Goal: Contribute content: Contribute content

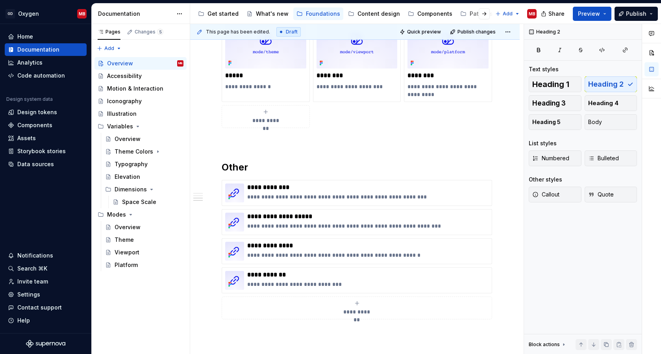
scroll to position [728, 0]
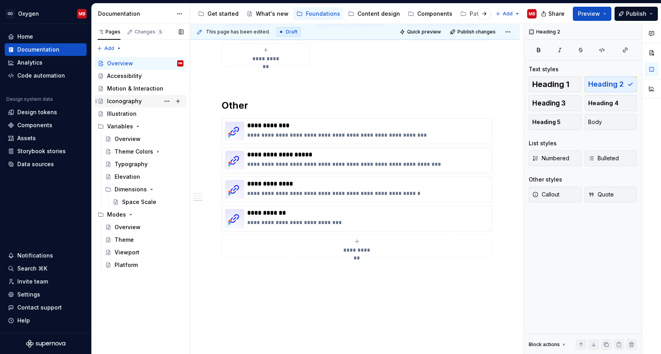
click at [142, 102] on div "Iconography" at bounding box center [145, 101] width 76 height 11
type textarea "*"
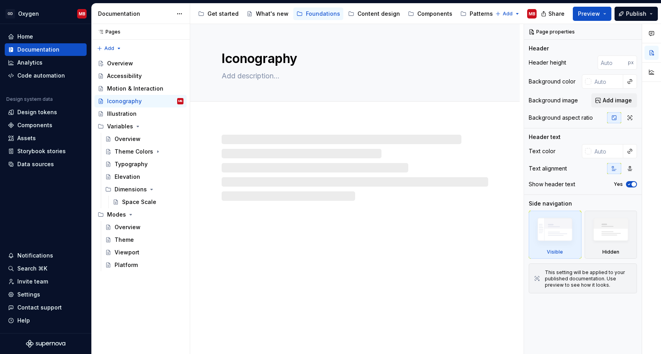
type textarea "*"
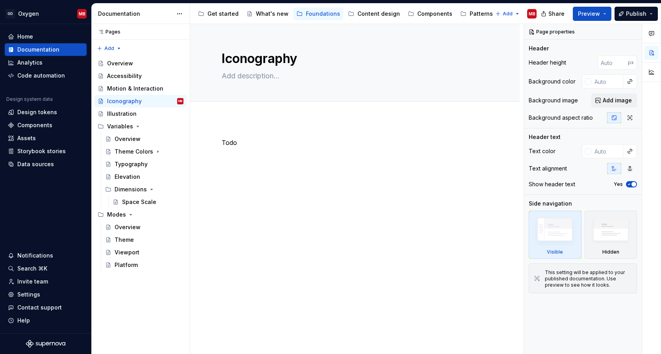
click at [244, 147] on div "Todo" at bounding box center [355, 153] width 266 height 30
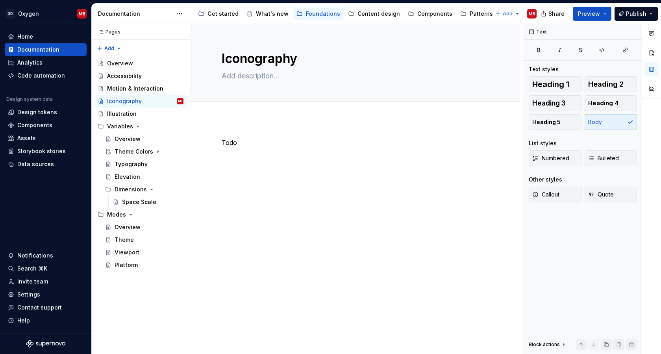
click at [244, 147] on div "Todo" at bounding box center [355, 153] width 266 height 30
click at [559, 120] on button "Heading 5" at bounding box center [555, 122] width 53 height 16
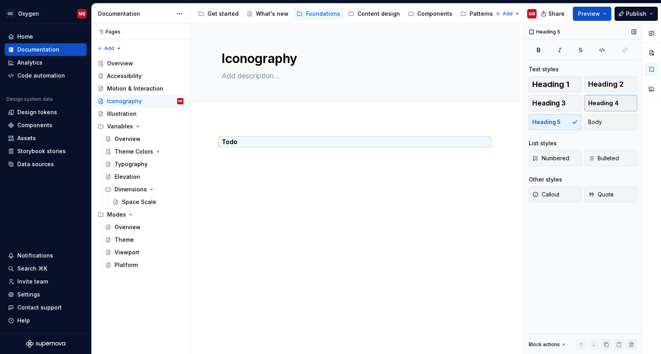
click at [596, 99] on button "Heading 4" at bounding box center [610, 103] width 53 height 16
click at [255, 142] on h4 "Todo" at bounding box center [355, 142] width 266 height 9
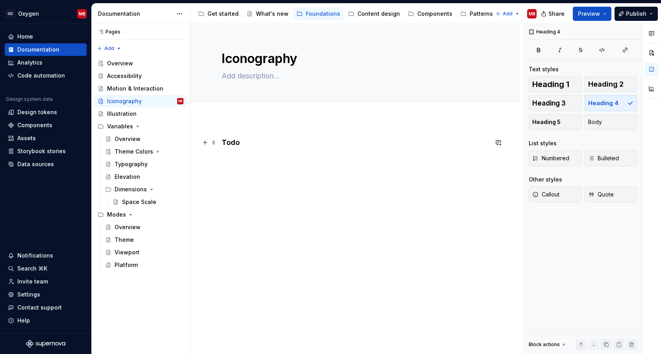
click at [255, 142] on h4 "Todo" at bounding box center [355, 142] width 266 height 9
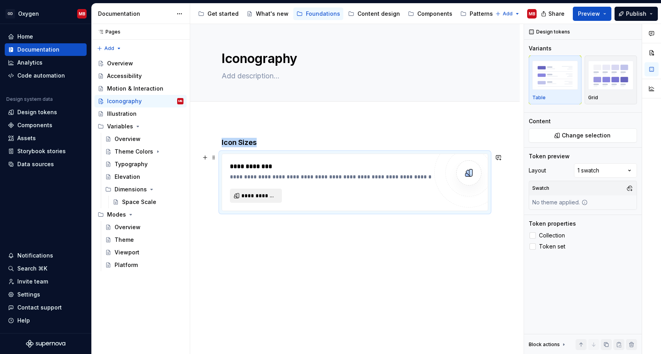
click at [264, 200] on button "**********" at bounding box center [256, 196] width 52 height 14
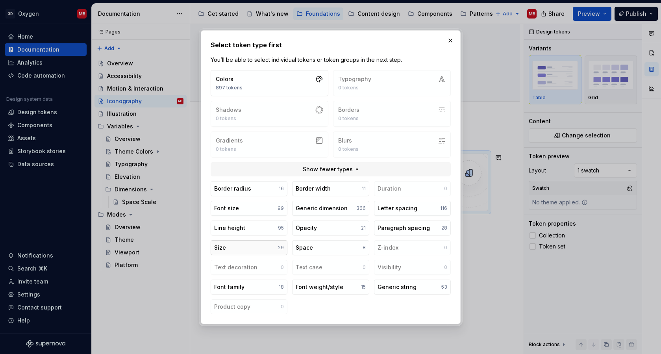
click at [267, 248] on button "Size 29" at bounding box center [249, 247] width 77 height 15
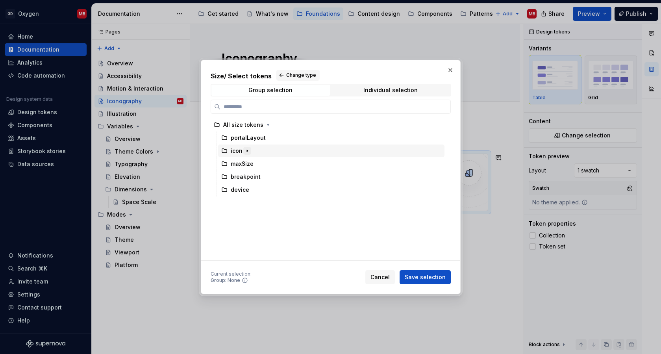
click at [249, 150] on icon "button" at bounding box center [247, 151] width 6 height 6
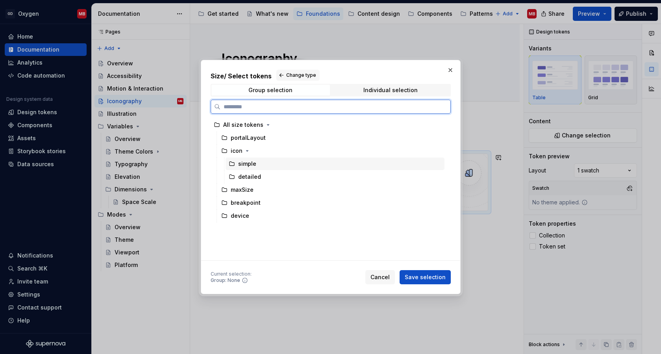
click at [252, 161] on div "simple" at bounding box center [247, 164] width 18 height 8
click at [240, 150] on div "icon" at bounding box center [237, 151] width 12 height 8
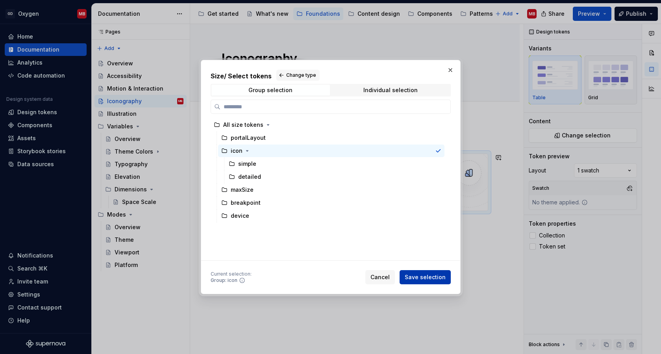
click at [429, 278] on span "Save selection" at bounding box center [425, 277] width 41 height 8
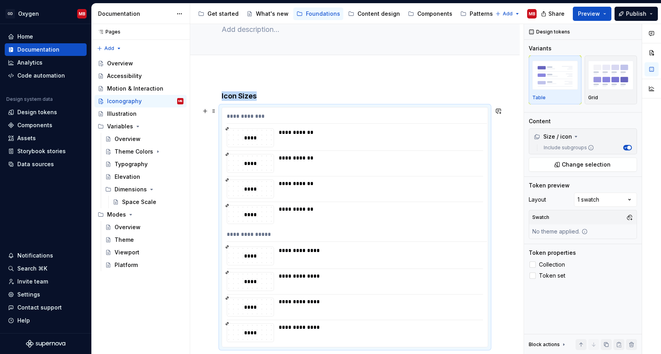
scroll to position [62, 0]
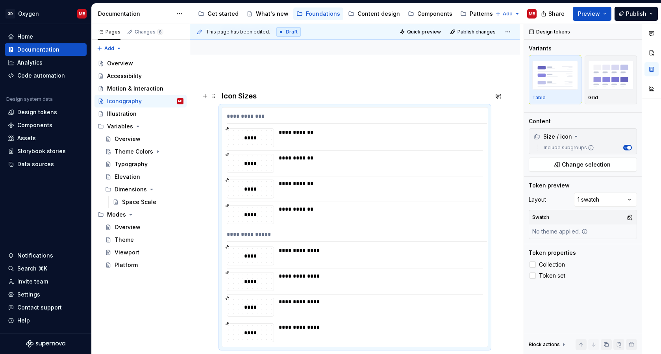
click at [263, 97] on h4 "Icon Sizes" at bounding box center [355, 95] width 266 height 9
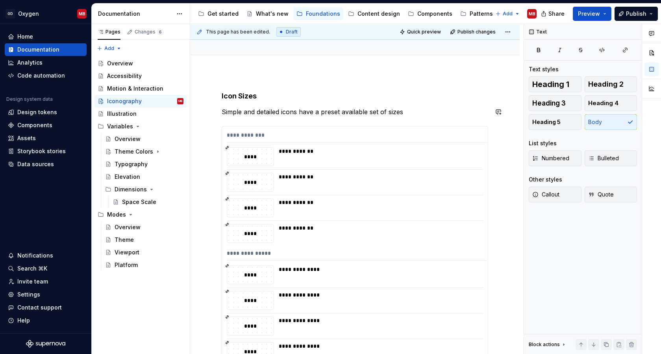
click at [412, 106] on div "**********" at bounding box center [355, 228] width 266 height 275
click at [327, 113] on p "Simple and detailed icons have a preset set of available sizes" at bounding box center [355, 111] width 266 height 9
click at [423, 110] on p "Simple and detailed icons have a pre defined set of available sizes" at bounding box center [355, 111] width 266 height 9
click at [422, 111] on p "Simple and detailed icons have a predefined set of available sizes." at bounding box center [355, 111] width 266 height 9
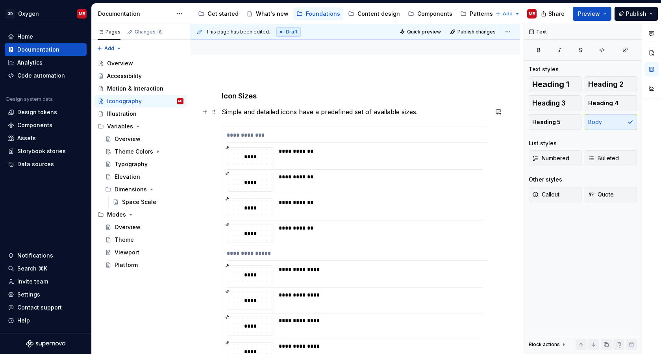
click at [388, 113] on p "Simple and detailed icons have a predefined set of available sizes." at bounding box center [355, 111] width 266 height 9
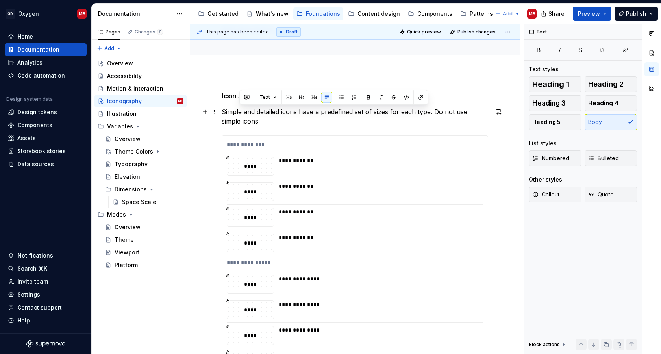
drag, startPoint x: 263, startPoint y: 124, endPoint x: 436, endPoint y: 113, distance: 173.1
click at [436, 113] on p "Simple and detailed icons have a predefined set of sizes for each type. Do not …" at bounding box center [355, 116] width 266 height 19
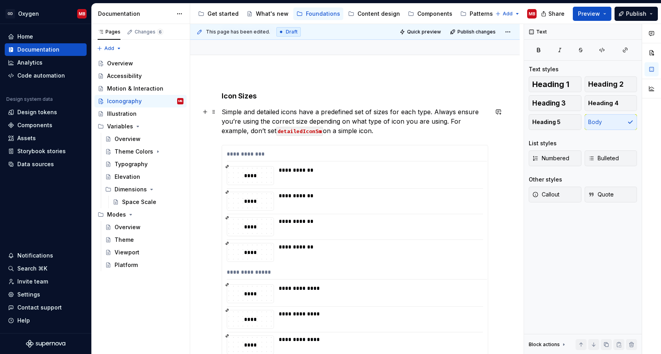
click at [357, 129] on p "Simple and detailed icons have a predefined set of sizes for each type. Always …" at bounding box center [355, 121] width 266 height 28
click at [429, 119] on p "Simple and detailed icons have a predefined set of sizes for each type. Always …" at bounding box center [355, 121] width 266 height 28
click at [338, 130] on p "Simple and detailed icons have a predefined set of sizes for each type. Always …" at bounding box center [355, 121] width 266 height 28
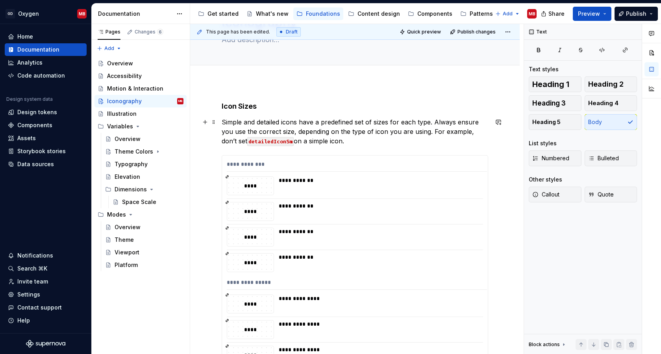
scroll to position [39, 0]
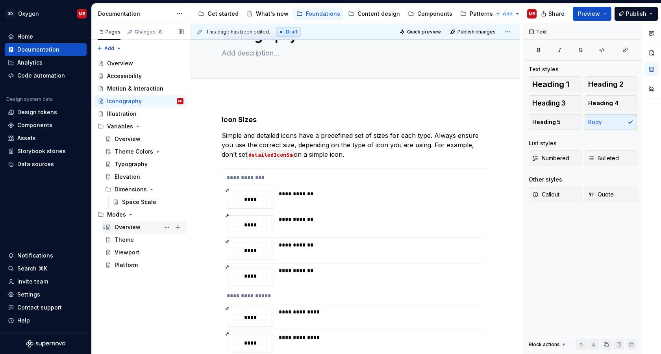
click at [135, 227] on div "Overview" at bounding box center [128, 227] width 26 height 8
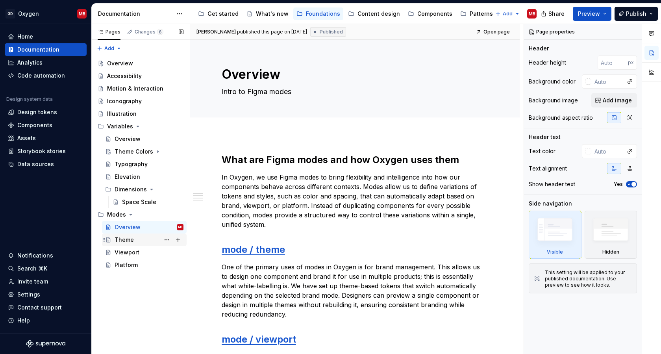
click at [126, 239] on div "Theme" at bounding box center [124, 240] width 19 height 8
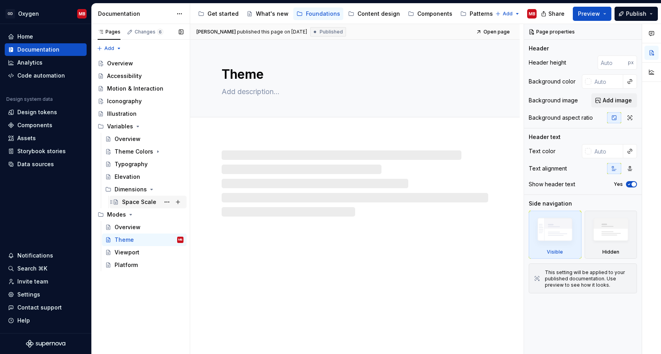
click at [139, 200] on div "Space Scale" at bounding box center [139, 202] width 34 height 8
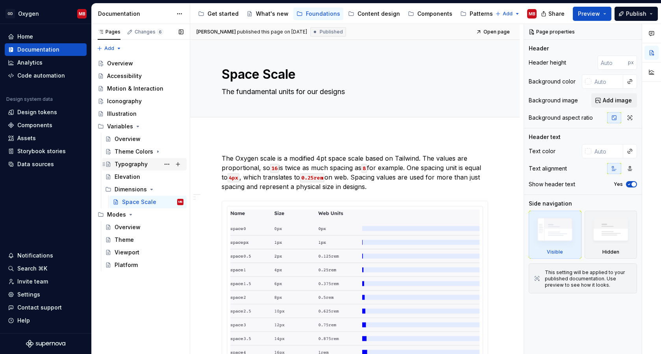
click at [144, 165] on div "Typography" at bounding box center [131, 164] width 33 height 8
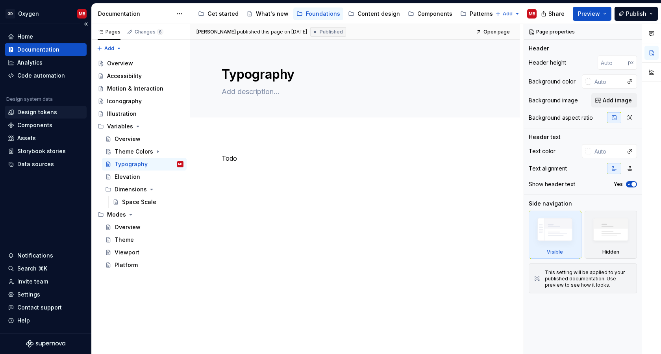
click at [46, 112] on div "Design tokens" at bounding box center [37, 112] width 40 height 8
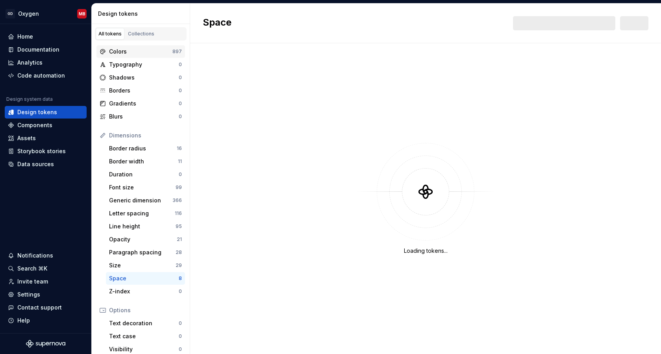
click at [163, 52] on div "Colors" at bounding box center [140, 52] width 63 height 8
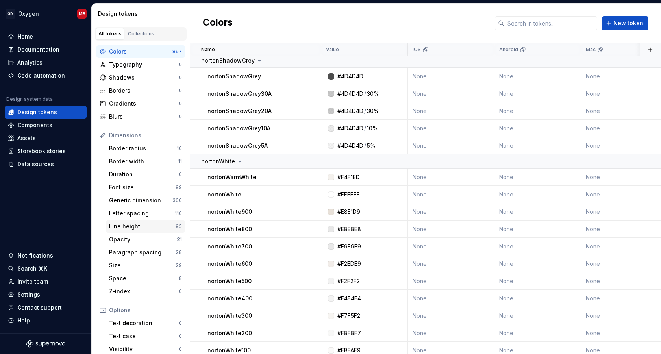
scroll to position [6400, 0]
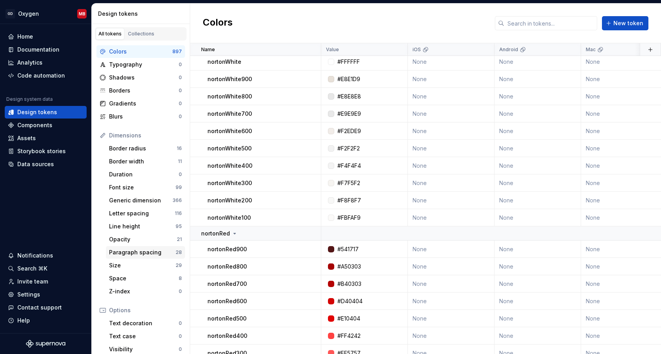
click at [147, 255] on div "Paragraph spacing" at bounding box center [142, 252] width 67 height 8
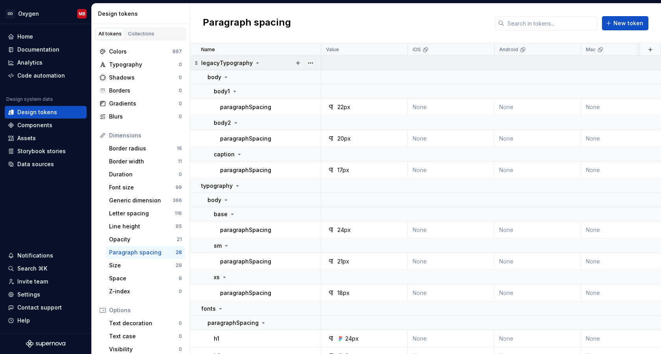
click at [254, 61] on icon at bounding box center [257, 63] width 6 height 6
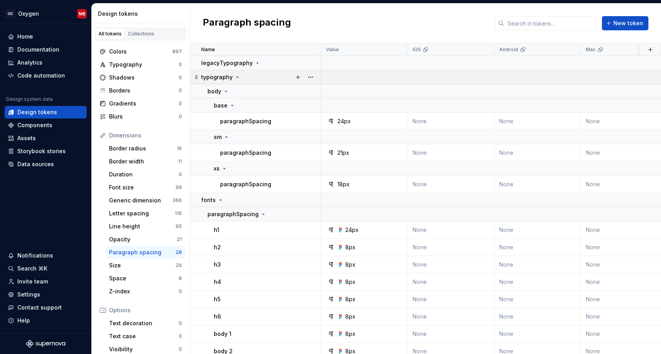
click at [237, 77] on icon at bounding box center [238, 77] width 2 height 1
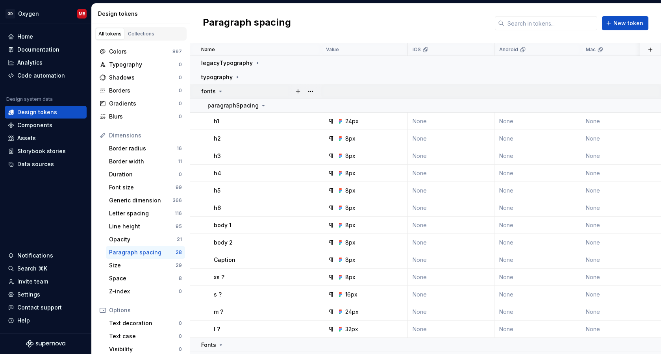
click at [218, 90] on icon at bounding box center [220, 91] width 6 height 6
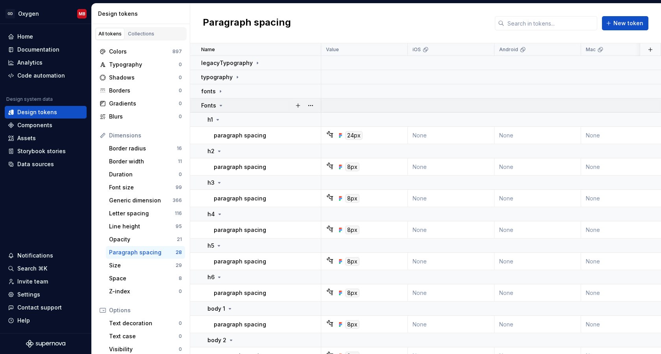
click at [220, 104] on icon at bounding box center [221, 105] width 6 height 6
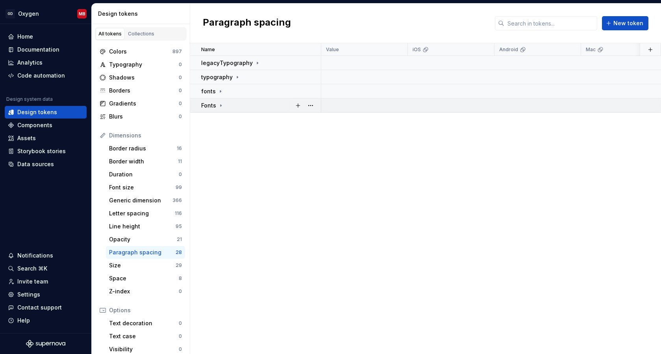
click at [219, 105] on icon at bounding box center [221, 105] width 6 height 6
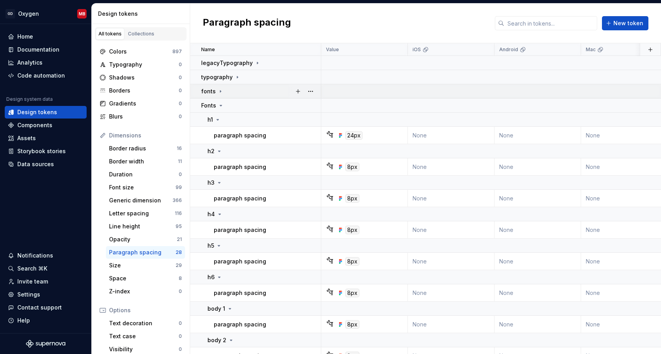
click at [220, 92] on icon at bounding box center [220, 91] width 6 height 6
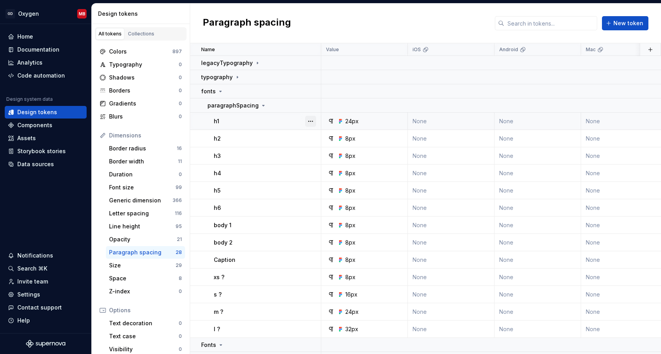
click at [313, 121] on button "button" at bounding box center [310, 121] width 11 height 11
click at [307, 121] on button "button" at bounding box center [310, 121] width 11 height 11
click at [321, 136] on div "Open detail" at bounding box center [345, 137] width 51 height 8
click at [279, 121] on div "h1" at bounding box center [267, 121] width 107 height 8
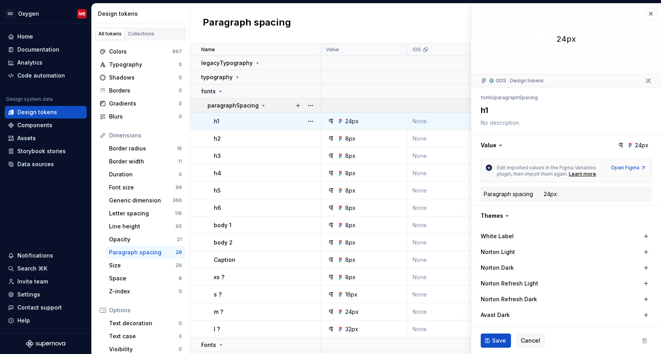
click at [260, 104] on icon at bounding box center [263, 105] width 6 height 6
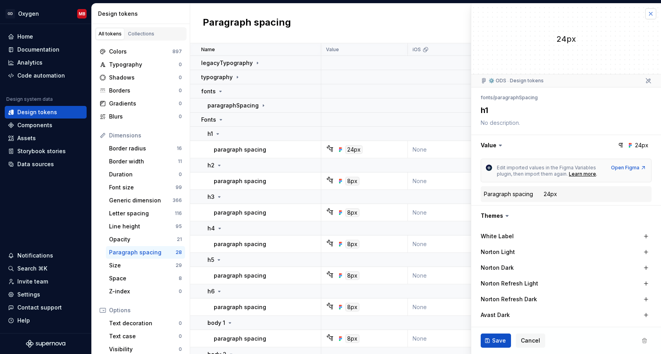
click at [652, 13] on button "button" at bounding box center [650, 13] width 11 height 11
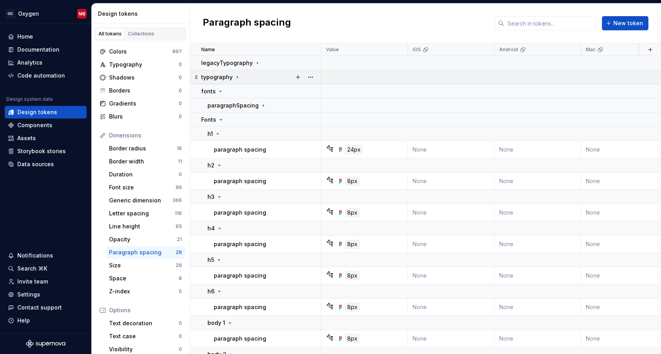
click at [236, 76] on icon at bounding box center [237, 77] width 6 height 6
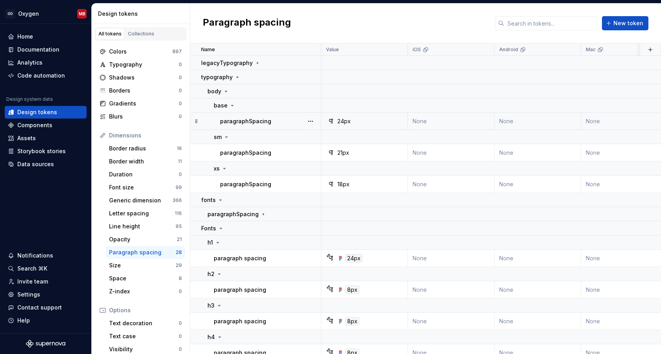
click at [246, 116] on td "paragraphSpacing" at bounding box center [255, 121] width 131 height 17
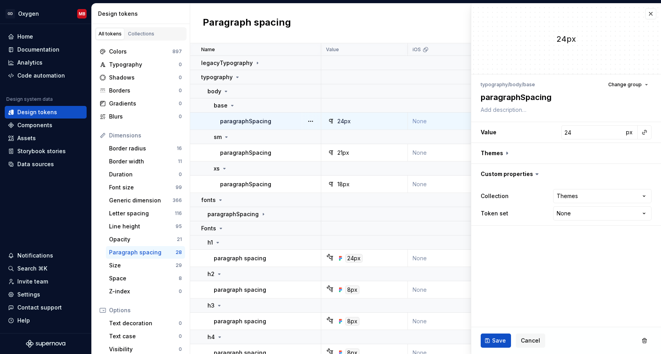
type textarea "*"
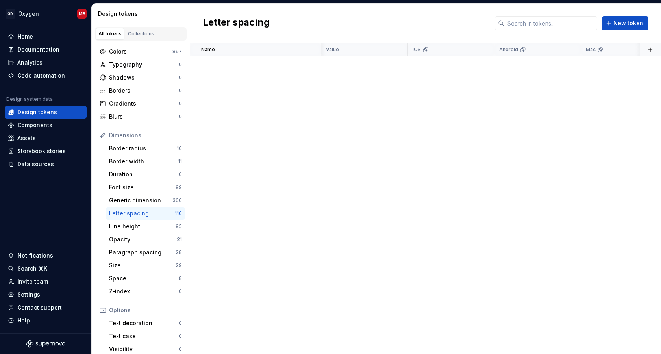
scroll to position [2941, 2]
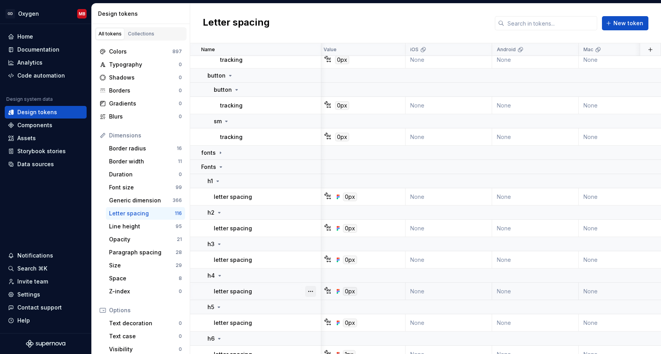
click at [314, 289] on button "button" at bounding box center [310, 291] width 11 height 11
click at [312, 289] on button "button" at bounding box center [310, 291] width 11 height 11
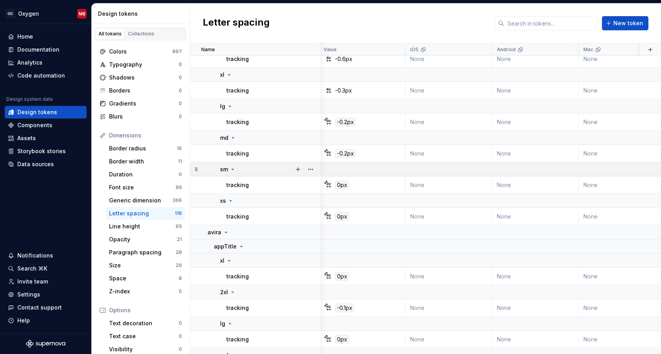
scroll to position [1685, 2]
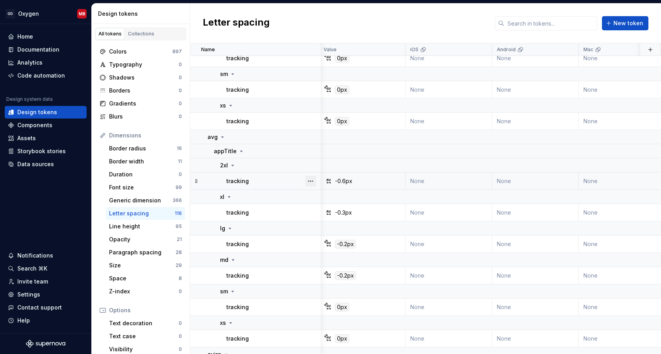
click at [313, 179] on button "button" at bounding box center [310, 181] width 11 height 11
click at [268, 179] on html "GD Oxygen MB Home Documentation Analytics Code automation Design system data De…" at bounding box center [330, 177] width 661 height 354
click at [222, 137] on icon at bounding box center [222, 137] width 6 height 6
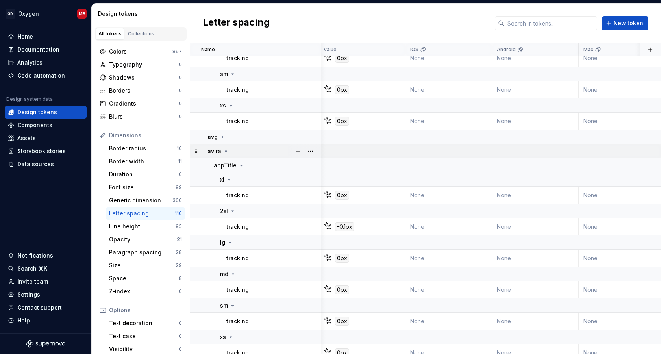
click at [224, 149] on icon at bounding box center [226, 151] width 6 height 6
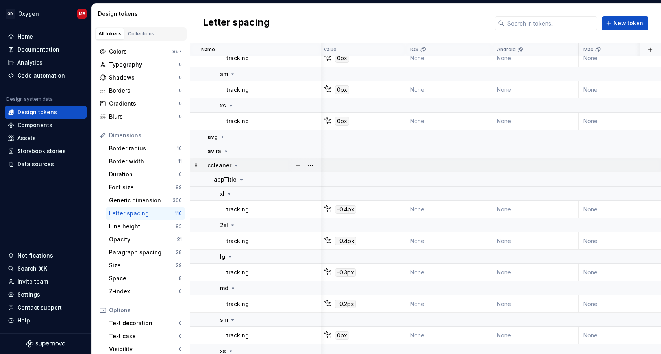
click at [234, 164] on icon at bounding box center [236, 165] width 6 height 6
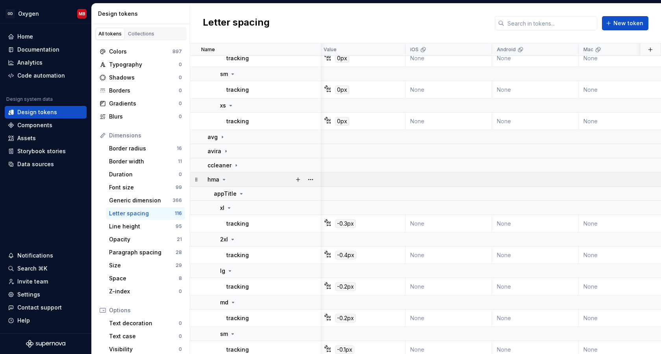
click at [224, 178] on icon at bounding box center [224, 179] width 6 height 6
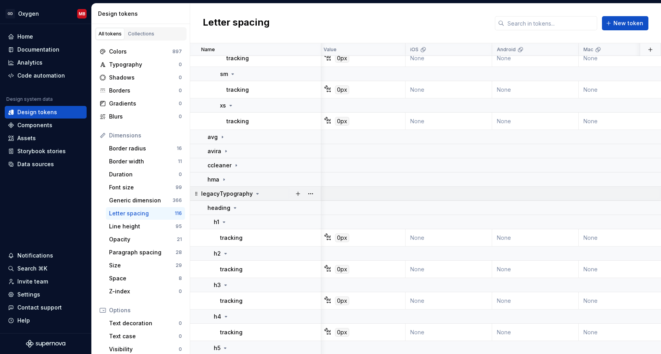
click at [257, 193] on icon at bounding box center [258, 193] width 2 height 1
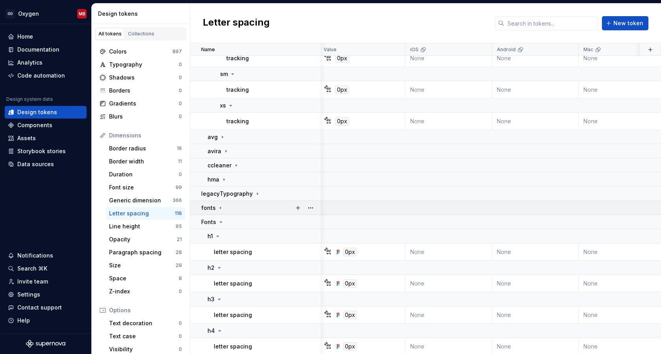
click at [198, 209] on td "fonts" at bounding box center [255, 208] width 131 height 14
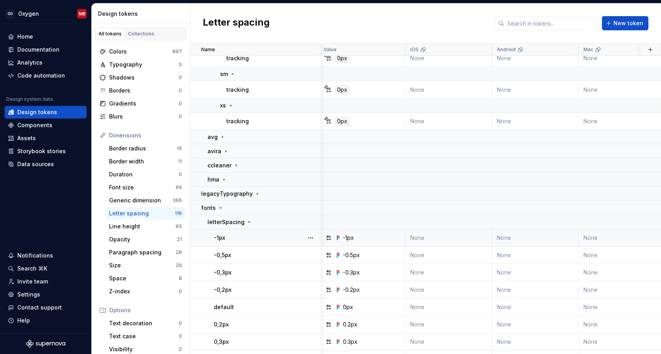
click at [258, 236] on div "-1px" at bounding box center [267, 238] width 107 height 8
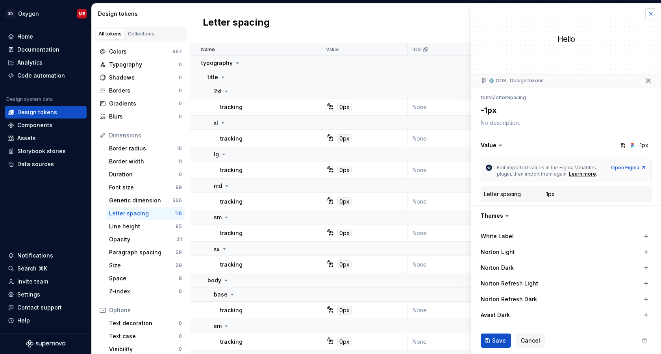
click at [651, 10] on button "button" at bounding box center [650, 13] width 11 height 11
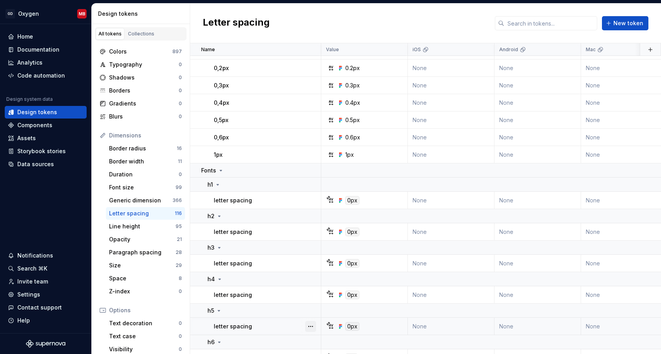
scroll to position [3131, 0]
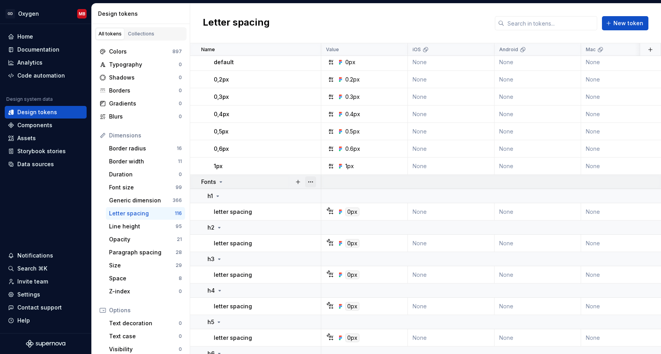
click at [312, 182] on button "button" at bounding box center [310, 181] width 11 height 11
click at [338, 178] on html "GD Oxygen MB Home Documentation Analytics Code automation Design system data De…" at bounding box center [330, 177] width 661 height 354
click at [221, 182] on icon at bounding box center [221, 182] width 6 height 6
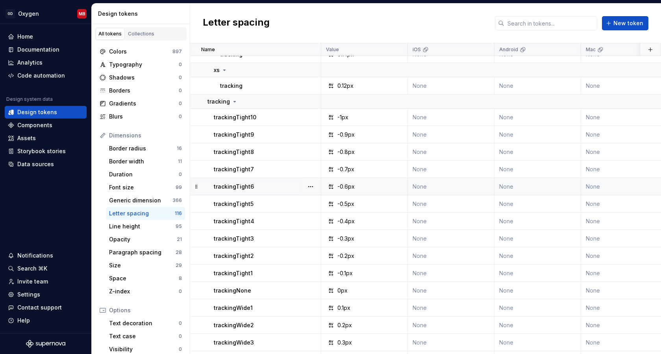
scroll to position [468, 0]
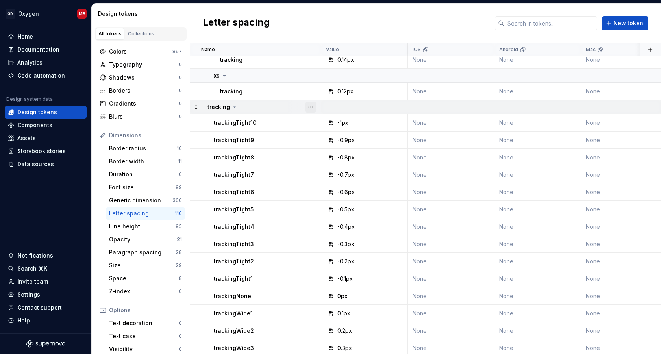
click at [309, 106] on button "button" at bounding box center [310, 107] width 11 height 11
click at [309, 107] on button "button" at bounding box center [310, 107] width 11 height 11
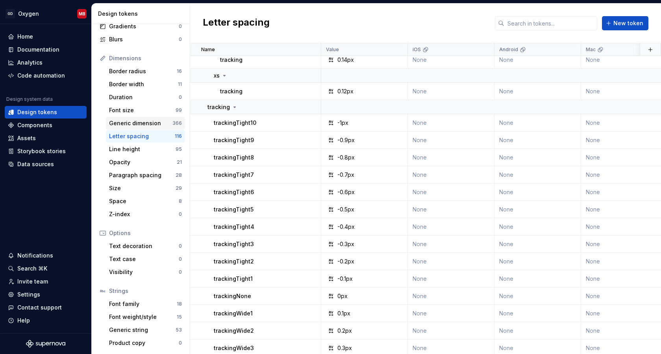
scroll to position [0, 0]
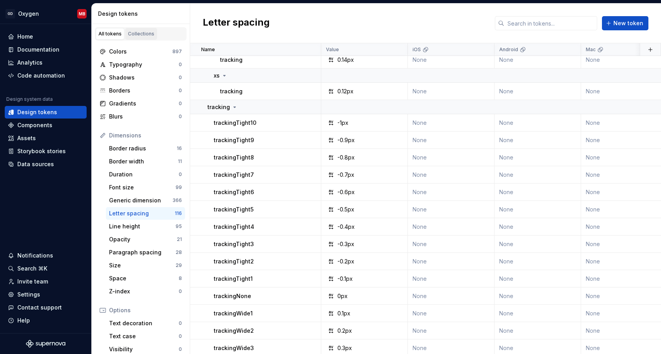
click at [145, 35] on div "Collections" at bounding box center [141, 34] width 26 height 6
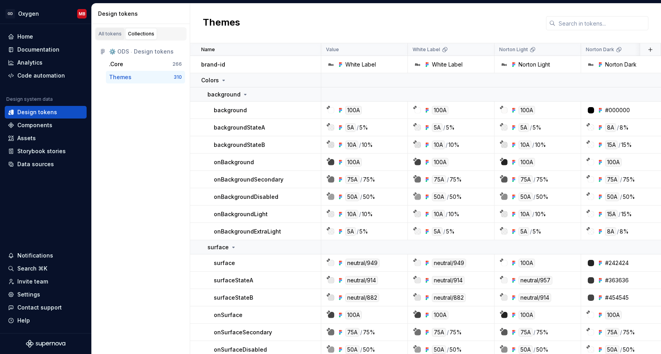
click at [115, 33] on div "All tokens" at bounding box center [109, 34] width 23 height 6
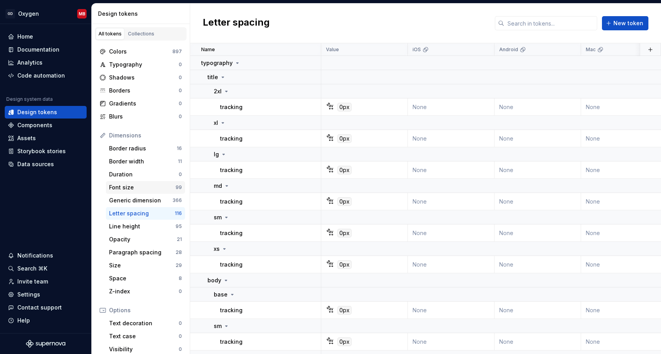
click at [143, 189] on div "Font size" at bounding box center [142, 187] width 67 height 8
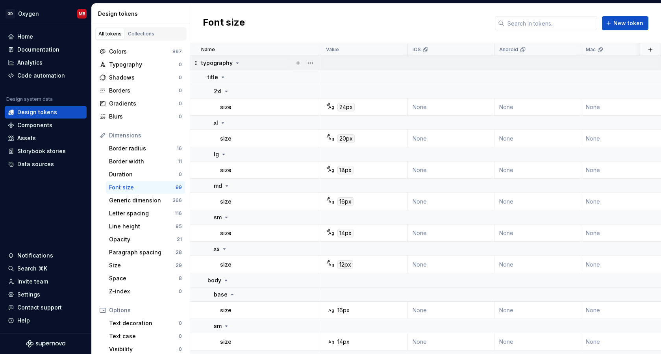
click at [237, 63] on icon at bounding box center [237, 63] width 6 height 6
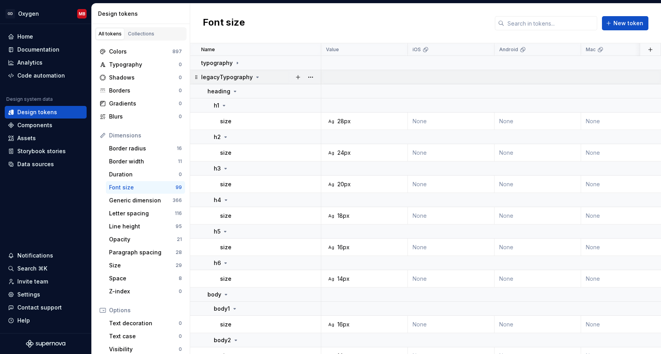
click at [256, 78] on icon at bounding box center [257, 77] width 6 height 6
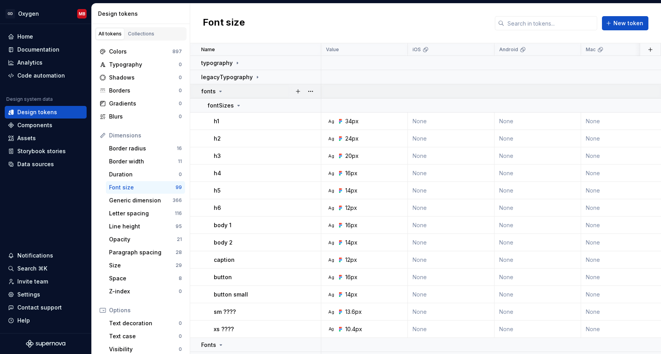
click at [220, 92] on icon at bounding box center [220, 91] width 6 height 6
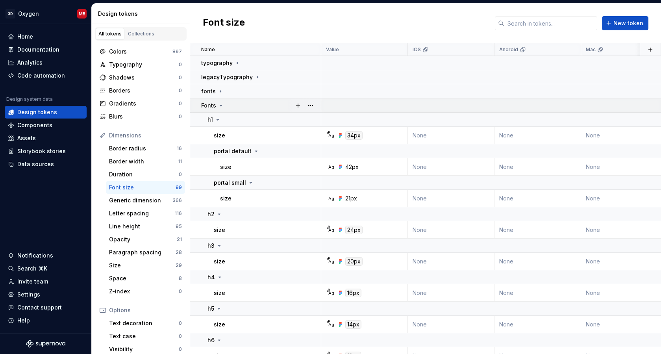
click at [222, 105] on icon at bounding box center [221, 105] width 6 height 6
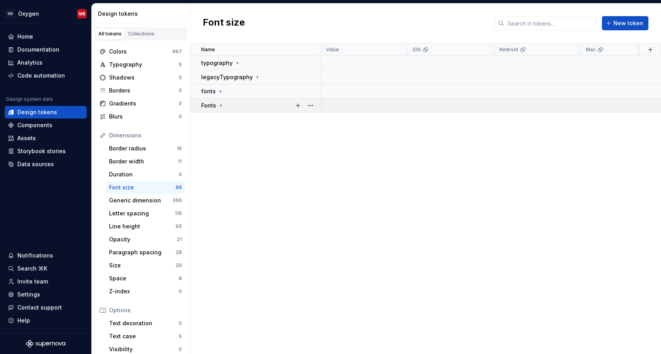
click at [223, 104] on icon at bounding box center [221, 105] width 6 height 6
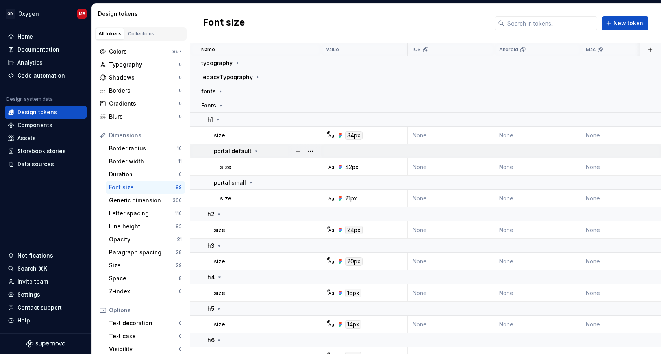
click at [267, 148] on div "portal default" at bounding box center [267, 151] width 107 height 8
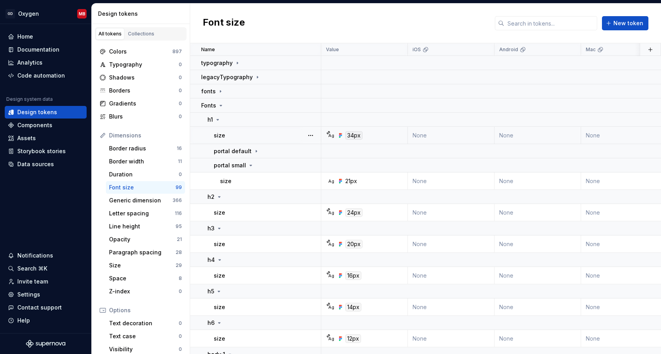
click at [255, 134] on div "size" at bounding box center [267, 135] width 107 height 8
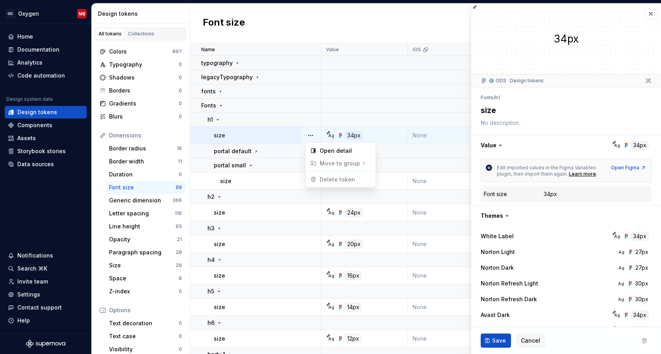
click at [283, 135] on html "GD Oxygen MB Home Documentation Analytics Code automation Design system data De…" at bounding box center [330, 177] width 661 height 354
click at [653, 15] on button "button" at bounding box center [650, 13] width 11 height 11
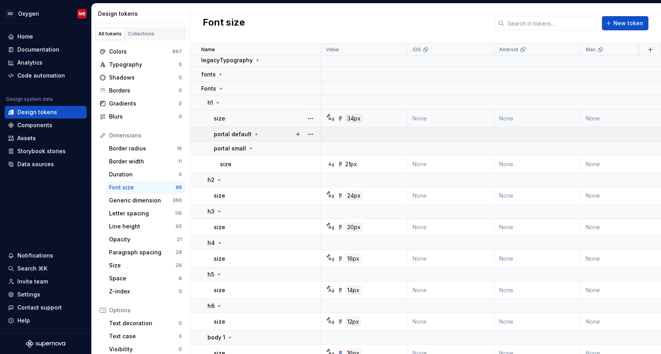
scroll to position [16, 0]
click at [256, 134] on icon at bounding box center [256, 135] width 1 height 2
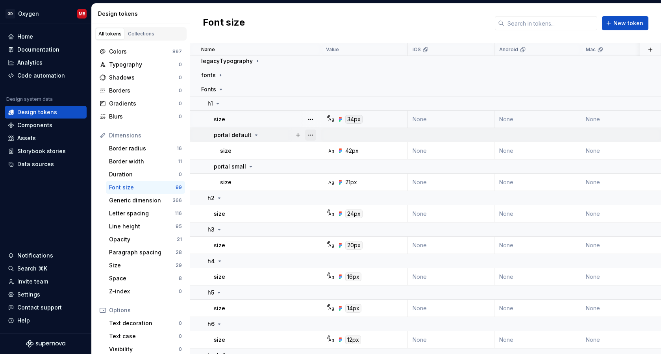
click at [313, 136] on button "button" at bounding box center [310, 134] width 11 height 11
click at [312, 136] on button "button" at bounding box center [310, 134] width 11 height 11
click at [310, 149] on button "button" at bounding box center [310, 150] width 11 height 11
click at [309, 149] on button "button" at bounding box center [310, 150] width 11 height 11
click at [140, 201] on div "Generic dimension" at bounding box center [140, 200] width 63 height 8
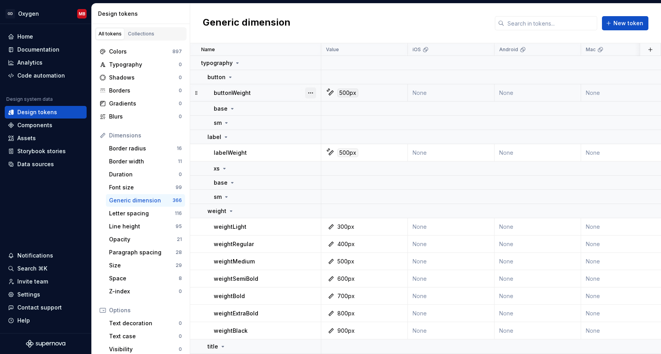
click at [310, 91] on button "button" at bounding box center [310, 92] width 11 height 11
click at [247, 225] on html "GD Oxygen MB Home Documentation Analytics Code automation Design system data De…" at bounding box center [330, 177] width 661 height 354
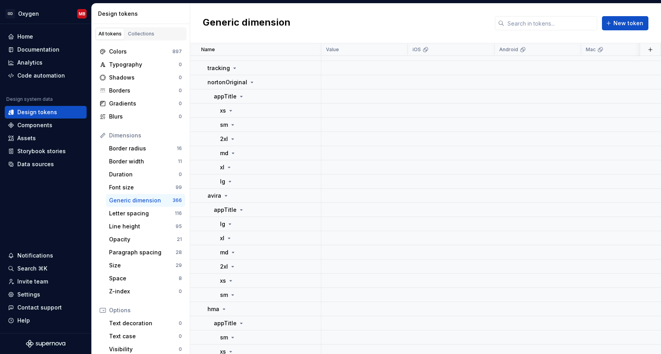
scroll to position [1040, 0]
click at [255, 194] on div "appTitle" at bounding box center [267, 196] width 107 height 8
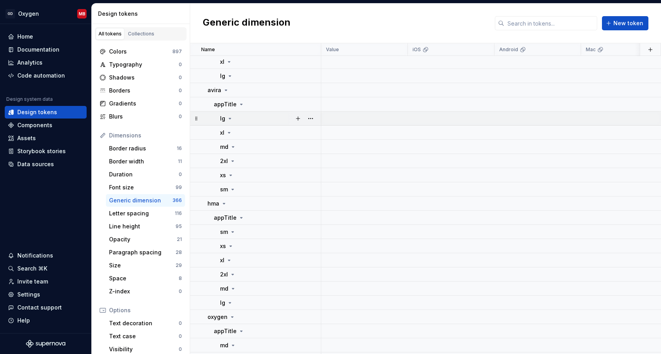
scroll to position [1144, 0]
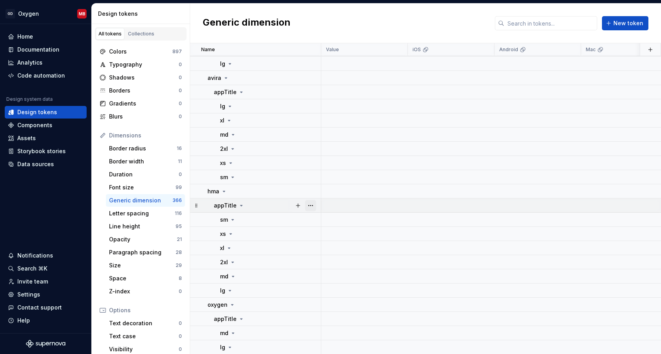
click at [313, 205] on button "button" at bounding box center [310, 205] width 11 height 11
click at [127, 188] on div "Font size" at bounding box center [142, 187] width 67 height 8
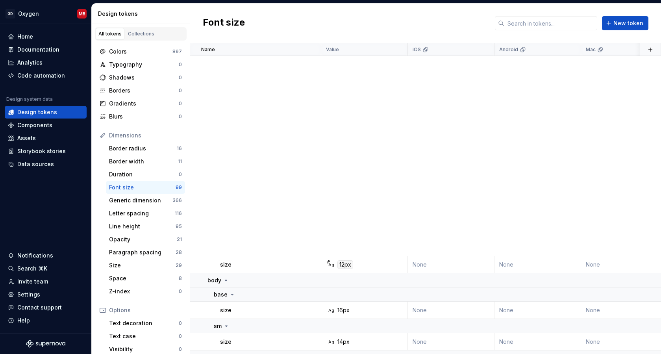
scroll to position [681, 0]
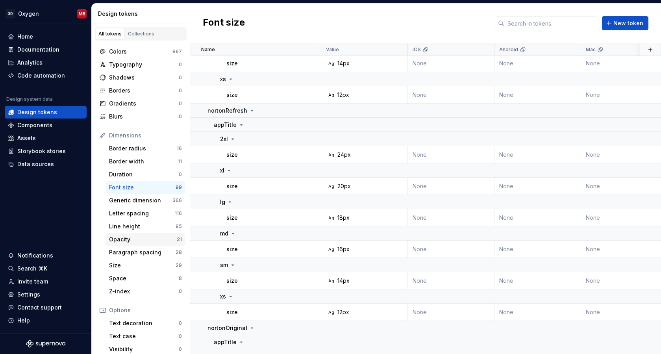
click at [143, 239] on div "Opacity" at bounding box center [143, 239] width 68 height 8
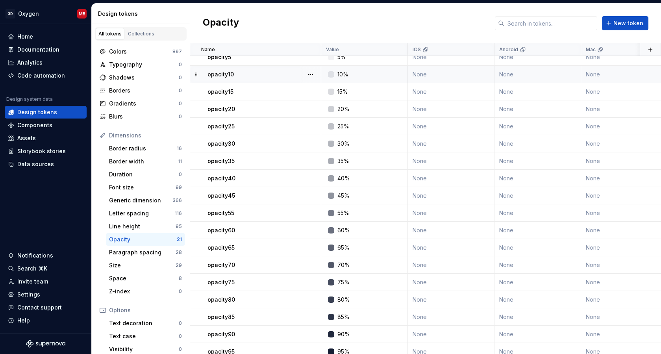
scroll to position [122, 0]
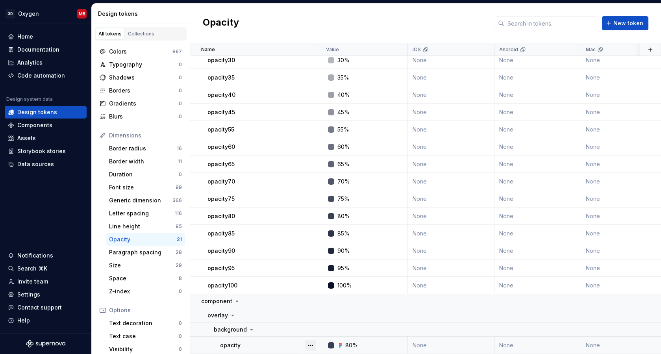
click at [310, 345] on button "button" at bounding box center [310, 345] width 11 height 11
click at [309, 346] on button "button" at bounding box center [310, 345] width 11 height 11
click at [312, 285] on button "button" at bounding box center [310, 285] width 11 height 11
click at [133, 234] on html "GD Oxygen MB Home Documentation Analytics Code automation Design system data De…" at bounding box center [330, 177] width 661 height 354
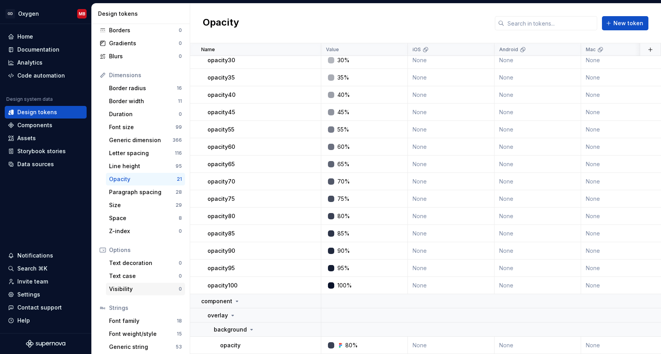
scroll to position [77, 0]
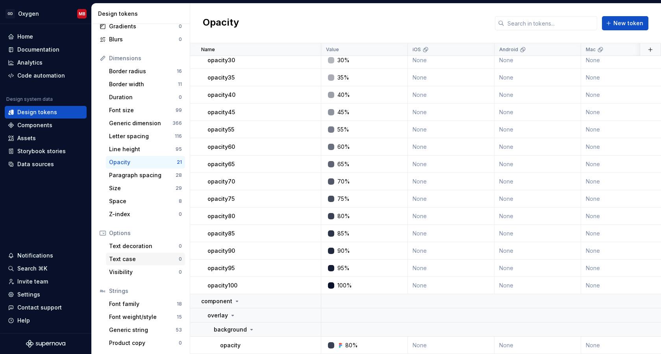
click at [129, 259] on div "Text case" at bounding box center [144, 259] width 70 height 8
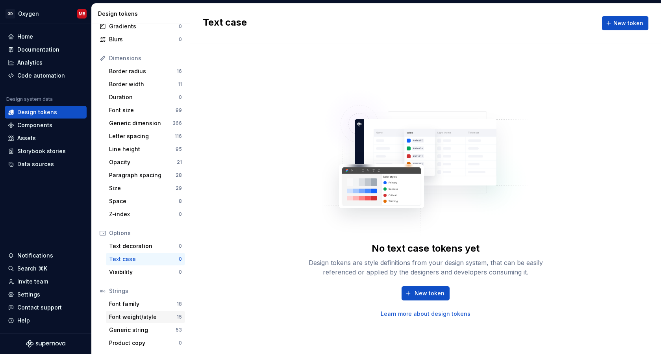
click at [138, 311] on div "Font weight/style 15" at bounding box center [145, 317] width 79 height 13
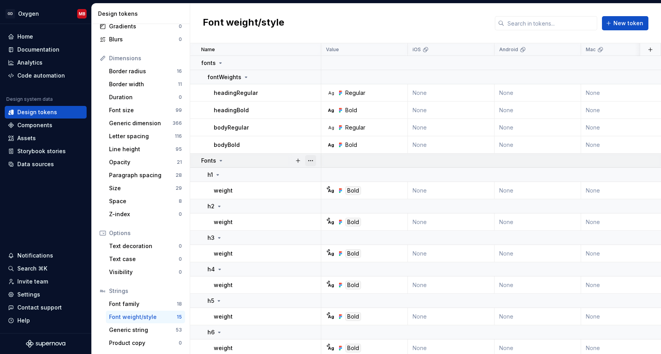
click at [309, 161] on button "button" at bounding box center [310, 160] width 11 height 11
click at [222, 161] on icon at bounding box center [221, 160] width 6 height 6
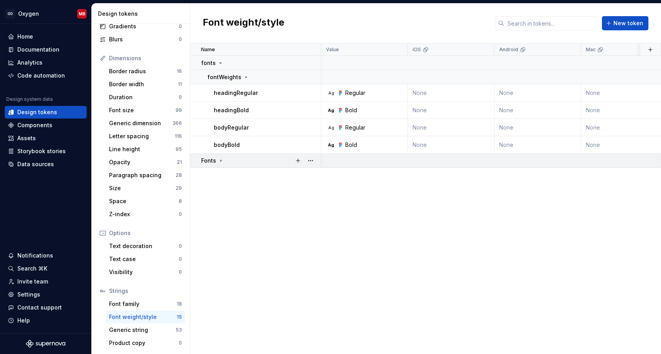
click at [222, 161] on icon at bounding box center [221, 160] width 6 height 6
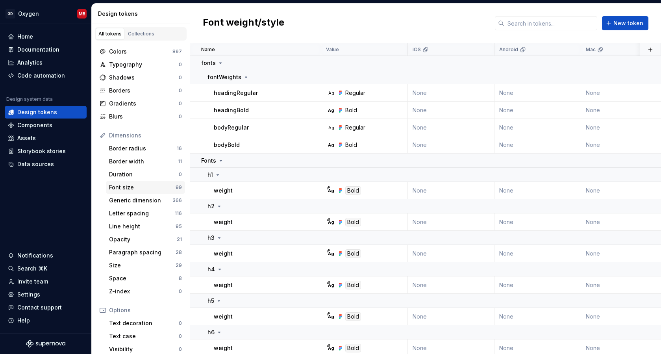
click at [151, 191] on div "Font size" at bounding box center [142, 187] width 67 height 8
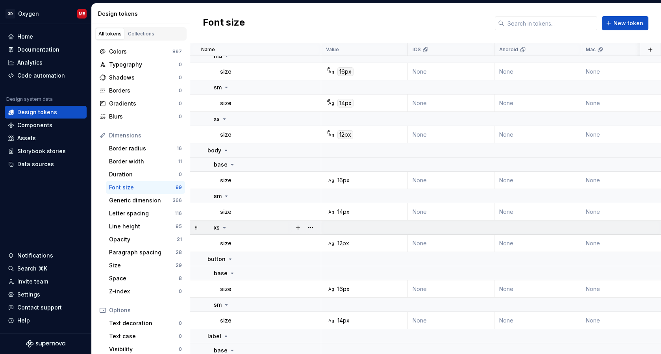
scroll to position [226, 0]
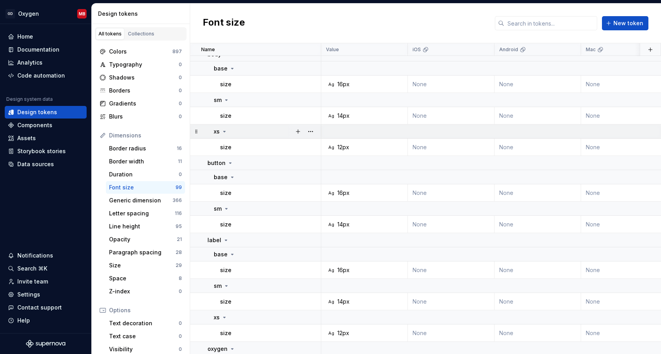
click at [288, 135] on div at bounding box center [304, 131] width 33 height 14
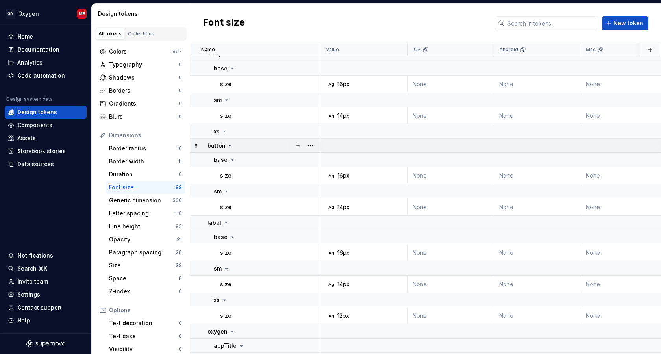
scroll to position [236, 0]
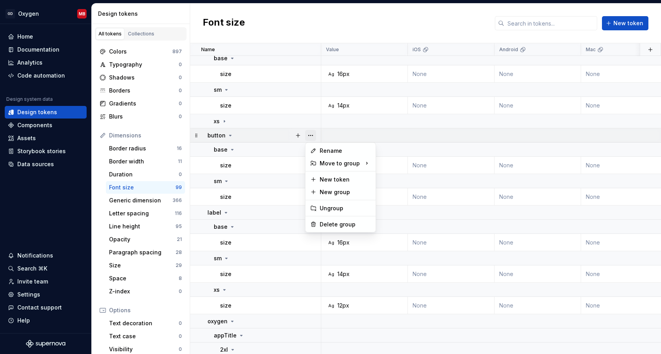
click at [316, 137] on html "GD Oxygen MB Home Documentation Analytics Code automation Design system data De…" at bounding box center [330, 177] width 661 height 354
click at [313, 135] on button "button" at bounding box center [310, 135] width 11 height 11
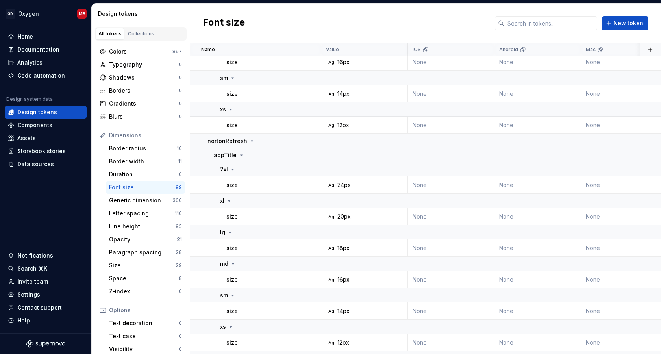
scroll to position [632, 0]
click at [46, 46] on div "Documentation" at bounding box center [38, 50] width 42 height 8
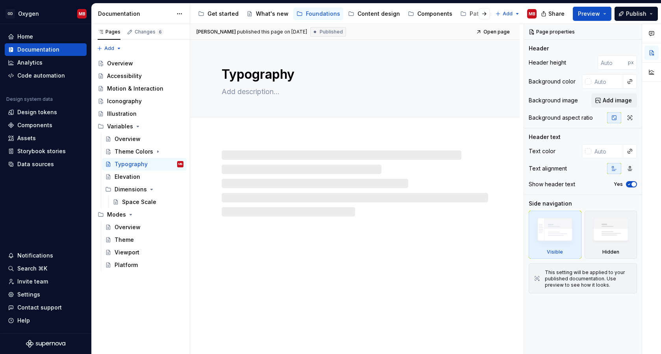
type textarea "*"
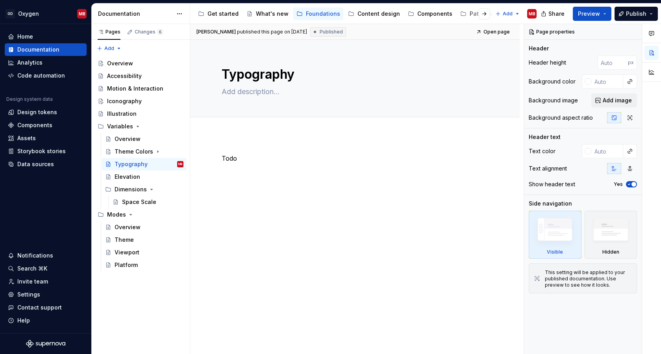
click at [268, 163] on div "Todo" at bounding box center [355, 169] width 266 height 30
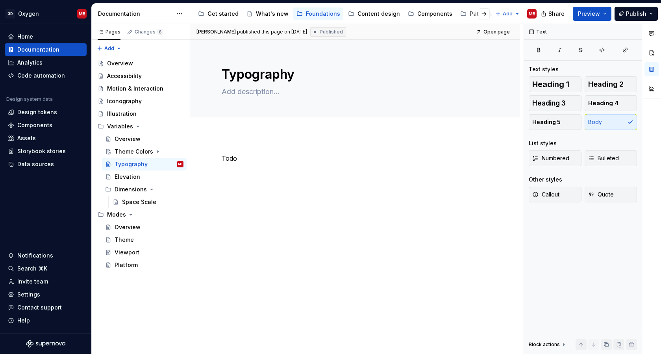
click at [267, 163] on div "Todo" at bounding box center [355, 169] width 266 height 30
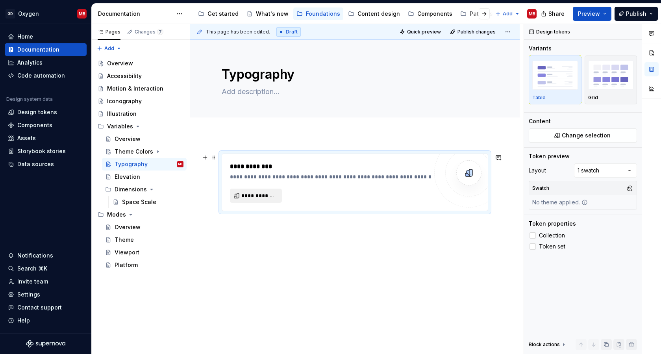
click at [260, 196] on span "**********" at bounding box center [258, 196] width 35 height 8
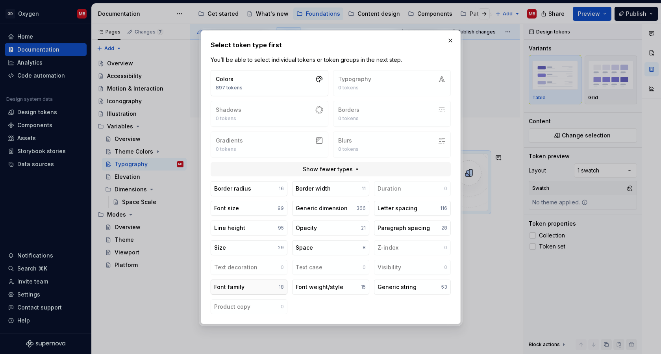
click at [264, 287] on button "Font family 18" at bounding box center [249, 286] width 77 height 15
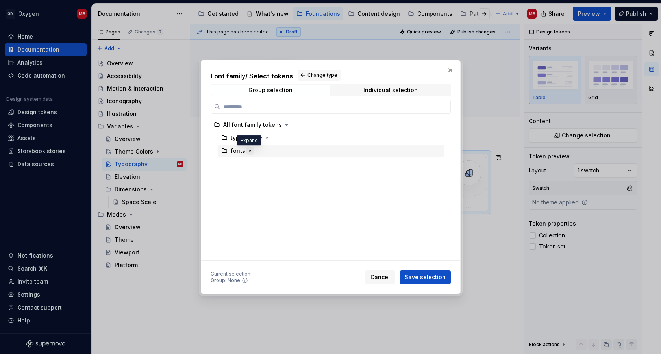
click at [250, 151] on icon "button" at bounding box center [250, 151] width 6 height 6
click at [264, 135] on icon "button" at bounding box center [267, 138] width 6 height 6
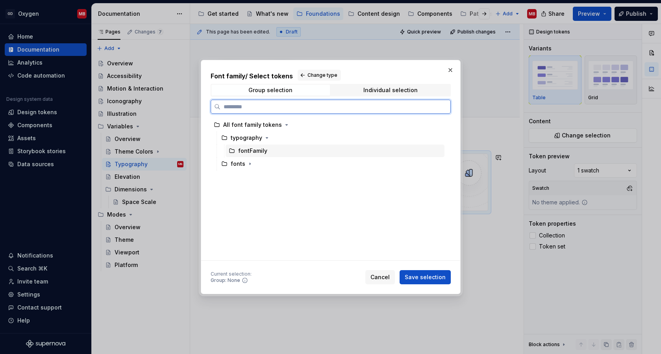
click at [255, 145] on div "fontFamily" at bounding box center [335, 150] width 219 height 13
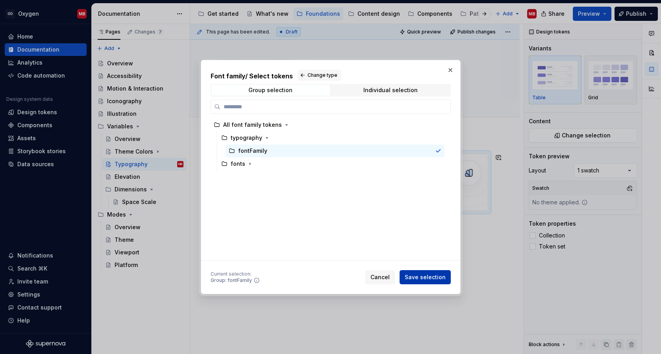
click at [434, 276] on span "Save selection" at bounding box center [425, 277] width 41 height 8
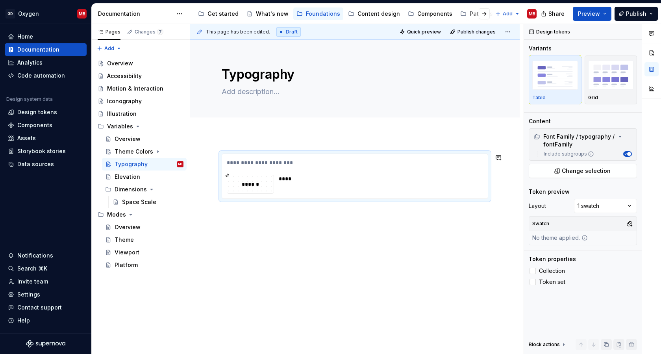
click at [294, 233] on div "**********" at bounding box center [354, 225] width 329 height 180
click at [270, 215] on div "**********" at bounding box center [354, 225] width 329 height 180
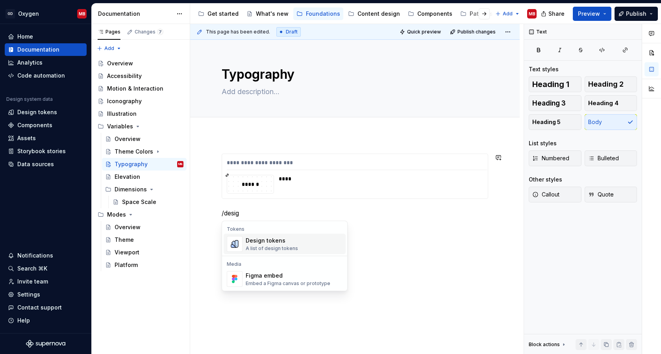
click at [278, 242] on div "Design tokens" at bounding box center [272, 241] width 52 height 8
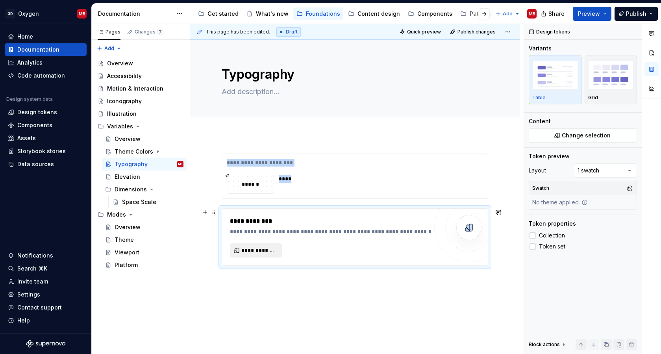
click at [259, 255] on button "**********" at bounding box center [256, 250] width 52 height 14
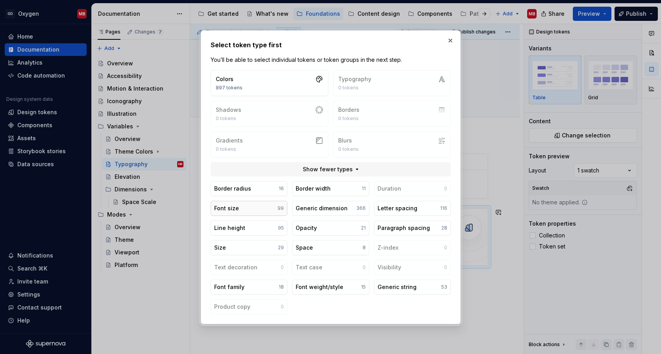
click at [263, 207] on button "Font size 99" at bounding box center [249, 208] width 77 height 15
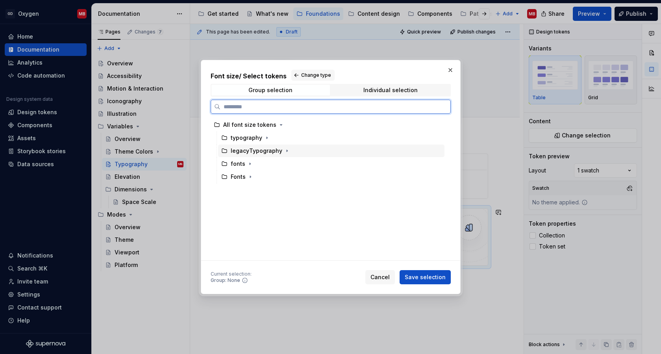
click at [273, 152] on div "legacyTypography" at bounding box center [257, 151] width 52 height 8
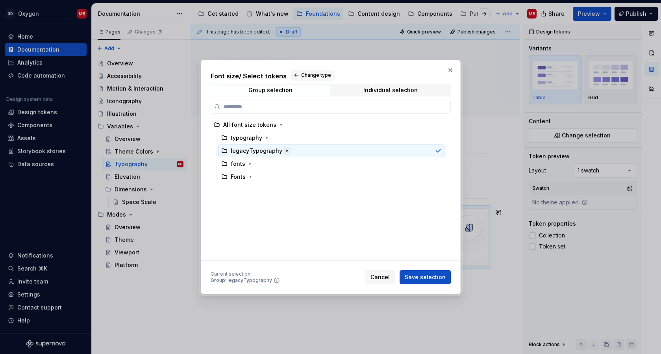
click at [287, 152] on button "button" at bounding box center [287, 151] width 8 height 8
click at [266, 164] on icon "button" at bounding box center [266, 164] width 6 height 6
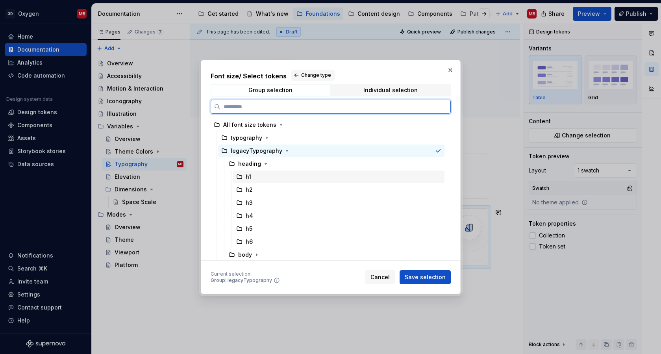
click at [255, 178] on div "h1" at bounding box center [338, 176] width 211 height 13
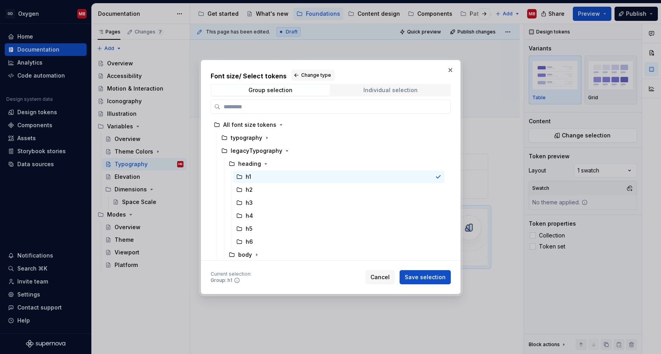
click at [395, 92] on div "Individual selection" at bounding box center [390, 90] width 54 height 6
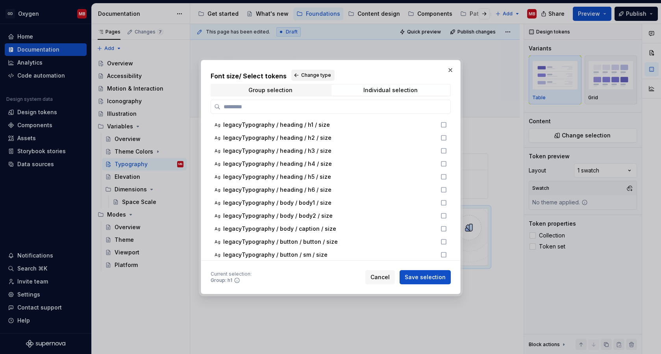
click at [310, 76] on span "Change type" at bounding box center [316, 75] width 30 height 6
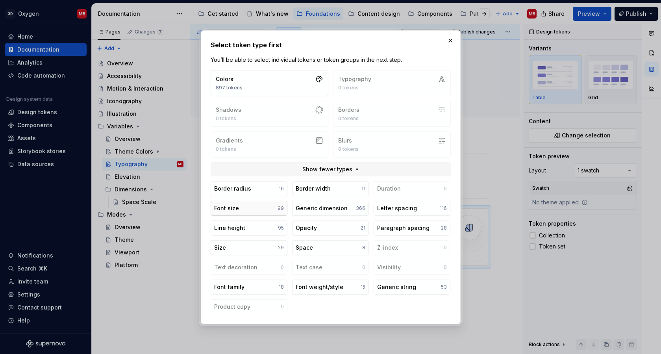
click at [267, 208] on button "Font size 99" at bounding box center [249, 208] width 77 height 15
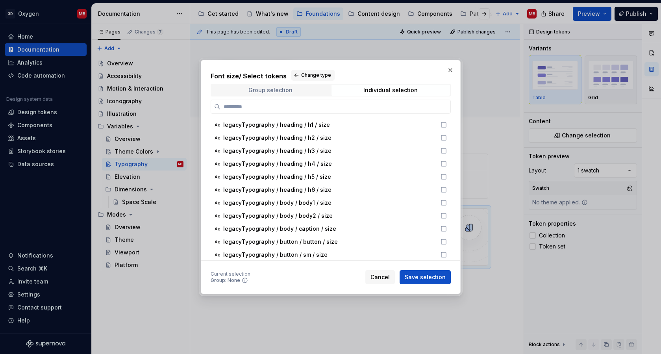
click at [270, 87] on div "Group selection" at bounding box center [270, 90] width 44 height 6
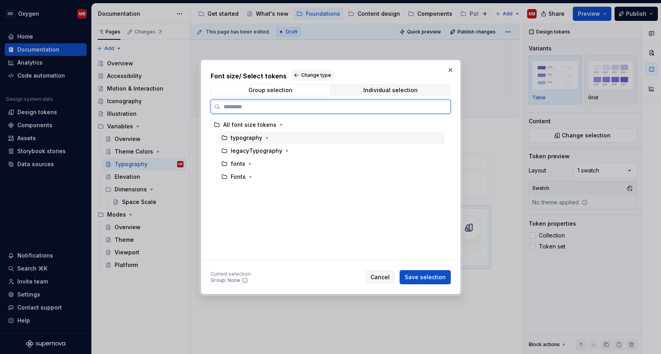
click at [252, 137] on div "typography" at bounding box center [246, 138] width 31 height 8
click at [276, 149] on div "legacyTypography" at bounding box center [257, 151] width 52 height 8
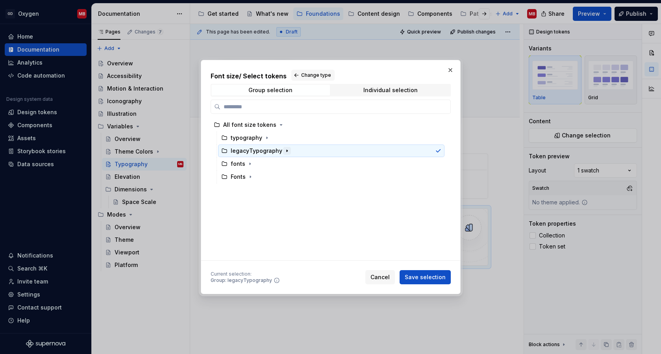
click at [284, 150] on icon "button" at bounding box center [287, 151] width 6 height 6
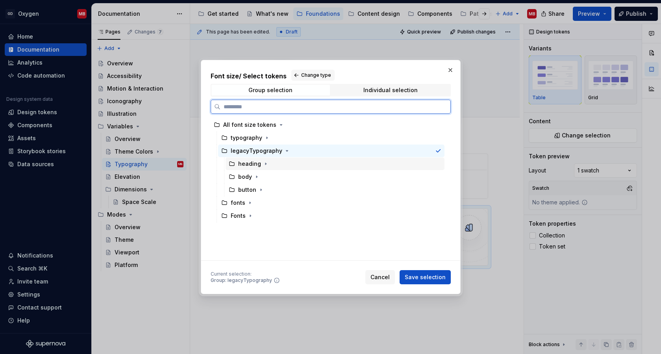
click at [259, 165] on div "heading" at bounding box center [253, 164] width 31 height 8
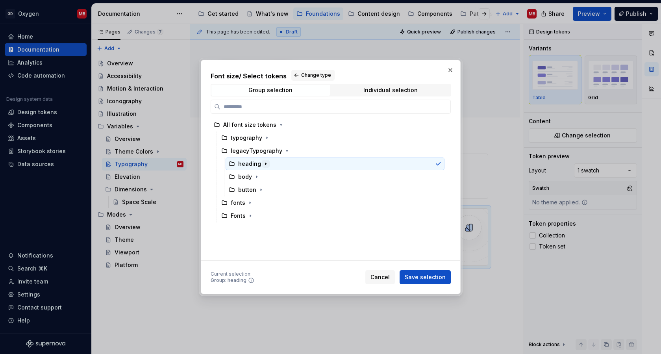
click at [263, 165] on icon "button" at bounding box center [266, 164] width 6 height 6
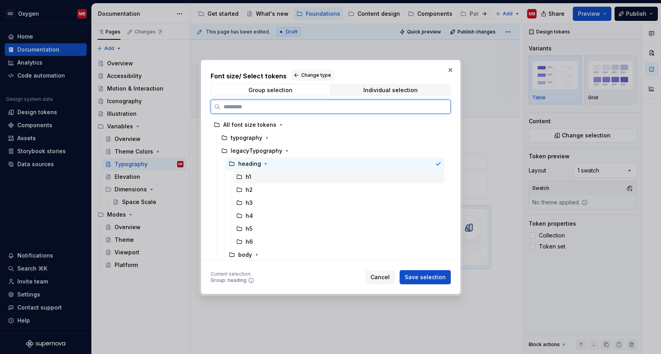
click at [256, 179] on div "h1" at bounding box center [338, 176] width 211 height 13
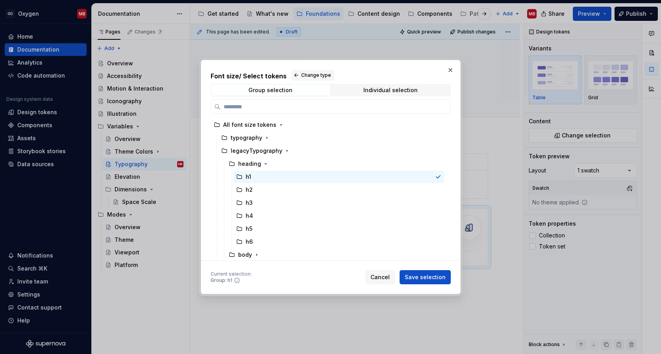
click at [424, 274] on span "Save selection" at bounding box center [425, 277] width 41 height 8
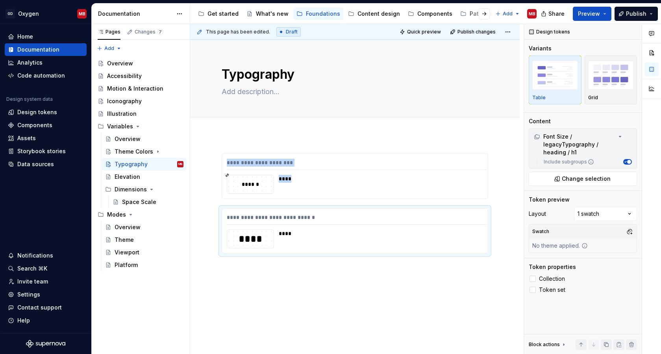
click at [301, 275] on div "**********" at bounding box center [354, 252] width 329 height 235
click at [239, 199] on div "**********" at bounding box center [355, 176] width 266 height 45
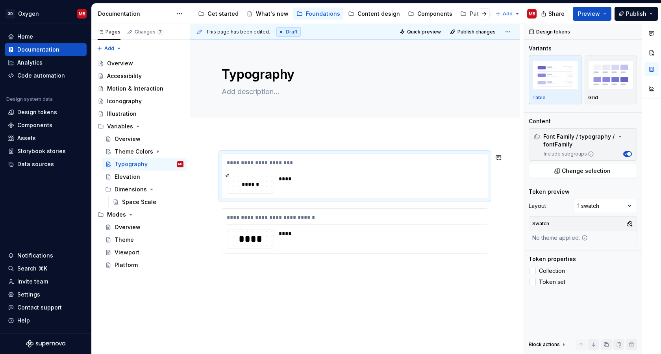
click at [225, 202] on div "**********" at bounding box center [355, 204] width 266 height 100
click at [219, 203] on div "**********" at bounding box center [356, 189] width 333 height 330
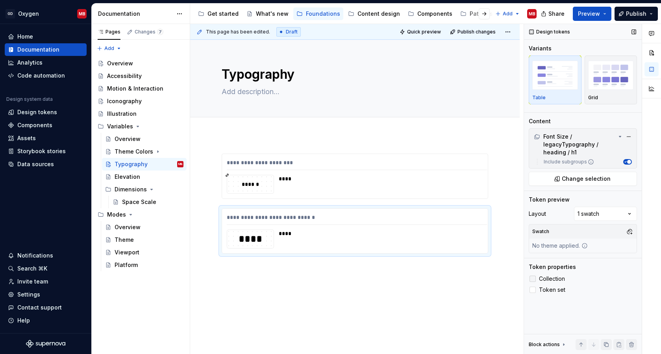
click at [551, 276] on span "Collection" at bounding box center [552, 279] width 26 height 6
click at [551, 277] on span "Collection" at bounding box center [552, 279] width 26 height 6
click at [549, 290] on span "Token set" at bounding box center [552, 290] width 26 height 6
click at [446, 232] on div "*" at bounding box center [463, 233] width 42 height 8
click at [555, 290] on span "Token set" at bounding box center [552, 290] width 26 height 6
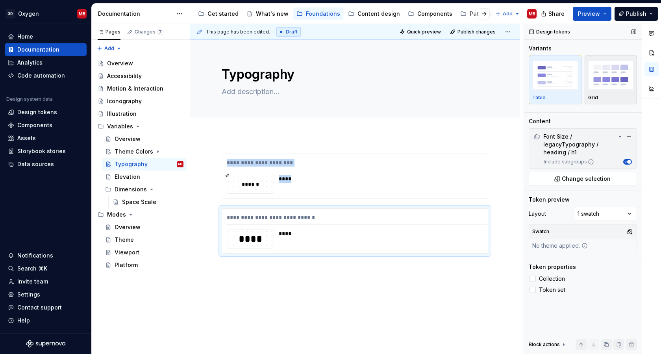
click at [594, 94] on div "Grid" at bounding box center [611, 80] width 46 height 42
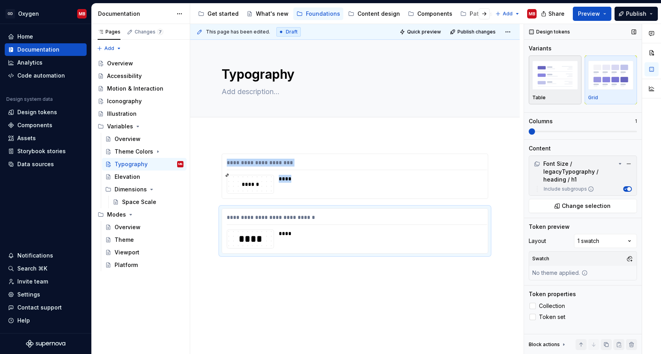
click at [564, 91] on div "button" at bounding box center [555, 75] width 46 height 32
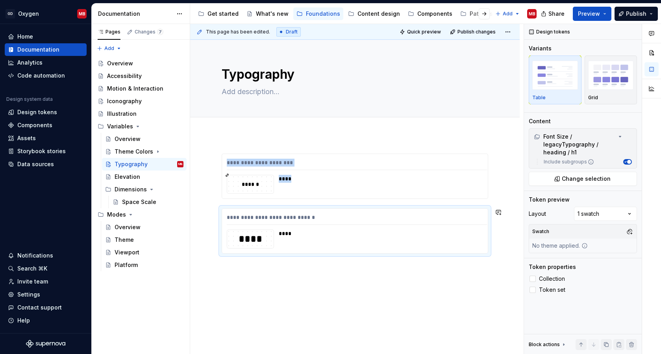
click at [272, 268] on div "**********" at bounding box center [356, 189] width 333 height 330
click at [251, 263] on div "**********" at bounding box center [354, 252] width 329 height 235
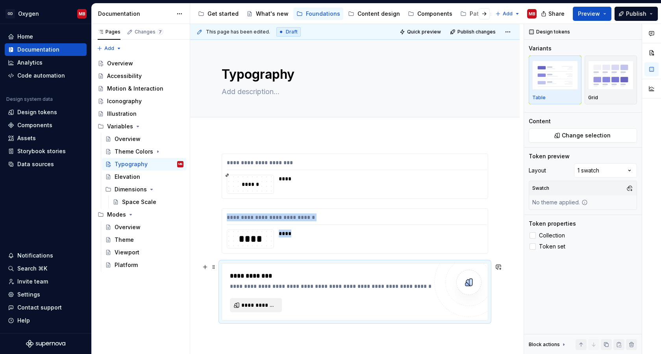
click at [260, 302] on span "**********" at bounding box center [258, 305] width 35 height 8
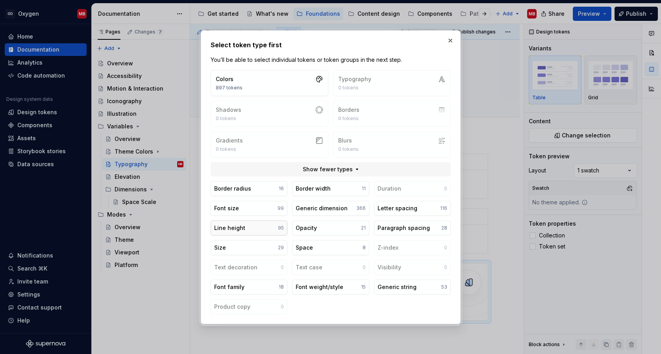
click at [273, 229] on button "Line height 95" at bounding box center [249, 227] width 77 height 15
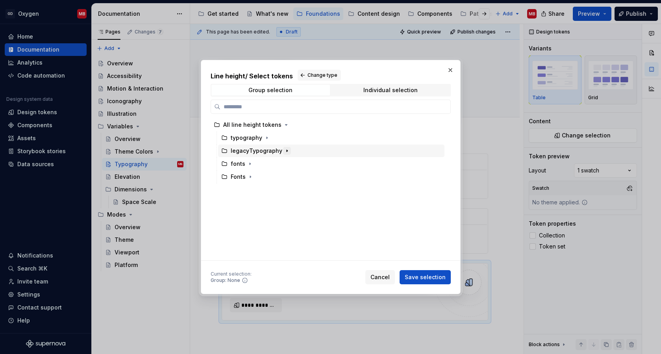
click at [284, 149] on icon "button" at bounding box center [287, 151] width 6 height 6
click at [263, 163] on icon "button" at bounding box center [266, 164] width 6 height 6
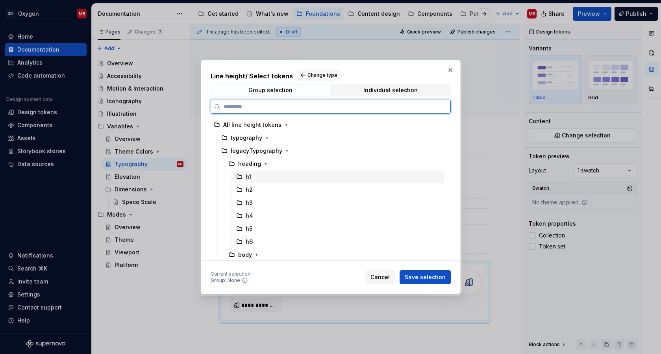
click at [253, 181] on div "h1" at bounding box center [338, 176] width 211 height 13
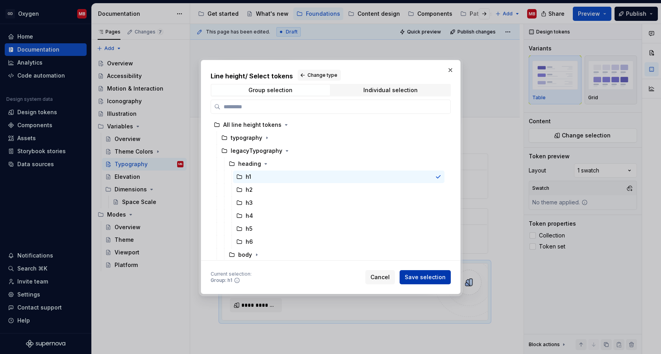
click at [440, 281] on span "Save selection" at bounding box center [425, 277] width 41 height 8
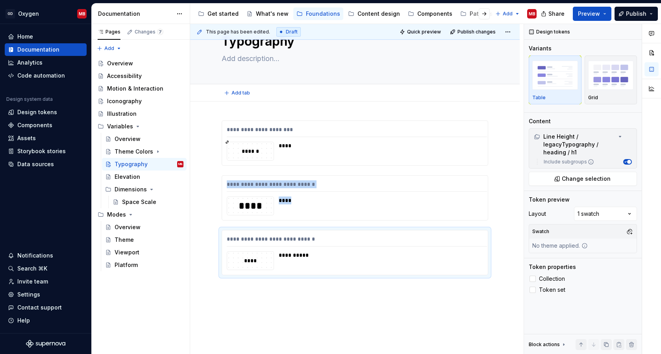
scroll to position [28, 0]
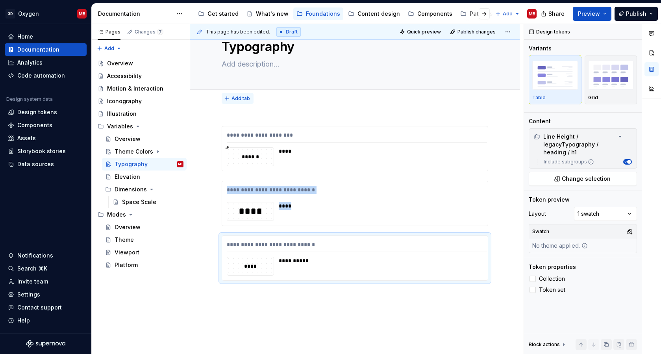
click at [245, 97] on span "Add tab" at bounding box center [240, 98] width 18 height 6
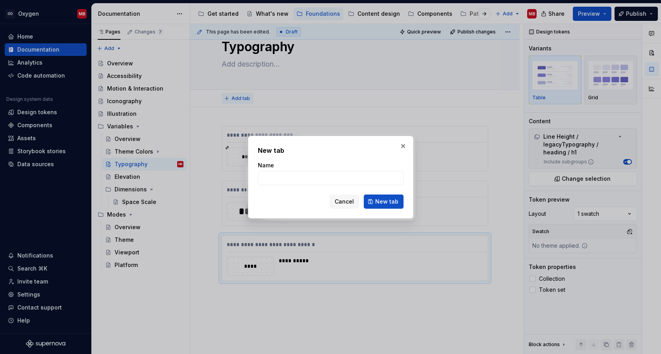
type textarea "*"
type input "Overview"
click button "New tab" at bounding box center [384, 201] width 40 height 14
type textarea "*"
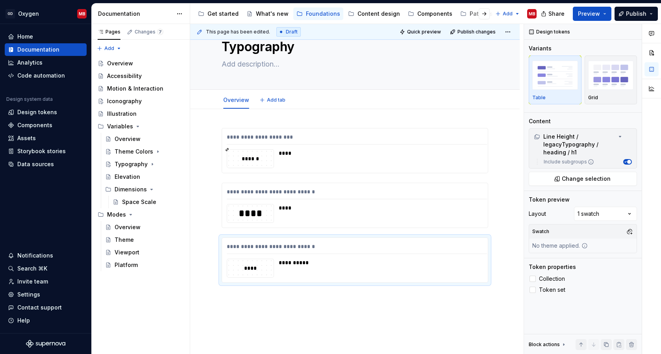
click at [277, 106] on div "Overview Add tab" at bounding box center [355, 99] width 276 height 17
click at [275, 98] on span "Add tab" at bounding box center [276, 100] width 18 height 6
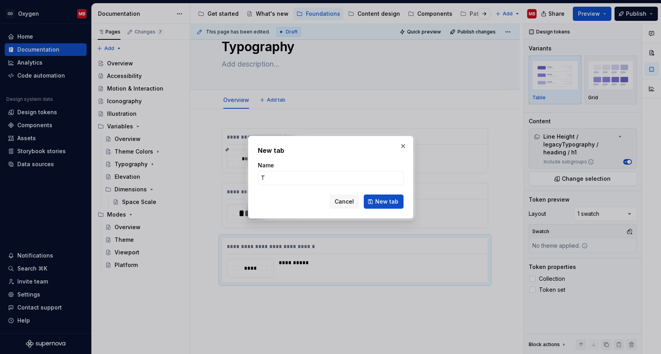
type input "To"
type textarea "*"
type input "Tokens"
click button "New tab" at bounding box center [384, 201] width 40 height 14
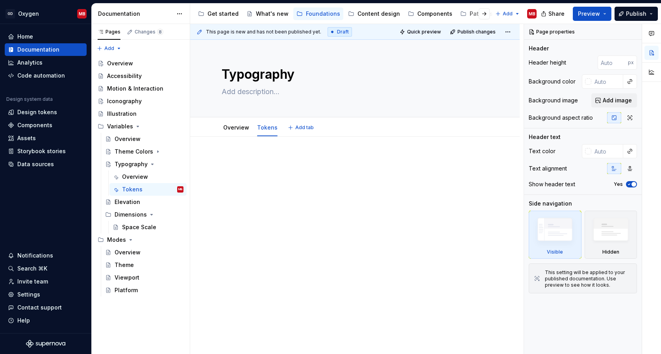
click at [240, 136] on div "Overview Tokens" at bounding box center [250, 129] width 67 height 21
click at [239, 132] on div "Overview" at bounding box center [236, 127] width 26 height 9
click at [234, 136] on div "This page is new and has not been published yet. Draft Quick preview Publish ch…" at bounding box center [356, 189] width 333 height 330
click at [234, 131] on div "Overview" at bounding box center [236, 128] width 26 height 8
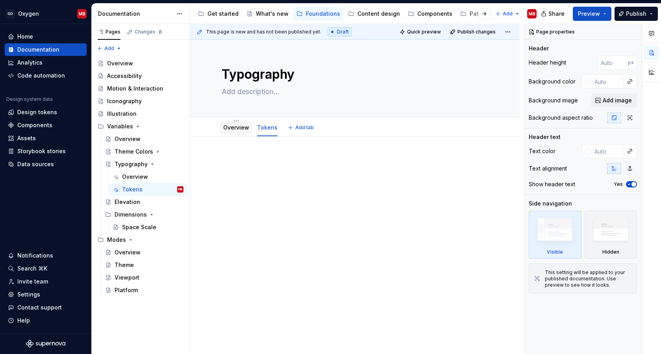
click at [234, 131] on div "Overview" at bounding box center [236, 128] width 26 height 8
click at [130, 183] on div "Tokens MB" at bounding box center [147, 189] width 77 height 13
click at [130, 179] on div "Overview" at bounding box center [135, 177] width 26 height 8
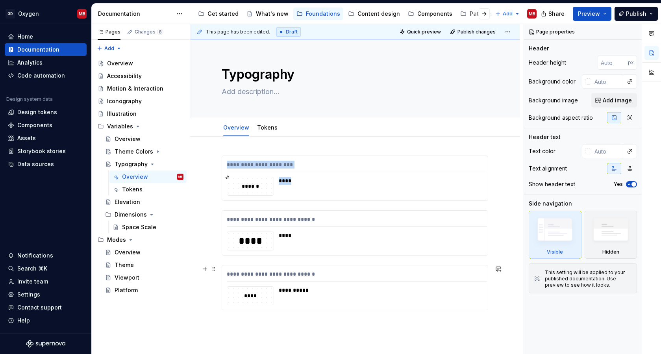
drag, startPoint x: 218, startPoint y: 157, endPoint x: 381, endPoint y: 311, distance: 223.9
click at [381, 310] on div "**********" at bounding box center [355, 232] width 266 height 155
click at [473, 320] on div "**********" at bounding box center [354, 281] width 329 height 289
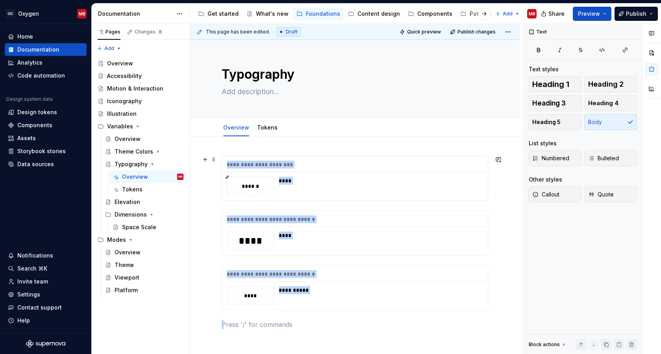
drag, startPoint x: 468, startPoint y: 320, endPoint x: 224, endPoint y: 162, distance: 291.0
click at [224, 162] on div "**********" at bounding box center [355, 242] width 266 height 174
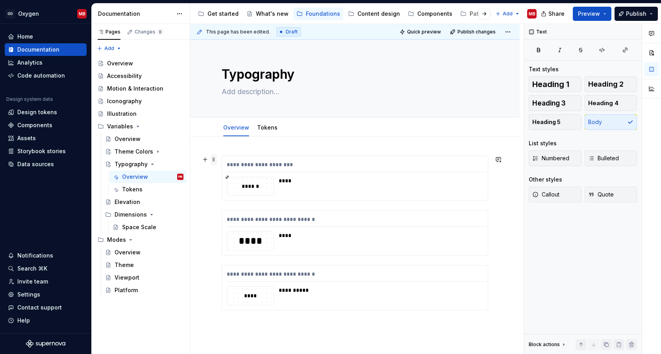
click at [216, 159] on span at bounding box center [214, 159] width 6 height 11
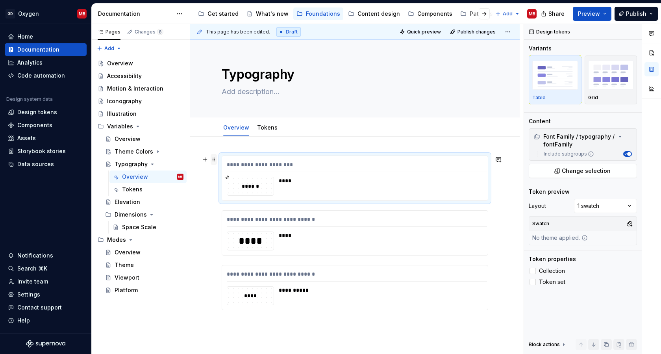
click at [216, 159] on span at bounding box center [214, 159] width 6 height 11
click at [214, 215] on span at bounding box center [214, 214] width 6 height 11
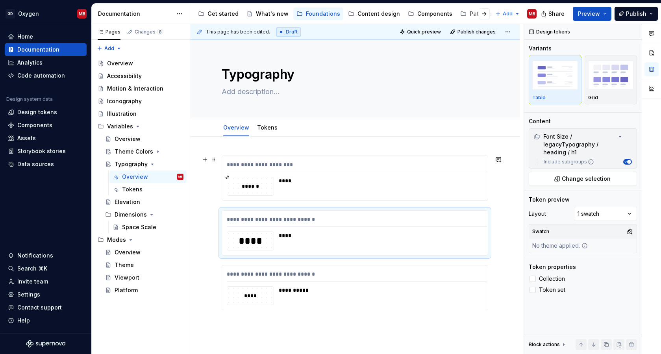
click at [213, 160] on div "**********" at bounding box center [354, 291] width 329 height 308
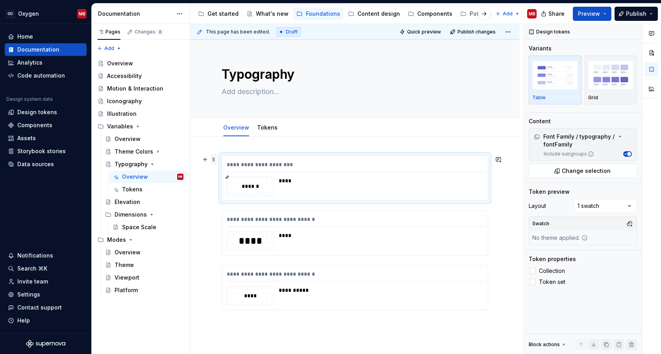
click at [214, 160] on span at bounding box center [214, 159] width 6 height 11
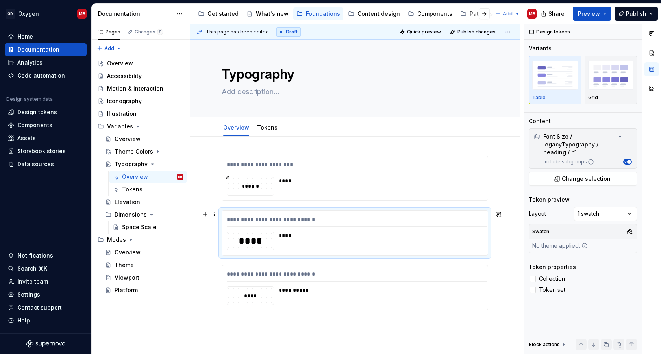
click at [228, 214] on div "**********" at bounding box center [355, 233] width 266 height 44
click at [227, 266] on div "**********" at bounding box center [355, 287] width 266 height 44
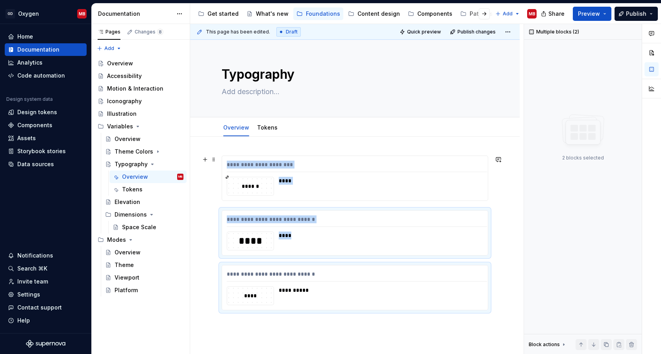
click at [236, 159] on div "**********" at bounding box center [355, 178] width 266 height 44
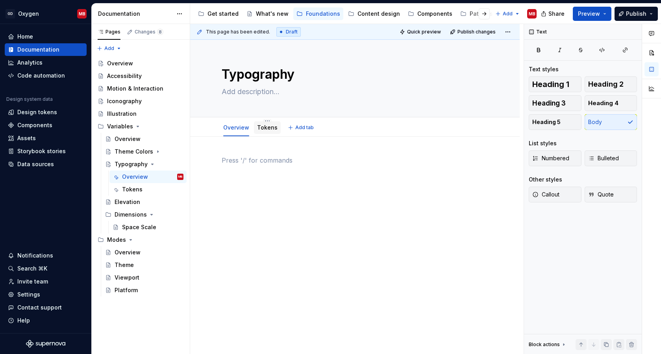
click at [263, 129] on link "Tokens" at bounding box center [267, 127] width 20 height 7
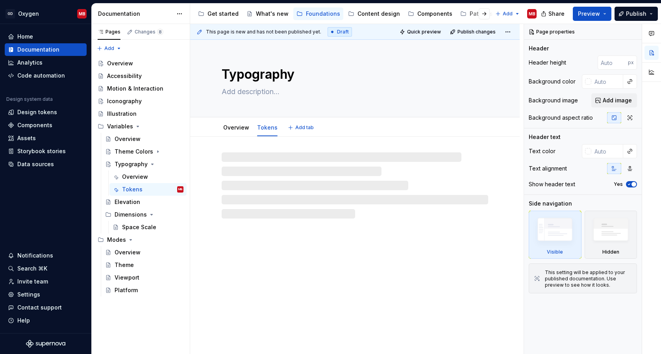
type textarea "*"
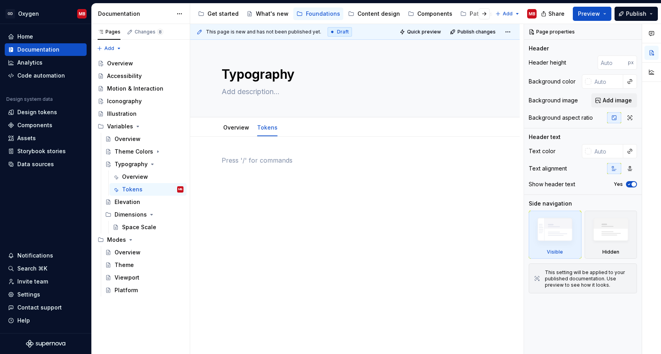
click at [250, 160] on p at bounding box center [355, 159] width 266 height 9
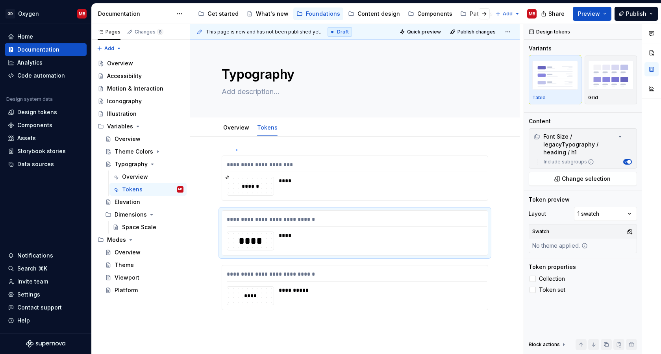
click at [236, 149] on div "**********" at bounding box center [356, 189] width 333 height 330
click at [237, 150] on div "**********" at bounding box center [356, 189] width 333 height 330
click at [233, 150] on div "**********" at bounding box center [356, 189] width 333 height 330
click at [232, 150] on div "**********" at bounding box center [356, 189] width 333 height 330
click at [229, 141] on div "**********" at bounding box center [354, 281] width 329 height 289
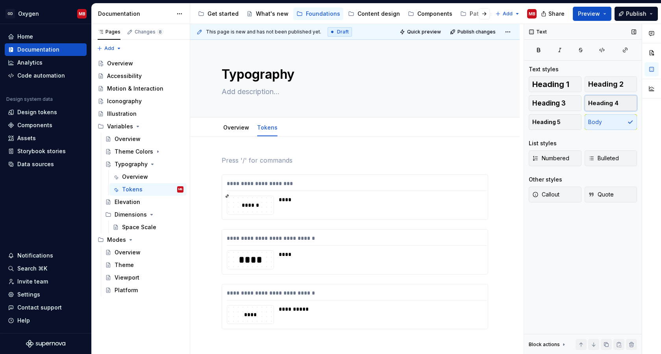
click at [612, 104] on span "Heading 4" at bounding box center [603, 103] width 30 height 8
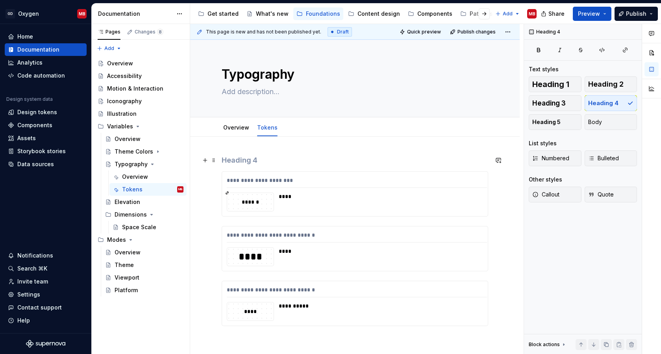
click at [290, 157] on h4 at bounding box center [355, 159] width 266 height 9
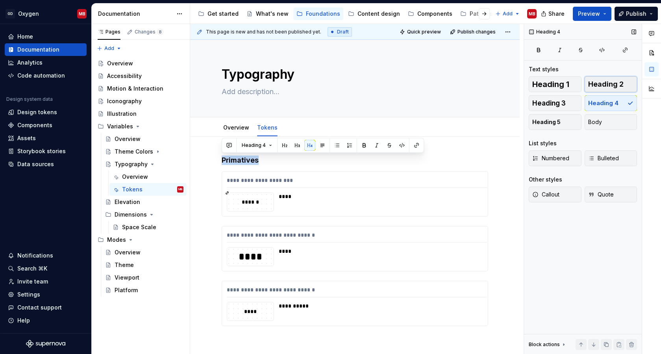
click at [604, 84] on span "Heading 2" at bounding box center [605, 84] width 35 height 8
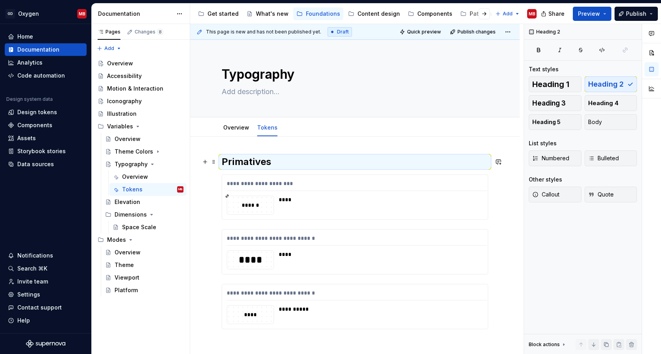
click at [251, 162] on h2 "Primatives" at bounding box center [355, 161] width 266 height 13
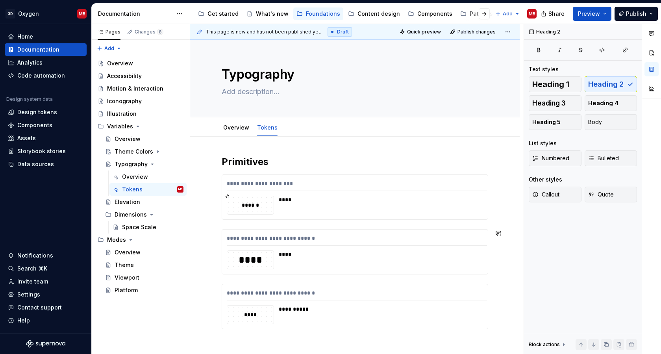
click at [252, 223] on div "**********" at bounding box center [355, 242] width 266 height 174
click at [217, 227] on div "**********" at bounding box center [354, 291] width 329 height 308
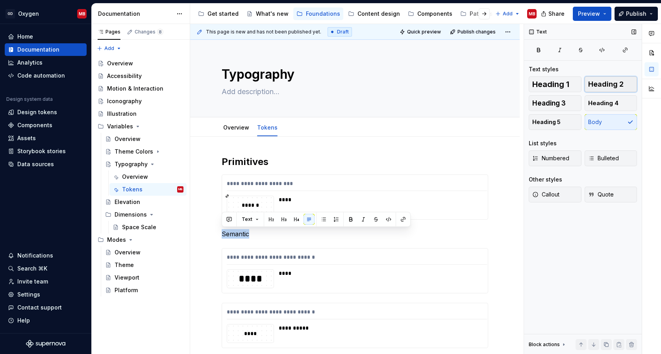
click at [610, 85] on span "Heading 2" at bounding box center [605, 84] width 35 height 8
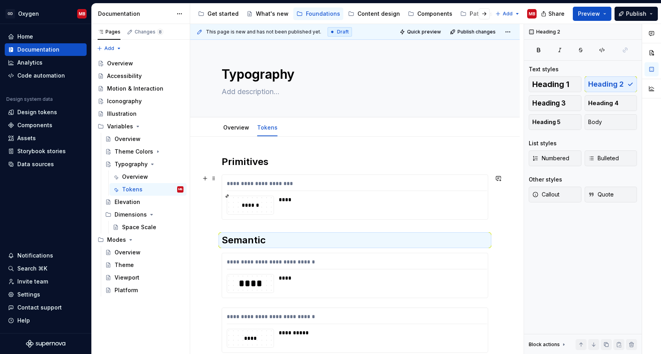
click at [513, 210] on div "**********" at bounding box center [354, 303] width 329 height 332
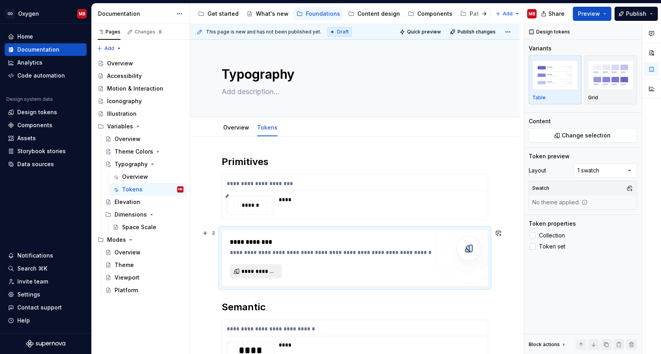
click at [251, 270] on span "**********" at bounding box center [258, 271] width 35 height 8
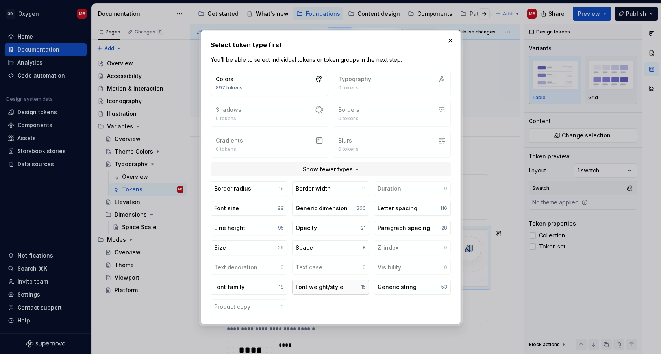
click at [350, 289] on button "Font weight/style 15" at bounding box center [330, 286] width 77 height 15
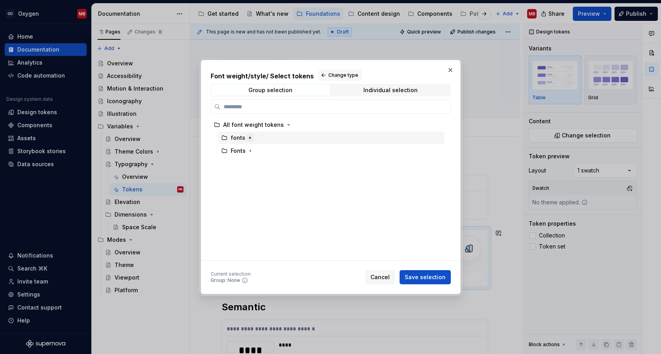
click at [250, 138] on icon "button" at bounding box center [250, 138] width 1 height 2
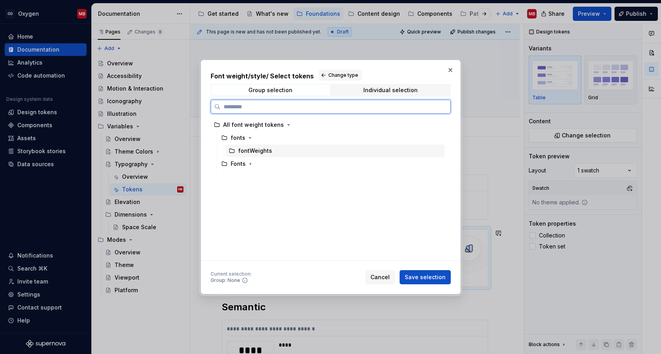
click at [256, 150] on div "fontWeights" at bounding box center [255, 151] width 34 height 8
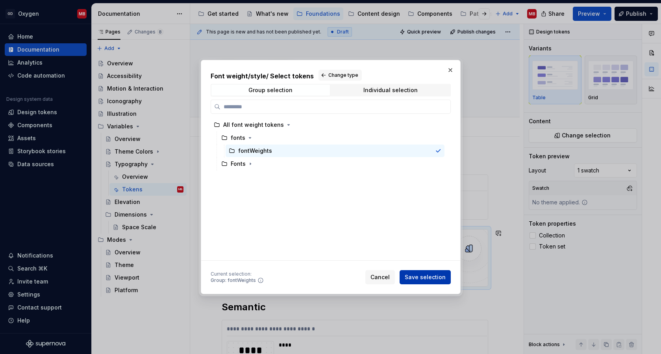
click at [436, 275] on span "Save selection" at bounding box center [425, 277] width 41 height 8
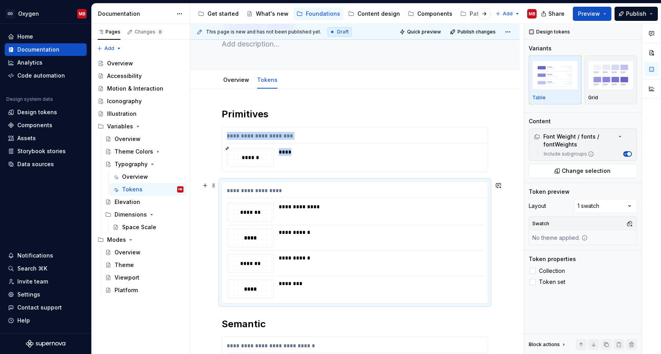
scroll to position [78, 0]
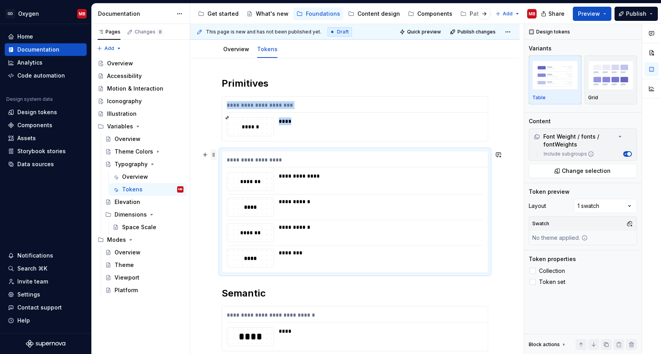
click at [214, 156] on span at bounding box center [214, 154] width 6 height 11
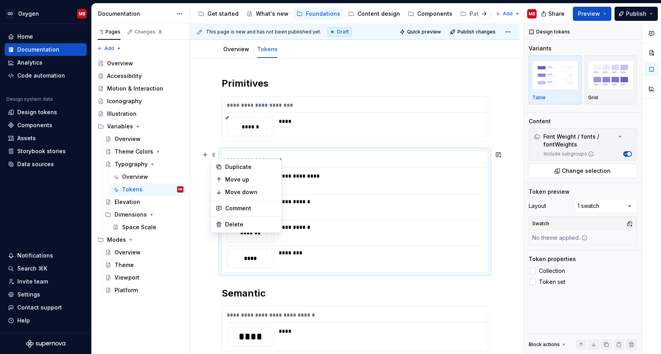
click at [357, 147] on div "**********" at bounding box center [355, 241] width 266 height 329
click at [395, 163] on div "**********" at bounding box center [357, 161] width 260 height 11
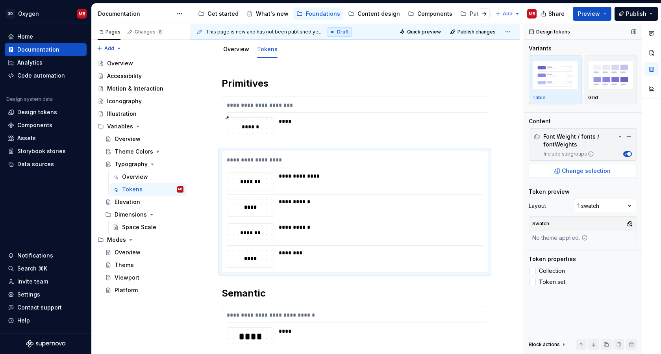
click at [613, 171] on button "Change selection" at bounding box center [583, 171] width 108 height 14
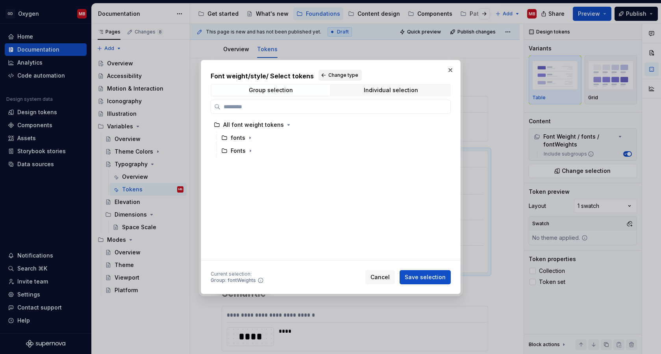
click at [324, 72] on button "Change type" at bounding box center [339, 75] width 43 height 11
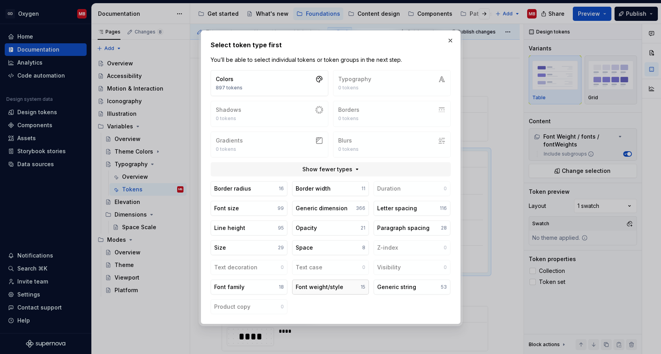
click at [320, 287] on div "Font weight/style" at bounding box center [320, 287] width 48 height 8
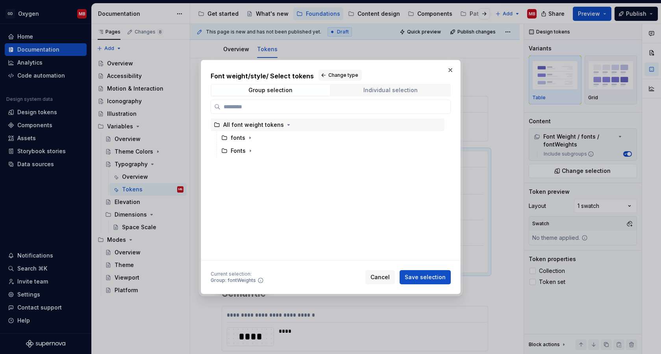
click at [383, 89] on div "Individual selection" at bounding box center [390, 90] width 54 height 6
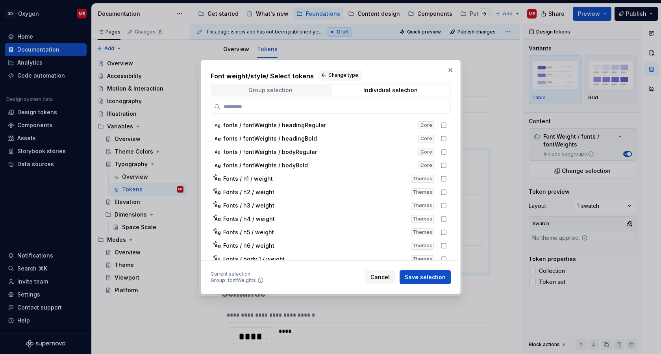
click at [282, 88] on div "Group selection" at bounding box center [270, 90] width 44 height 6
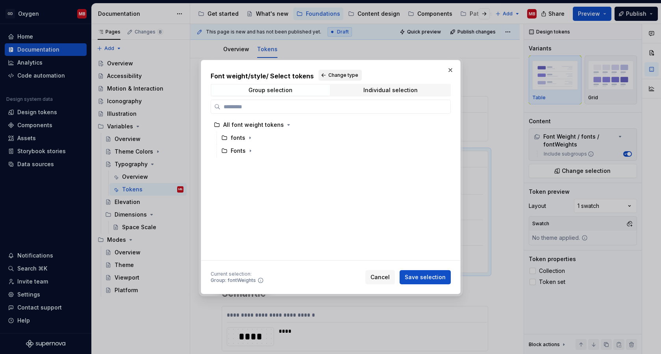
click at [338, 76] on span "Change type" at bounding box center [343, 75] width 30 height 6
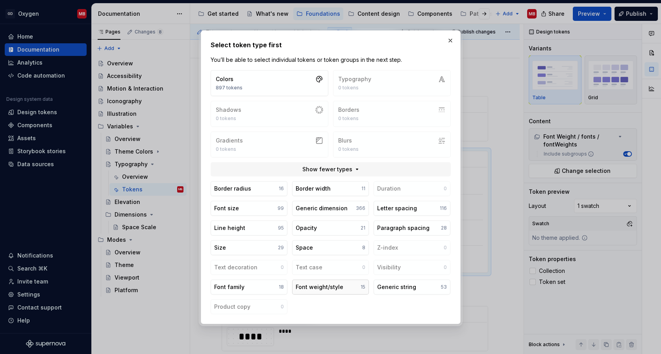
click at [324, 285] on div "Font weight/style" at bounding box center [320, 287] width 48 height 8
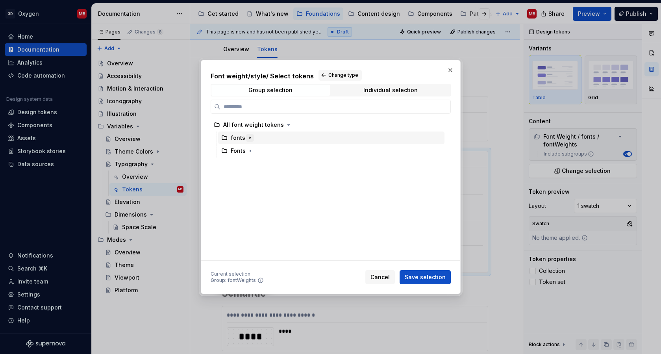
click at [250, 139] on icon "button" at bounding box center [250, 138] width 6 height 6
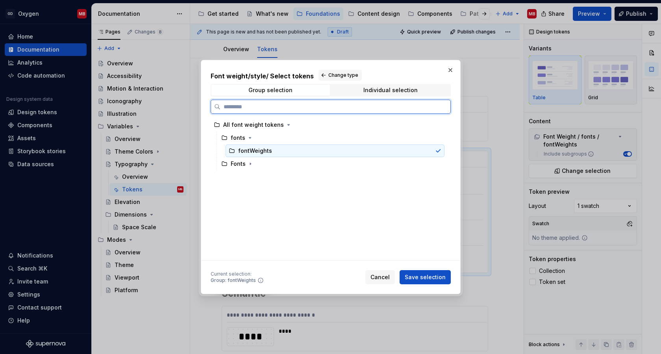
click at [255, 152] on div "fontWeights" at bounding box center [255, 151] width 34 height 8
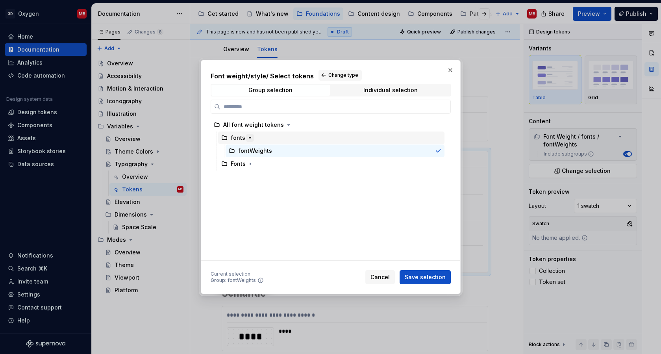
click at [252, 136] on button "button" at bounding box center [250, 138] width 8 height 8
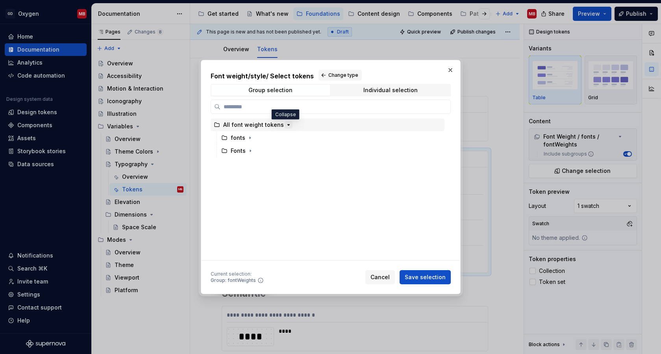
click at [285, 125] on icon "button" at bounding box center [288, 125] width 6 height 6
click at [376, 90] on div "Individual selection" at bounding box center [390, 90] width 54 height 6
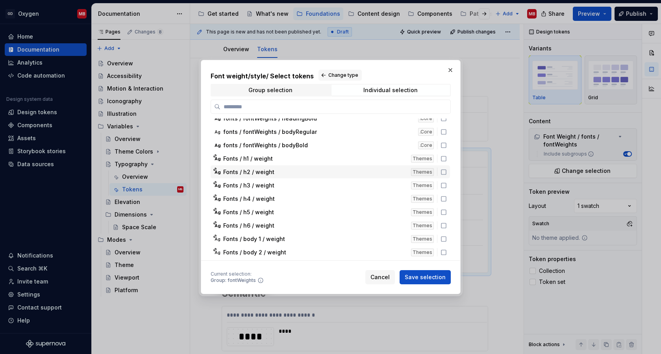
scroll to position [57, 0]
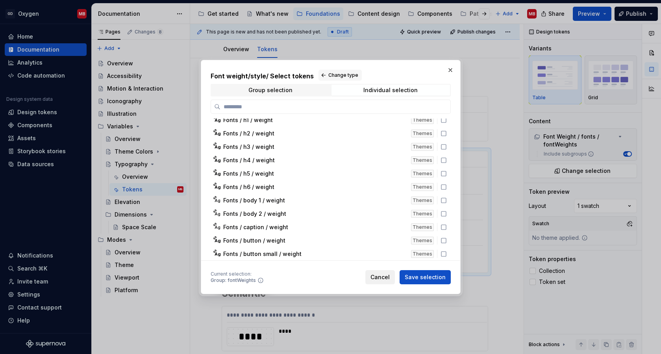
click at [380, 274] on span "Cancel" at bounding box center [379, 277] width 19 height 8
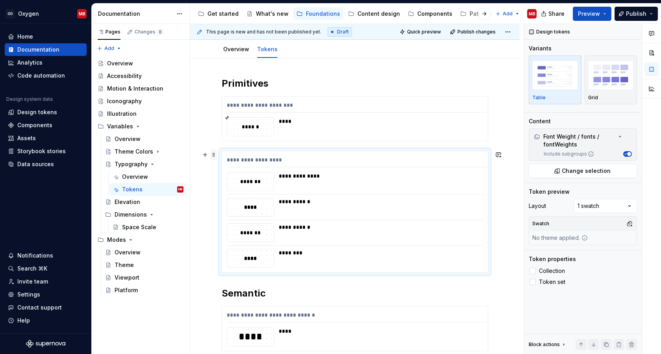
click at [215, 155] on span at bounding box center [214, 154] width 6 height 11
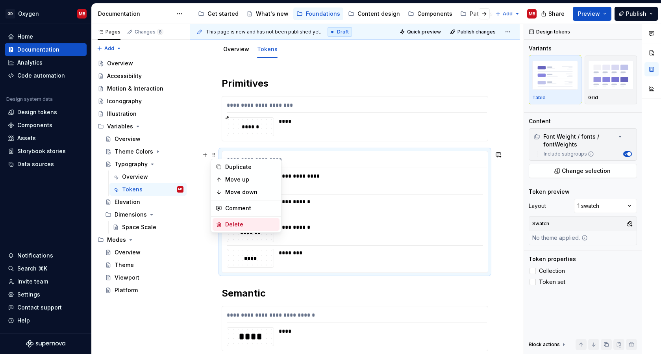
click at [234, 222] on div "Delete" at bounding box center [250, 224] width 51 height 8
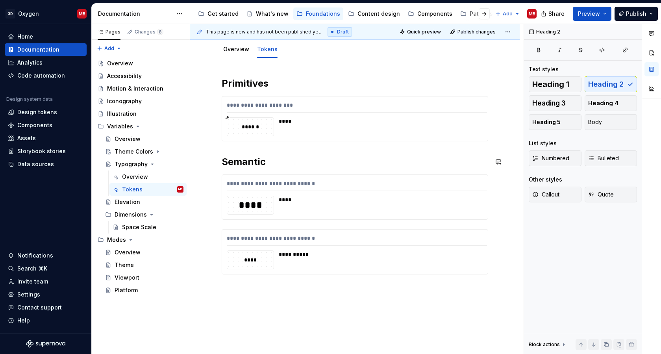
click at [238, 150] on div "**********" at bounding box center [355, 175] width 266 height 197
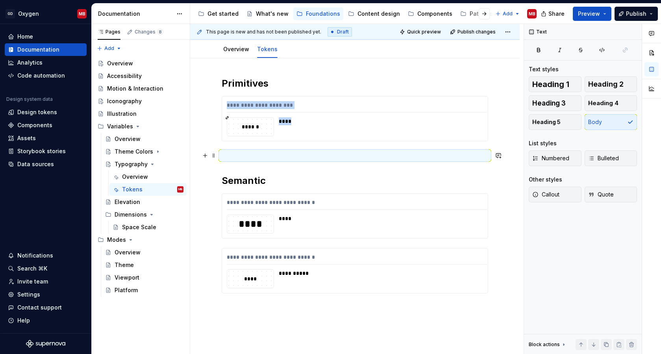
click at [233, 156] on p at bounding box center [355, 155] width 266 height 9
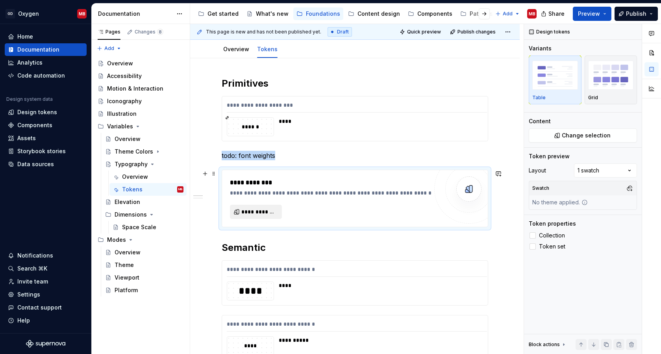
click at [263, 209] on span "**********" at bounding box center [258, 212] width 35 height 8
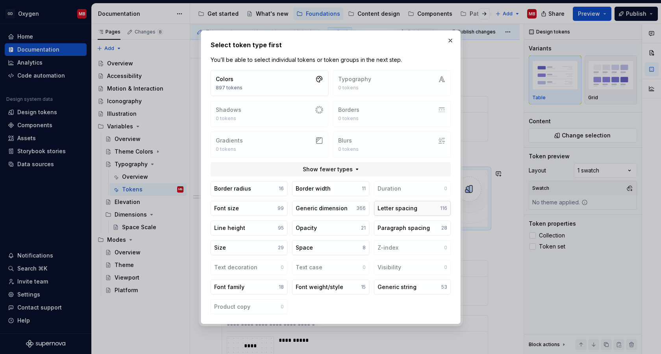
click at [407, 207] on div "Letter spacing" at bounding box center [397, 208] width 40 height 8
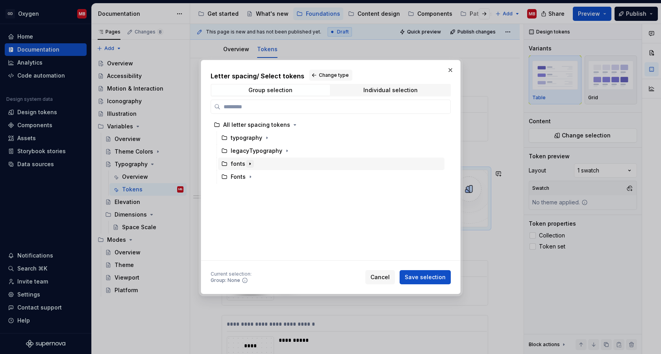
click at [250, 163] on icon "button" at bounding box center [250, 164] width 6 height 6
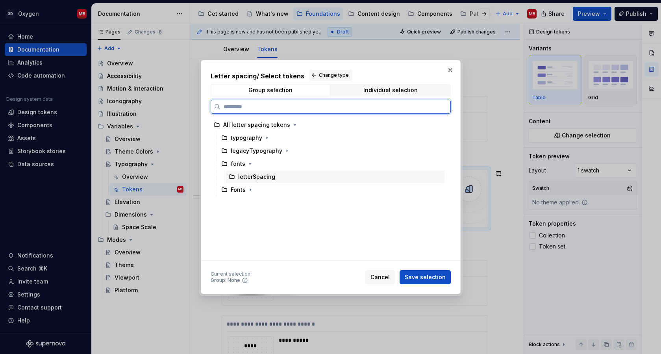
click at [268, 178] on div "letterSpacing" at bounding box center [256, 177] width 37 height 8
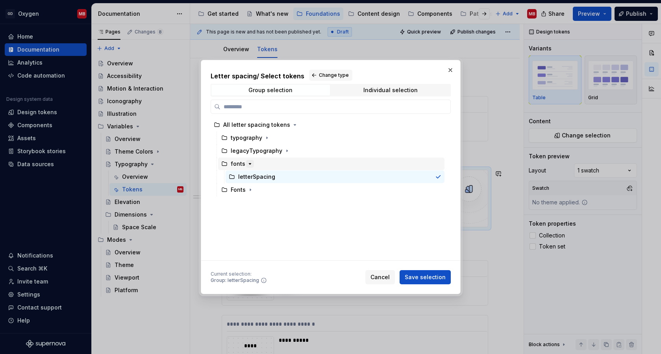
click at [250, 164] on icon "button" at bounding box center [250, 164] width 6 height 6
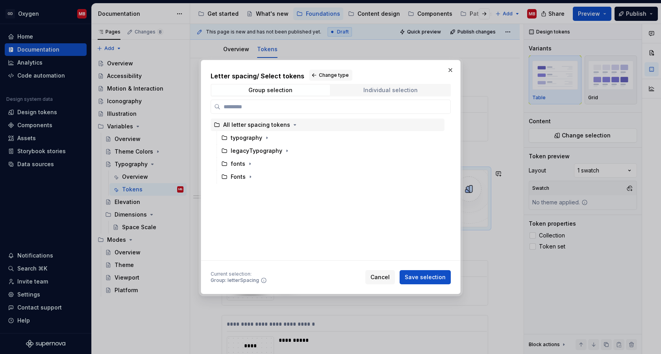
click at [388, 94] on span "Individual selection" at bounding box center [390, 90] width 118 height 11
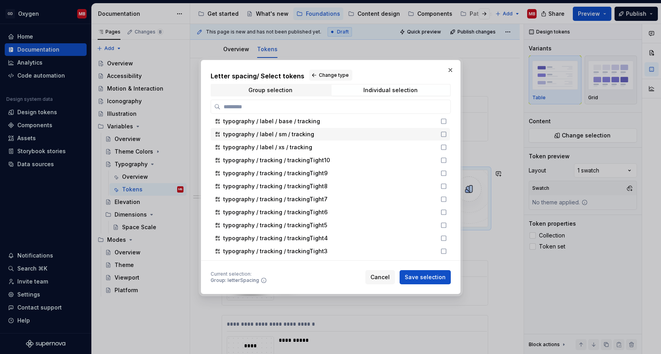
scroll to position [4, 0]
click at [280, 93] on div "Group selection" at bounding box center [270, 90] width 44 height 6
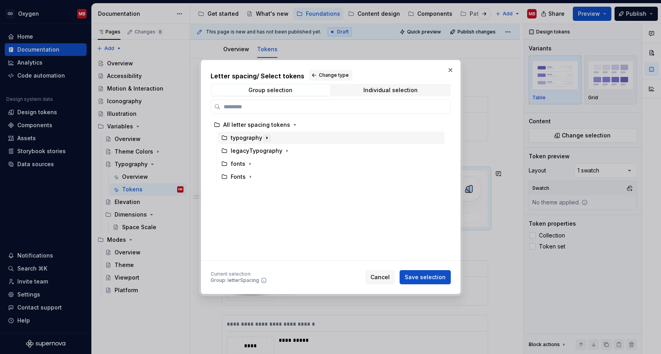
click at [266, 137] on icon "button" at bounding box center [267, 138] width 6 height 6
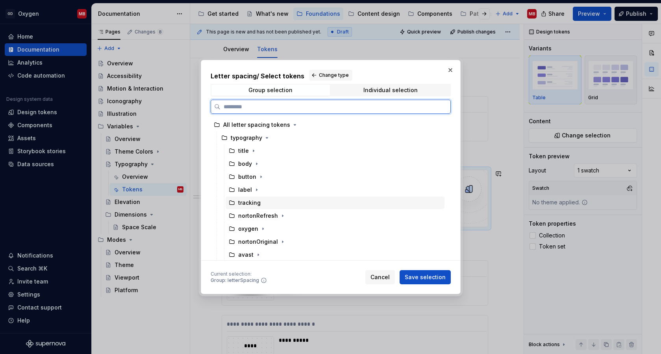
click at [254, 201] on div "tracking" at bounding box center [249, 203] width 22 height 8
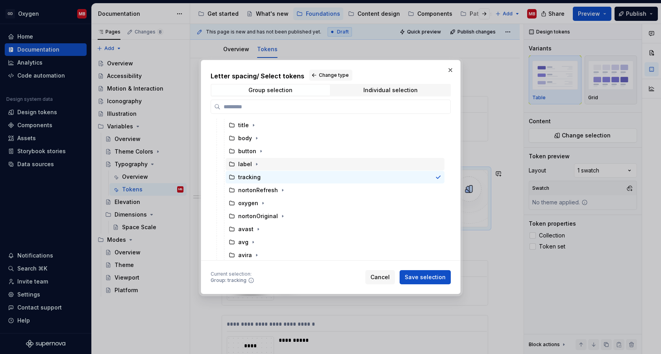
scroll to position [22, 0]
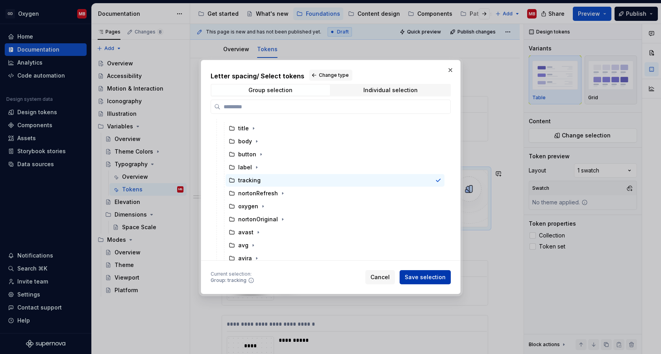
click at [438, 276] on span "Save selection" at bounding box center [425, 277] width 41 height 8
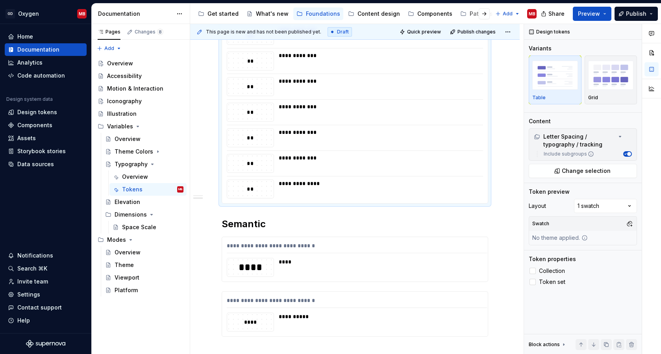
scroll to position [659, 0]
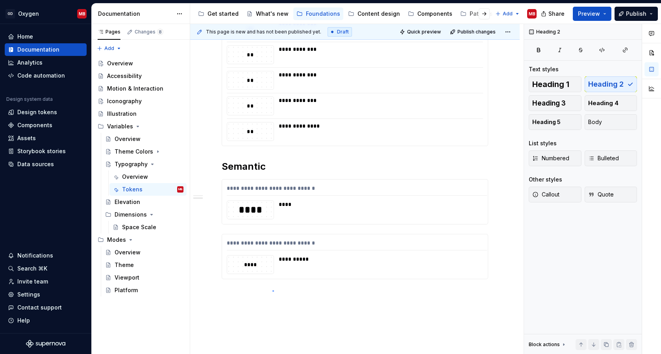
click at [272, 290] on div "**********" at bounding box center [356, 189] width 333 height 330
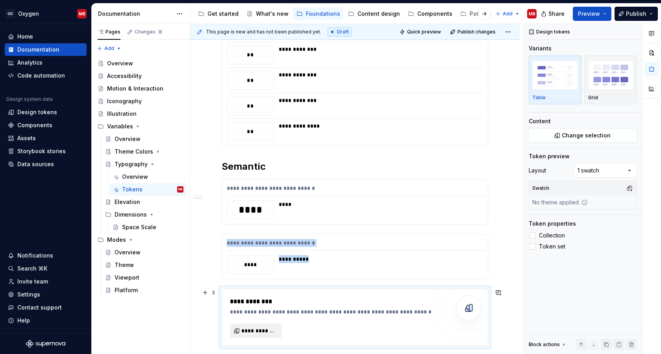
click at [264, 331] on span "**********" at bounding box center [258, 331] width 35 height 8
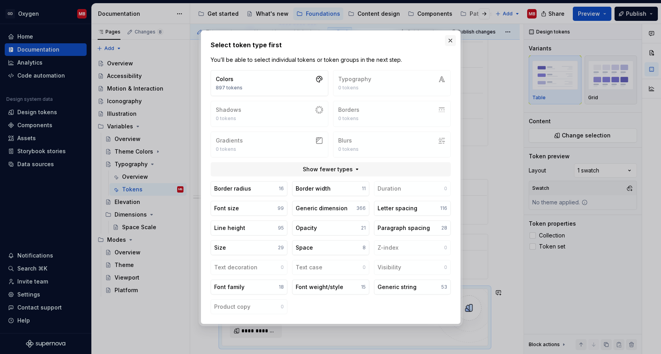
click at [452, 41] on button "button" at bounding box center [450, 40] width 11 height 11
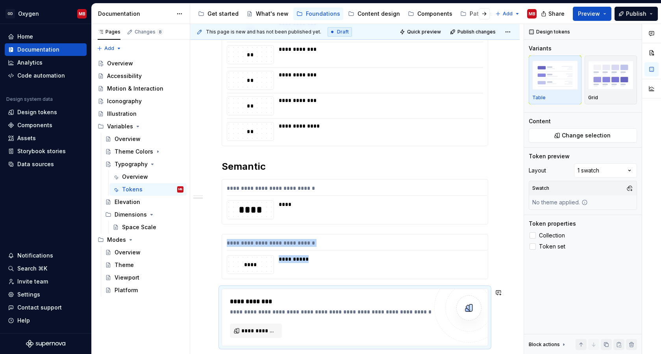
scroll to position [766, 0]
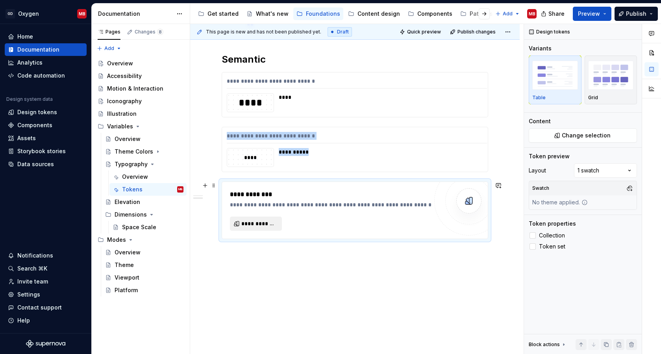
click at [260, 222] on span "**********" at bounding box center [258, 224] width 35 height 8
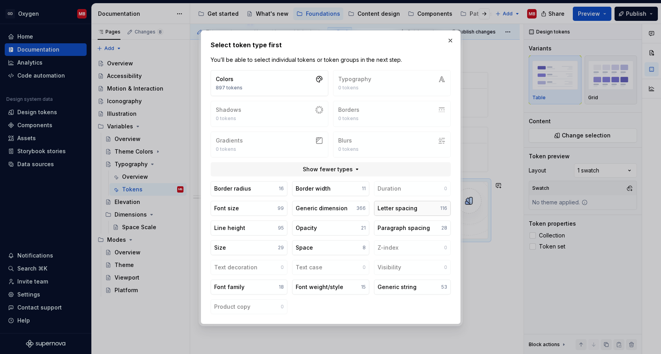
click at [411, 205] on div "Letter spacing" at bounding box center [397, 208] width 40 height 8
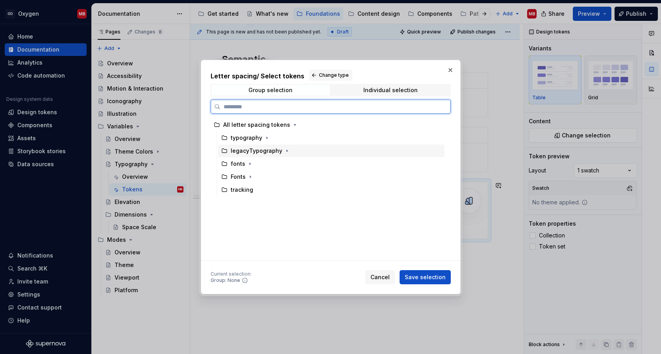
click at [289, 152] on div "legacyTypography" at bounding box center [331, 150] width 226 height 13
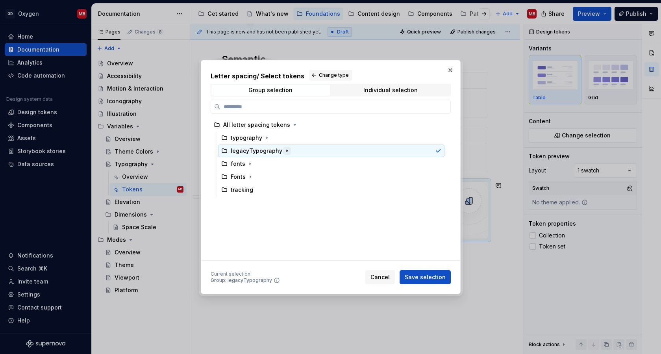
click at [286, 152] on icon "button" at bounding box center [287, 151] width 6 height 6
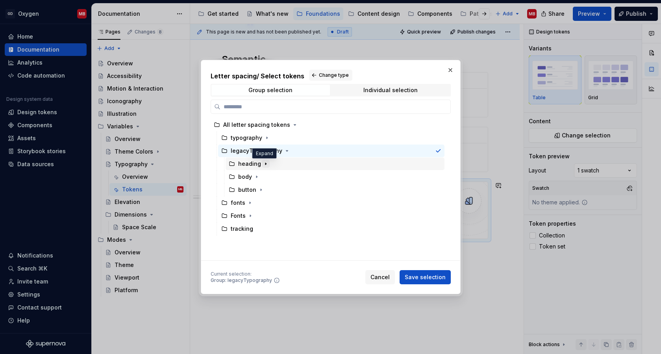
click at [264, 162] on icon "button" at bounding box center [266, 164] width 6 height 6
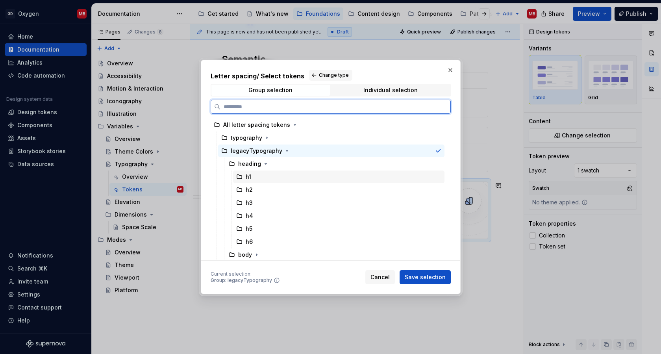
click at [247, 178] on div "h1" at bounding box center [249, 177] width 6 height 8
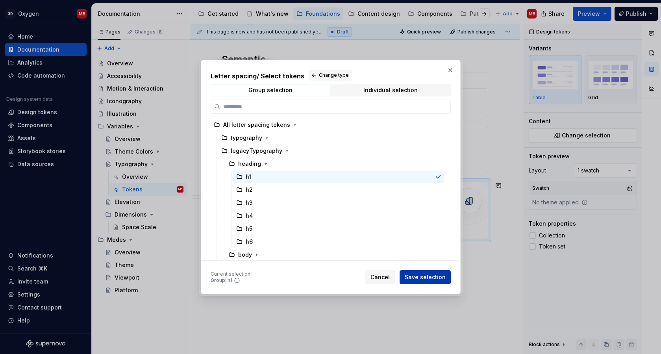
click at [439, 280] on span "Save selection" at bounding box center [425, 277] width 41 height 8
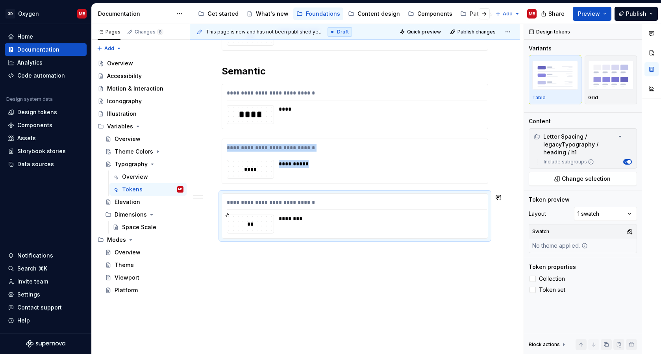
scroll to position [754, 0]
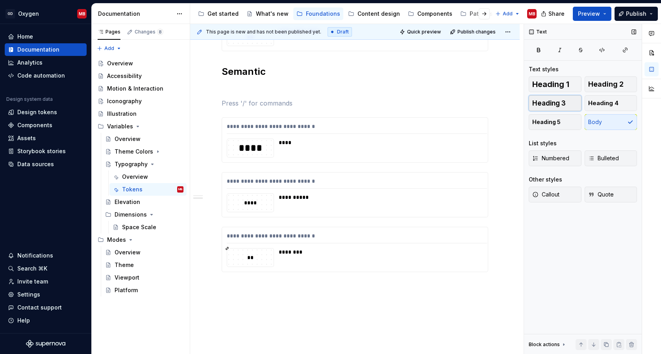
click at [560, 101] on span "Heading 3" at bounding box center [548, 103] width 33 height 8
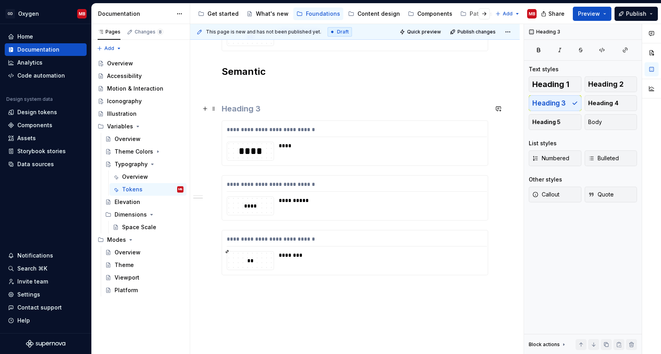
click at [277, 113] on h3 at bounding box center [355, 108] width 266 height 11
click at [246, 93] on p at bounding box center [355, 88] width 266 height 9
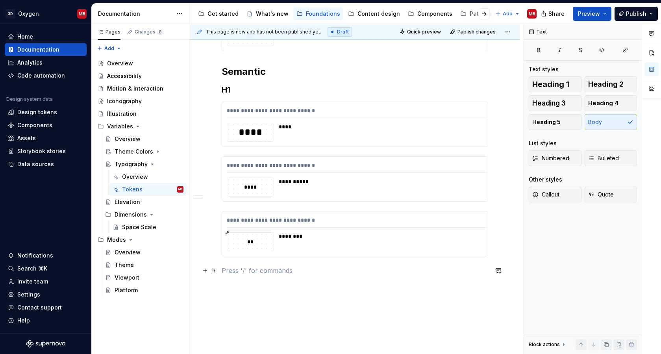
click at [289, 267] on p at bounding box center [355, 270] width 266 height 9
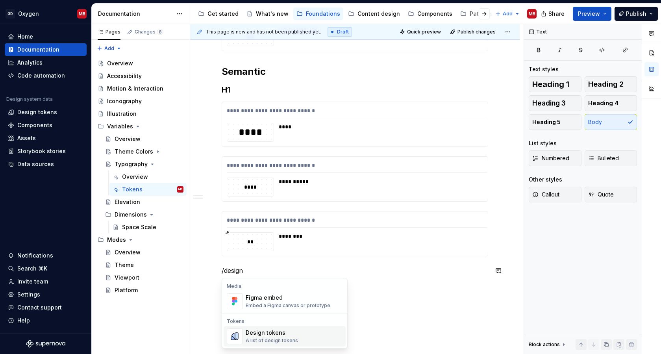
click at [279, 338] on div "A list of design tokens" at bounding box center [272, 340] width 52 height 6
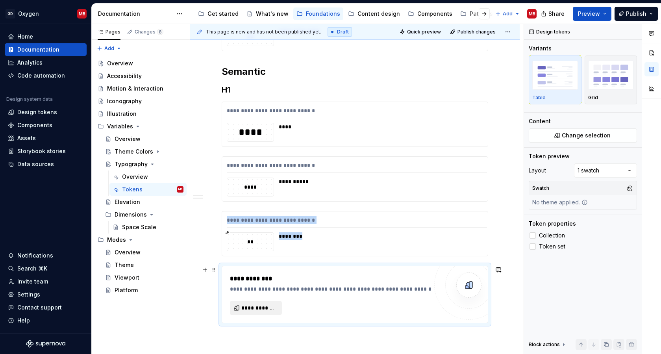
click at [264, 307] on span "**********" at bounding box center [258, 308] width 35 height 8
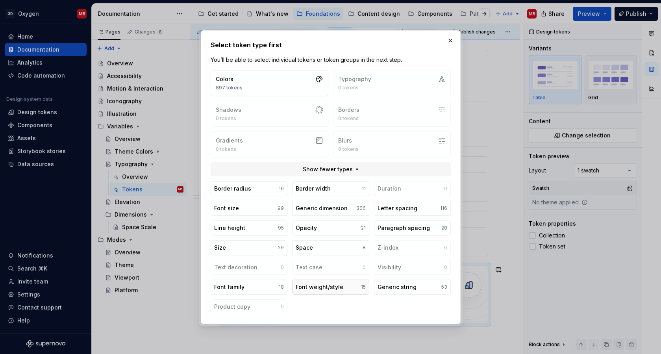
click at [318, 284] on div "Font weight/style" at bounding box center [320, 287] width 48 height 8
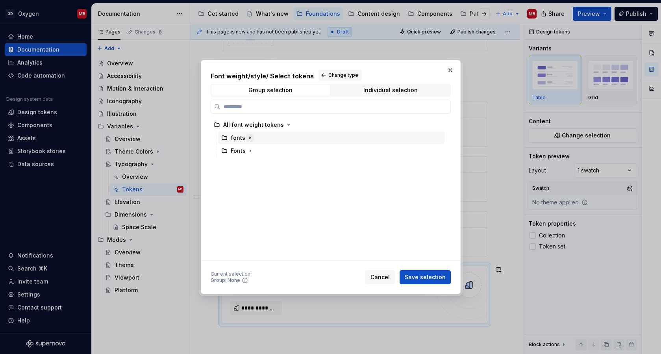
click at [250, 137] on icon "button" at bounding box center [250, 138] width 6 height 6
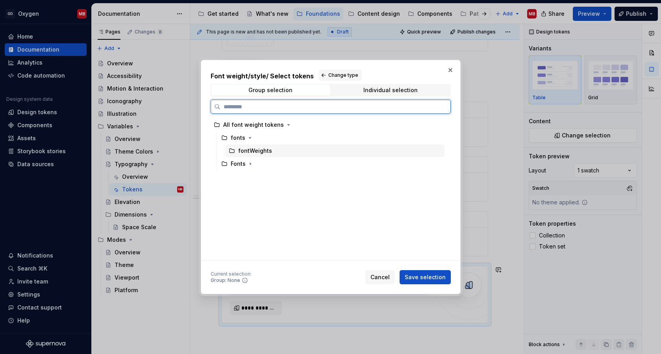
click at [273, 150] on div "fontWeights" at bounding box center [335, 150] width 219 height 13
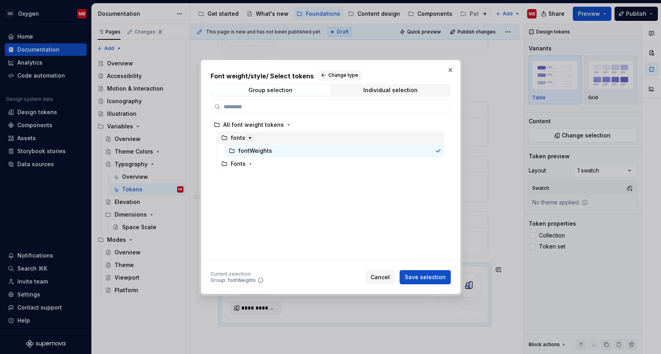
click at [249, 138] on icon "button" at bounding box center [250, 137] width 2 height 1
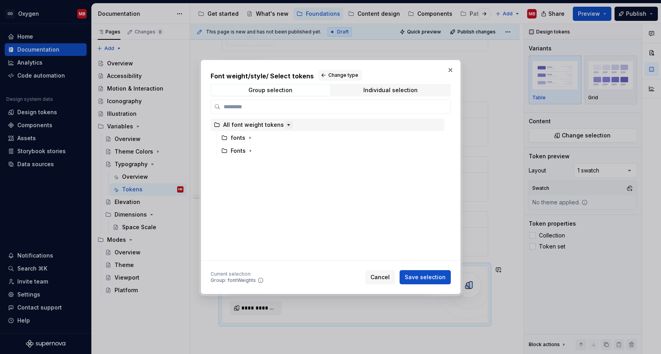
click at [285, 127] on icon "button" at bounding box center [288, 125] width 6 height 6
click at [328, 73] on span "Change type" at bounding box center [343, 75] width 30 height 6
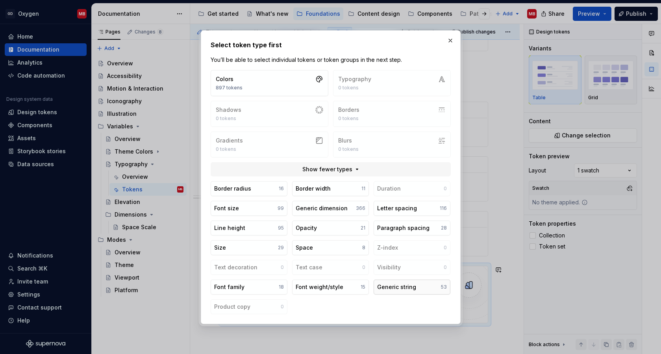
click at [427, 292] on button "Generic string 53" at bounding box center [412, 286] width 77 height 15
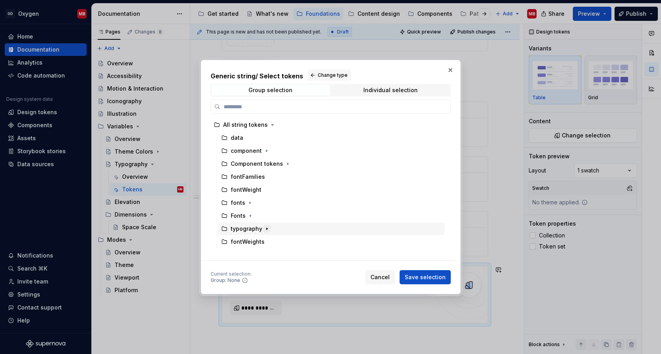
click at [267, 228] on icon "button" at bounding box center [267, 229] width 6 height 6
click at [264, 213] on icon "button" at bounding box center [267, 214] width 6 height 6
click at [248, 201] on icon "button" at bounding box center [250, 203] width 6 height 6
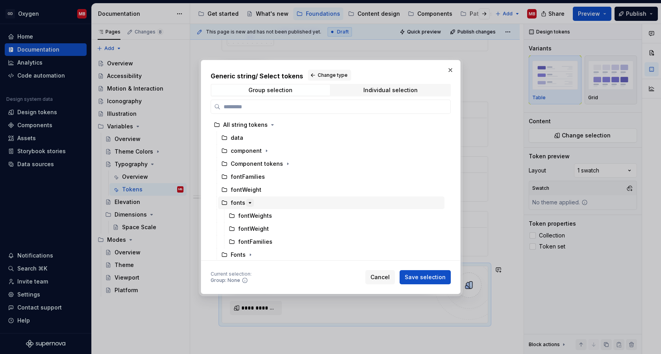
click at [247, 203] on icon "button" at bounding box center [250, 203] width 6 height 6
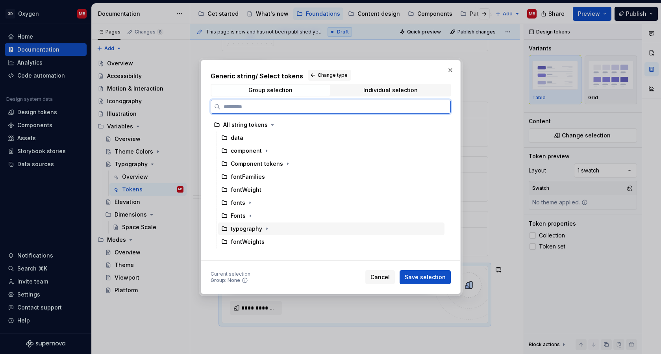
click at [264, 224] on div "typography" at bounding box center [331, 228] width 226 height 13
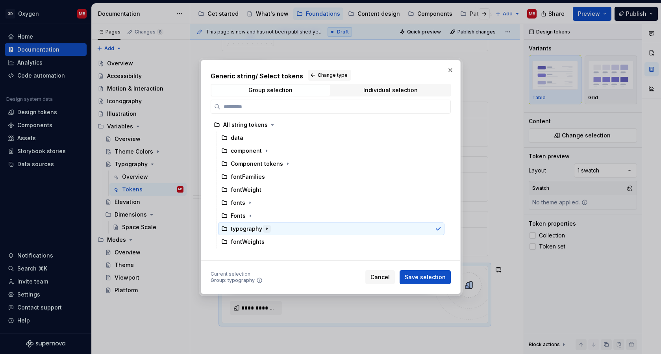
click at [264, 227] on icon "button" at bounding box center [267, 229] width 6 height 6
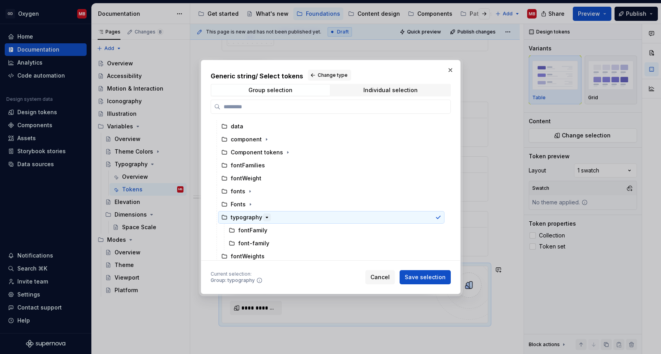
scroll to position [14, 0]
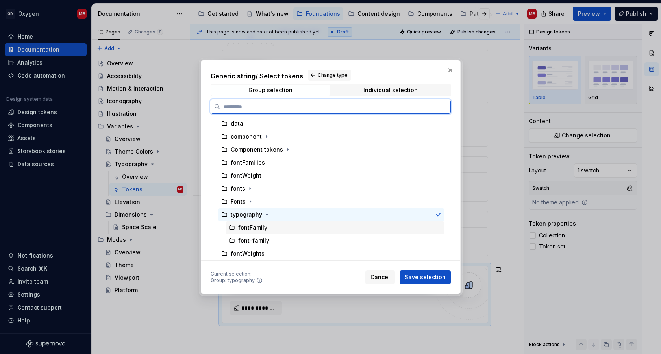
click at [265, 230] on div "fontFamily" at bounding box center [252, 228] width 29 height 8
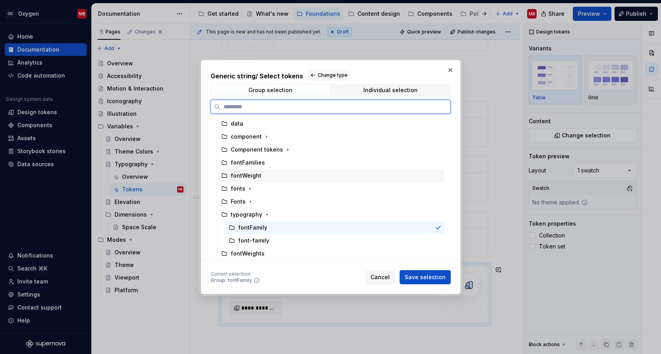
click at [256, 178] on div "fontWeight" at bounding box center [246, 176] width 31 height 8
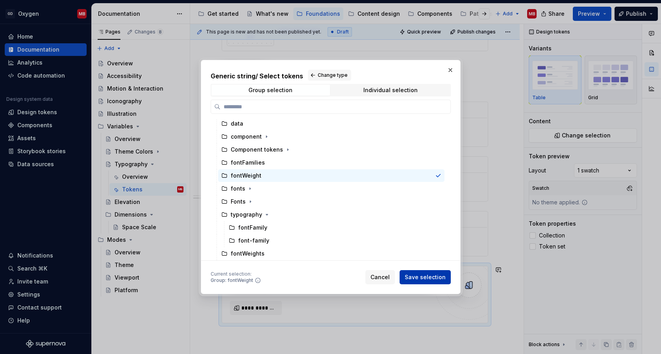
click at [420, 277] on span "Save selection" at bounding box center [425, 277] width 41 height 8
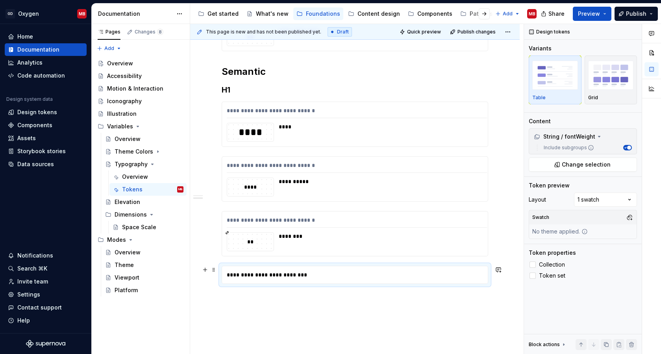
click at [290, 266] on div "**********" at bounding box center [355, 275] width 266 height 18
click at [282, 272] on div "**********" at bounding box center [357, 274] width 270 height 17
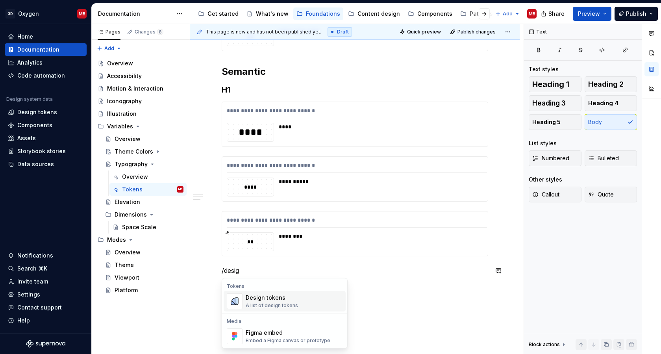
click at [265, 301] on div "Design tokens" at bounding box center [272, 298] width 52 height 8
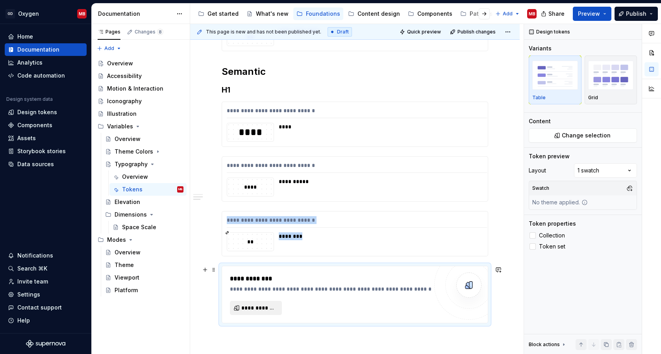
click at [256, 307] on span "**********" at bounding box center [258, 308] width 35 height 8
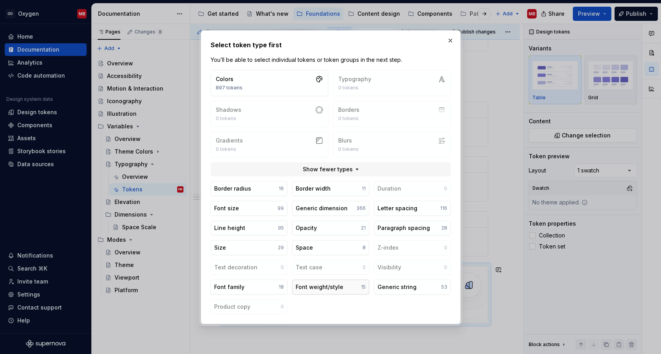
click at [351, 290] on button "Font weight/style 15" at bounding box center [330, 286] width 77 height 15
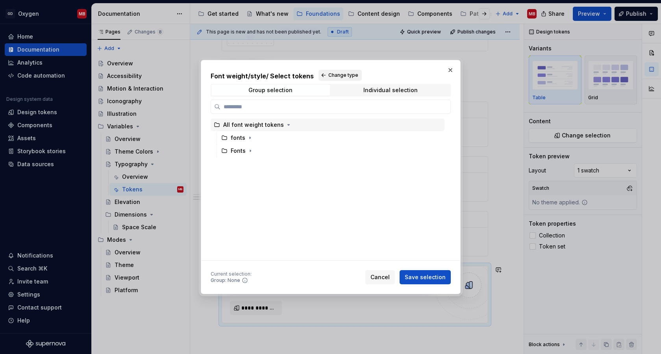
click at [340, 76] on span "Change type" at bounding box center [343, 75] width 30 height 6
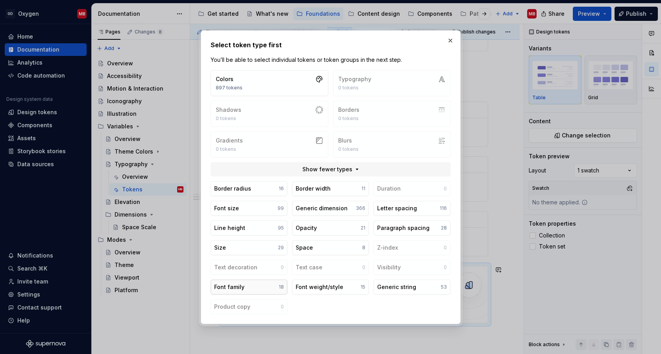
click at [268, 289] on button "Font family 18" at bounding box center [249, 286] width 77 height 15
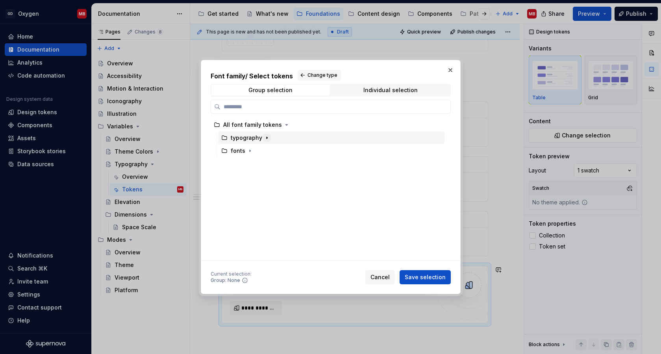
click at [266, 139] on icon "button" at bounding box center [266, 138] width 1 height 2
click at [265, 139] on icon "button" at bounding box center [267, 138] width 6 height 6
click at [317, 71] on button "Change type" at bounding box center [319, 75] width 43 height 11
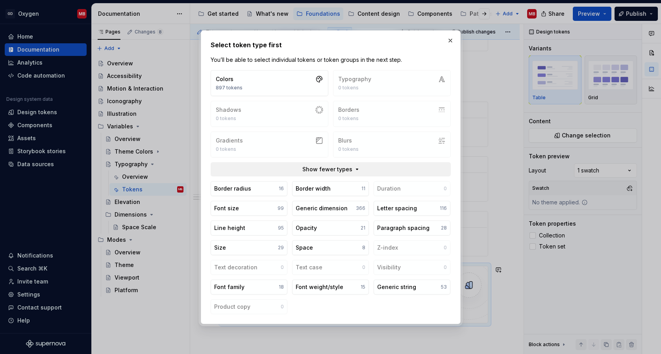
click at [352, 165] on button "Show fewer types" at bounding box center [331, 169] width 240 height 14
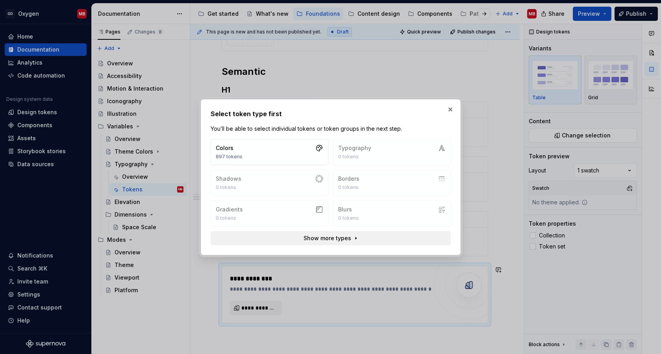
click at [345, 237] on span "Show more types" at bounding box center [327, 238] width 48 height 8
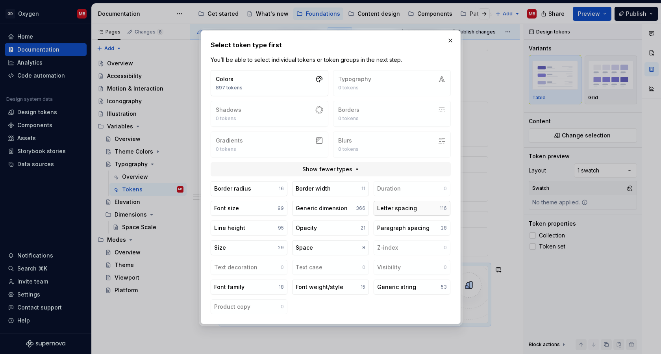
click at [416, 205] on button "Letter spacing 116" at bounding box center [412, 208] width 77 height 15
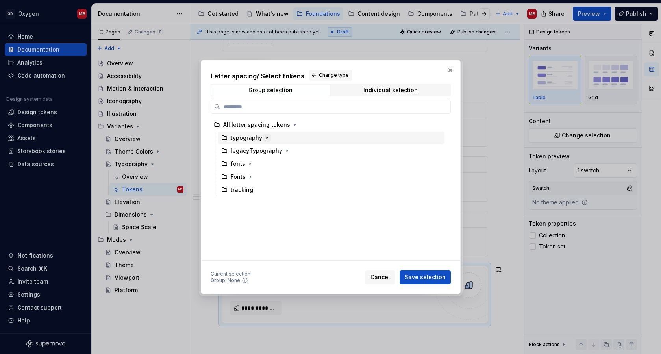
click at [264, 139] on icon "button" at bounding box center [267, 138] width 6 height 6
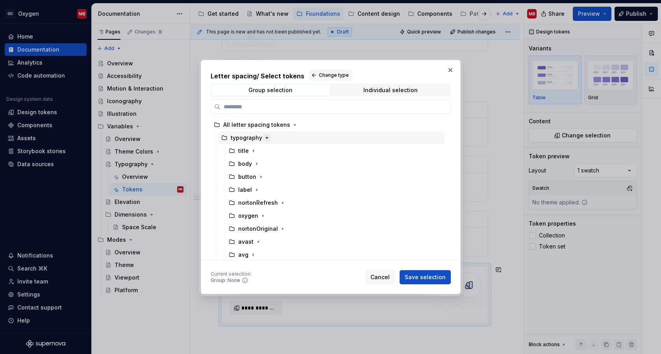
click at [266, 139] on icon "button" at bounding box center [267, 138] width 6 height 6
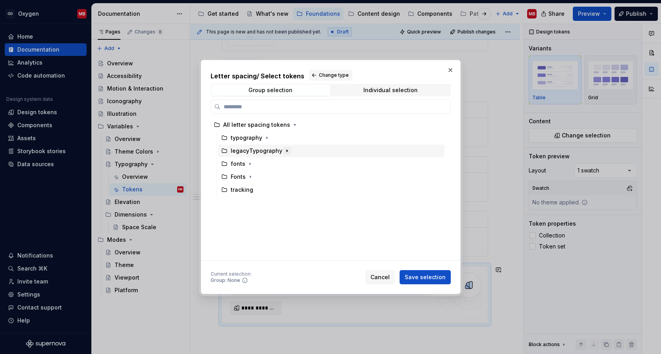
click at [287, 152] on icon "button" at bounding box center [287, 151] width 1 height 2
click at [265, 163] on icon "button" at bounding box center [265, 164] width 1 height 2
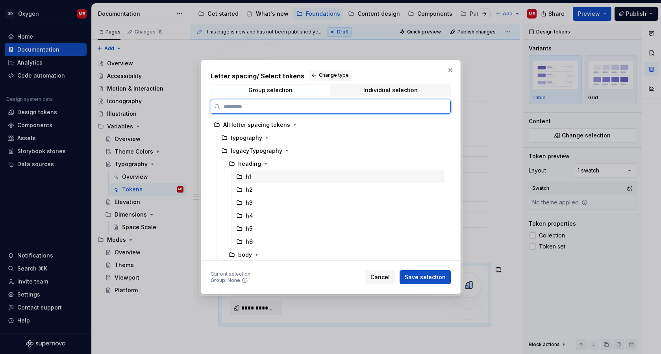
click at [254, 178] on div "h1" at bounding box center [338, 176] width 211 height 13
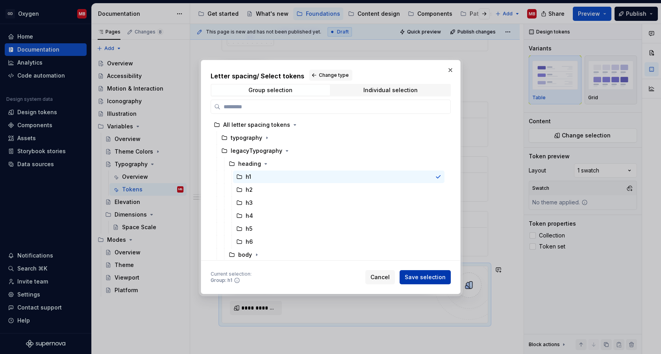
click at [416, 281] on button "Save selection" at bounding box center [425, 277] width 51 height 14
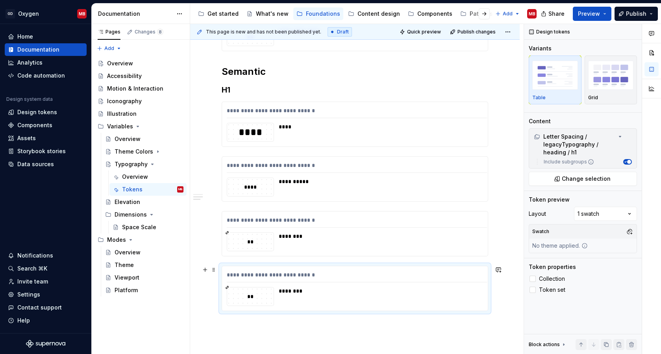
click at [248, 266] on div "**********" at bounding box center [355, 288] width 266 height 44
click at [579, 179] on span "Change selection" at bounding box center [586, 179] width 49 height 8
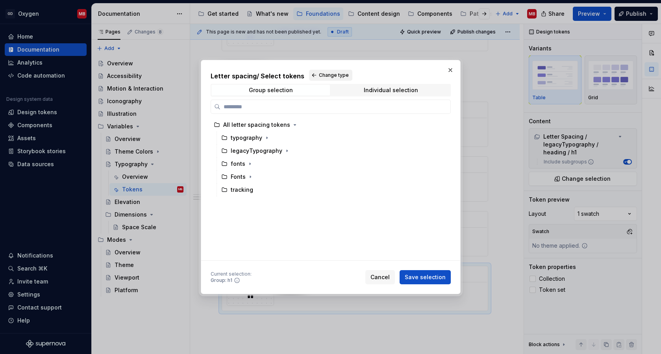
click at [332, 70] on button "Change type" at bounding box center [330, 75] width 43 height 11
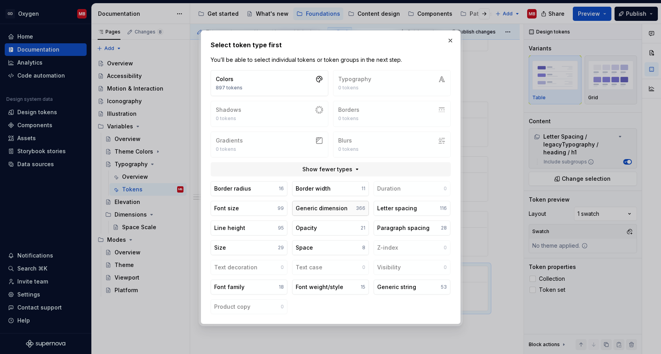
click at [331, 209] on div "Generic dimension" at bounding box center [322, 208] width 52 height 8
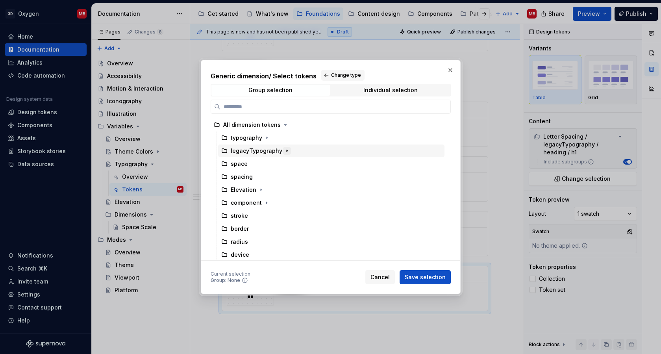
click at [287, 151] on icon "button" at bounding box center [287, 151] width 1 height 2
click at [265, 176] on icon "button" at bounding box center [265, 177] width 1 height 2
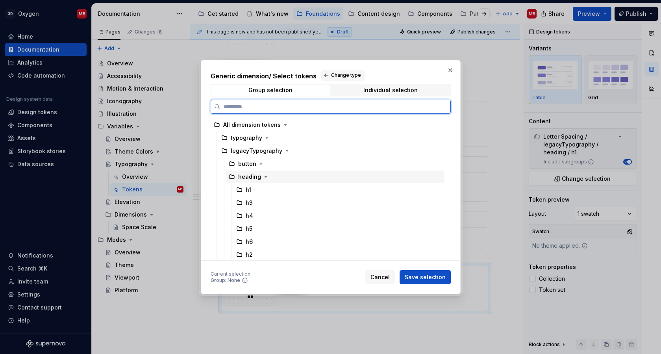
click at [258, 189] on div "h1" at bounding box center [338, 189] width 211 height 13
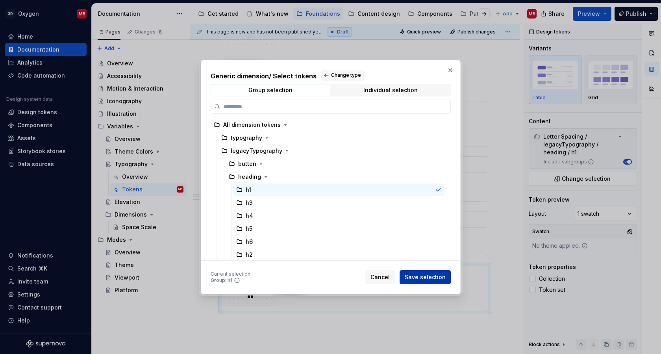
click at [418, 282] on button "Save selection" at bounding box center [425, 277] width 51 height 14
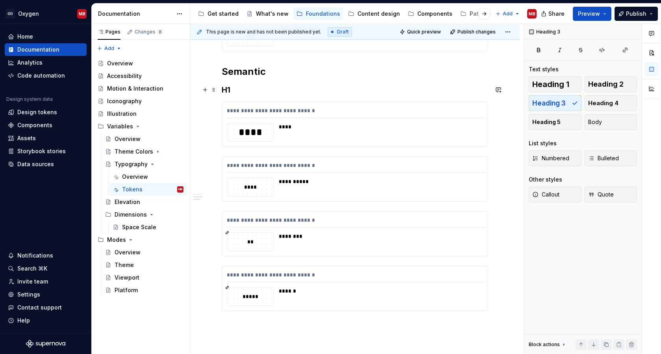
click at [237, 90] on h3 "H1" at bounding box center [355, 89] width 266 height 11
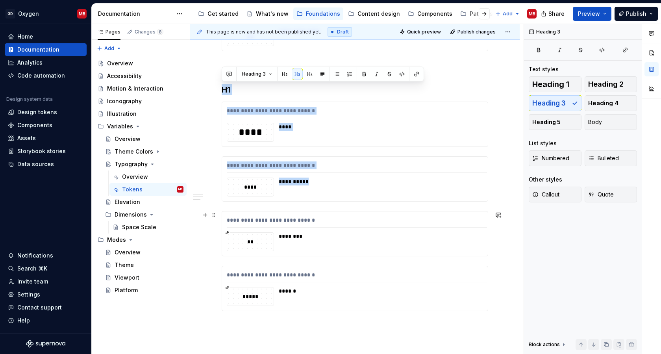
drag, startPoint x: 222, startPoint y: 90, endPoint x: 376, endPoint y: 222, distance: 202.7
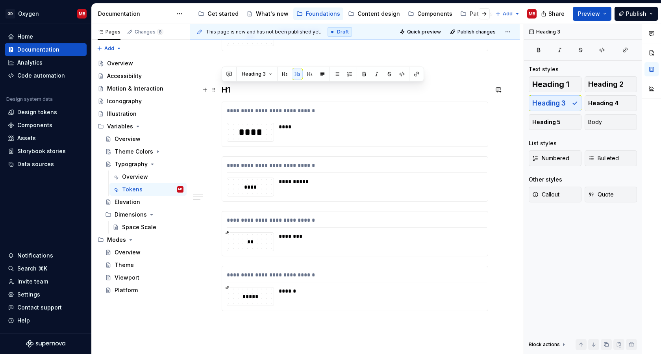
click at [259, 102] on div "**********" at bounding box center [355, 124] width 266 height 45
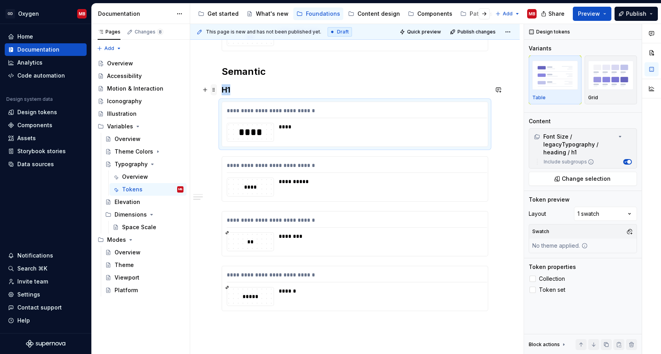
click at [216, 89] on span at bounding box center [214, 89] width 6 height 11
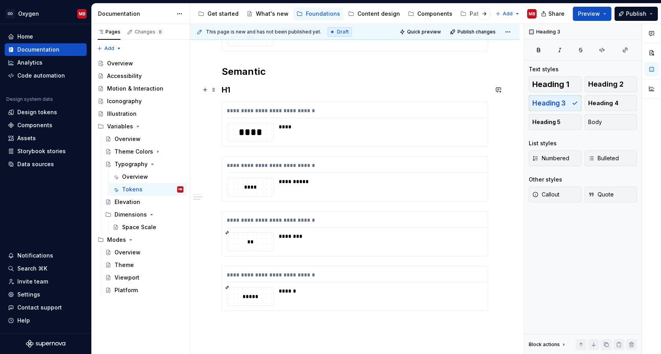
click at [246, 87] on h3 "H1" at bounding box center [355, 89] width 266 height 11
click at [231, 104] on div "**********" at bounding box center [355, 124] width 266 height 44
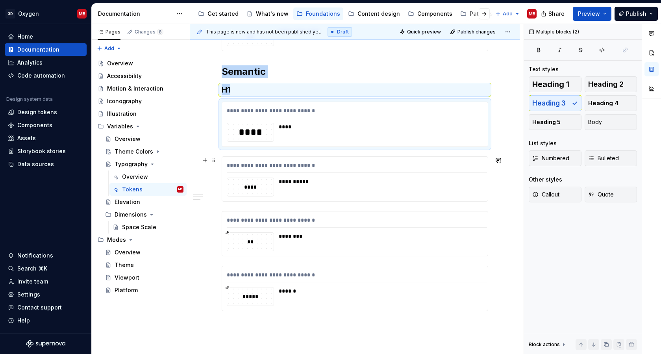
click at [234, 157] on div "**********" at bounding box center [355, 179] width 266 height 44
click at [235, 211] on div "**********" at bounding box center [355, 233] width 266 height 44
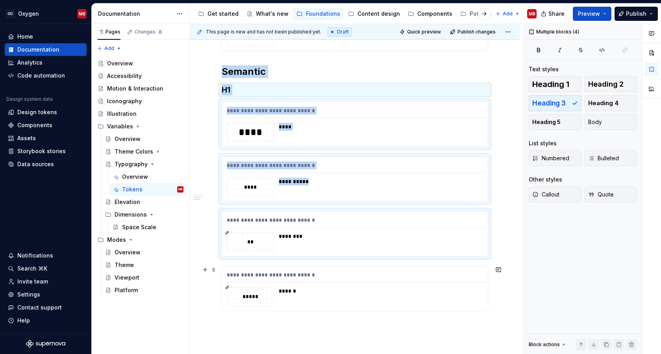
click at [250, 268] on div "**********" at bounding box center [355, 288] width 266 height 44
copy div "**********"
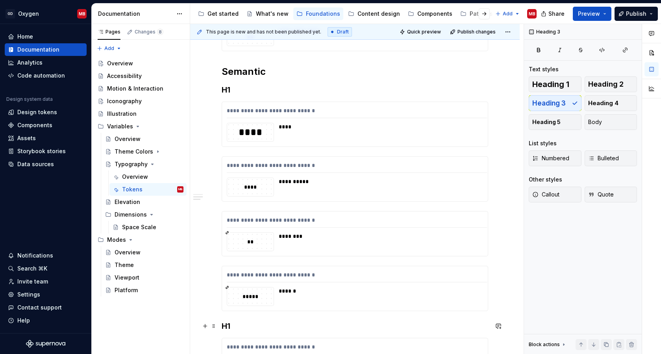
click at [237, 326] on h3 "H1" at bounding box center [355, 325] width 266 height 11
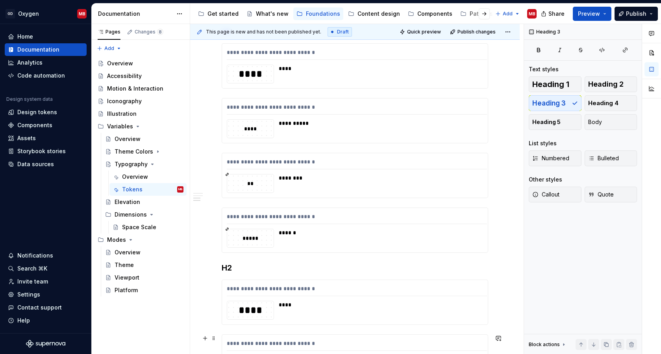
scroll to position [821, 0]
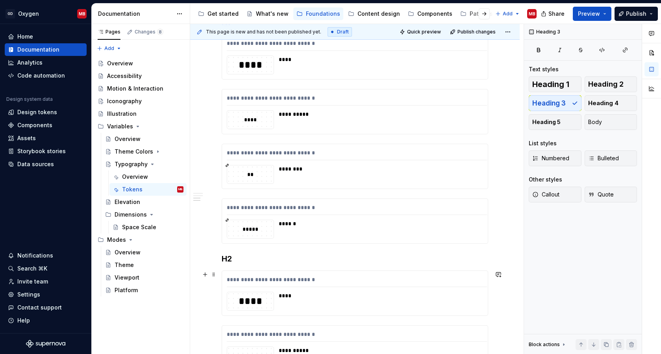
click at [349, 310] on div "****" at bounding box center [379, 301] width 200 height 19
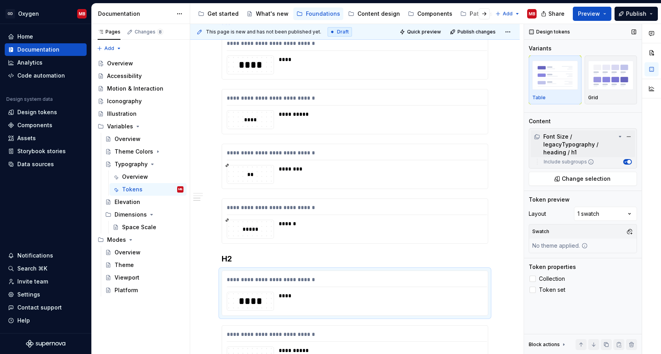
click at [599, 145] on div "Font Size / legacyTypography / heading / h1" at bounding box center [575, 145] width 82 height 24
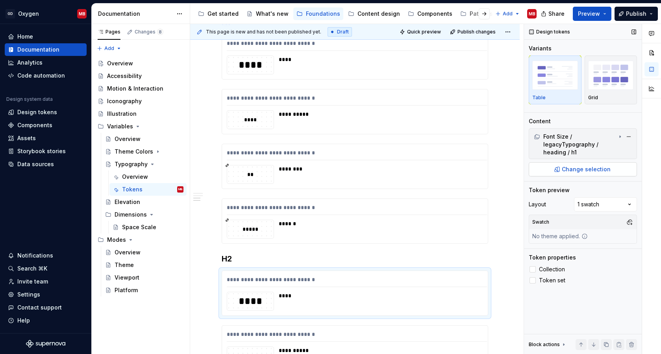
click at [591, 170] on span "Change selection" at bounding box center [586, 169] width 49 height 8
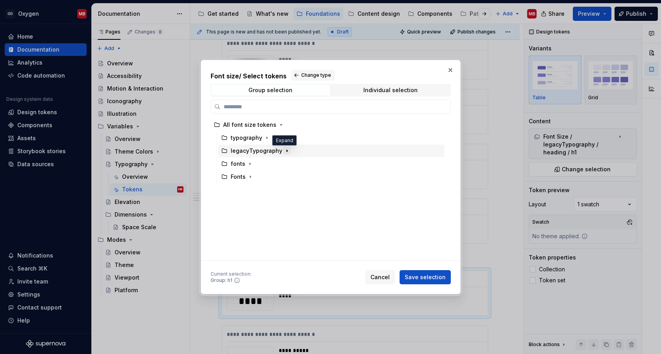
click at [285, 150] on icon "button" at bounding box center [287, 151] width 6 height 6
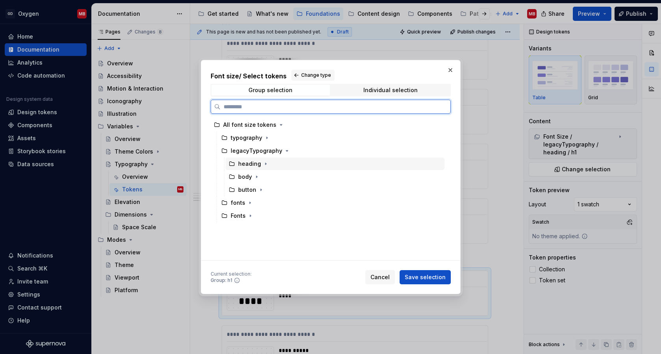
click at [268, 162] on div "heading" at bounding box center [335, 163] width 219 height 13
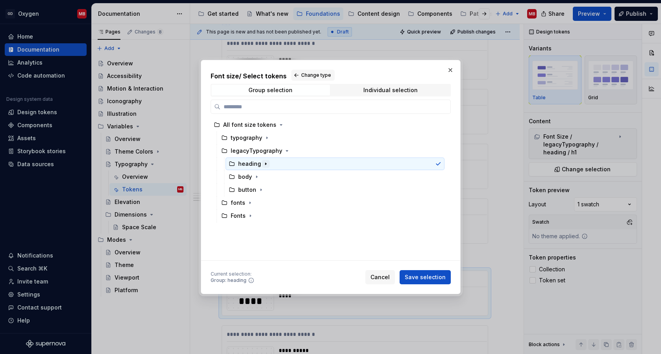
click at [266, 162] on icon "button" at bounding box center [266, 164] width 6 height 6
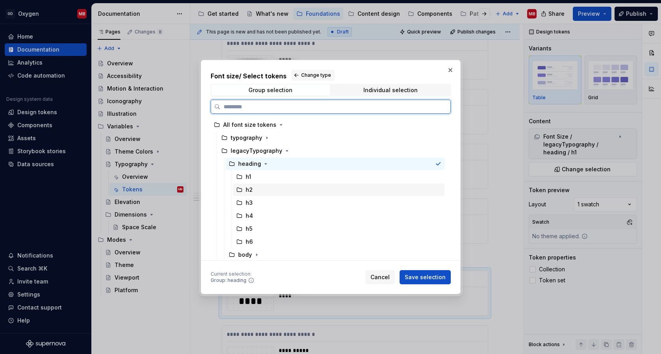
click at [255, 187] on div "h2" at bounding box center [338, 189] width 211 height 13
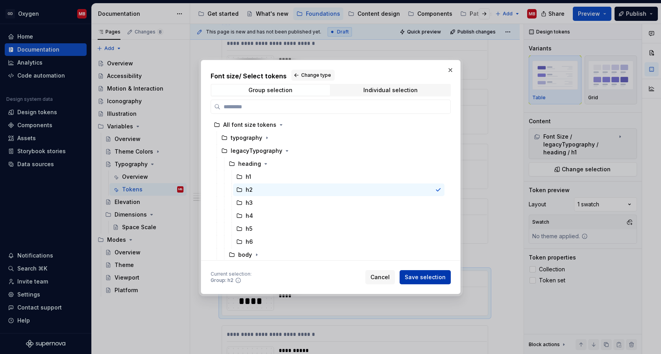
click at [419, 276] on span "Save selection" at bounding box center [425, 277] width 41 height 8
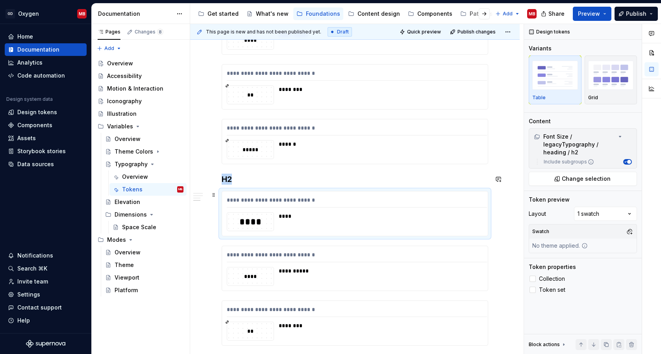
scroll to position [975, 0]
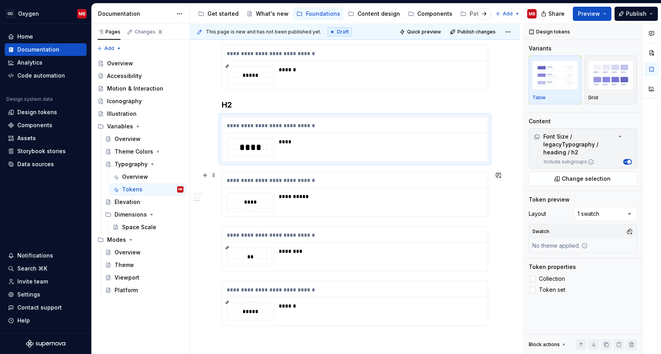
click at [326, 182] on div "**********" at bounding box center [357, 181] width 260 height 11
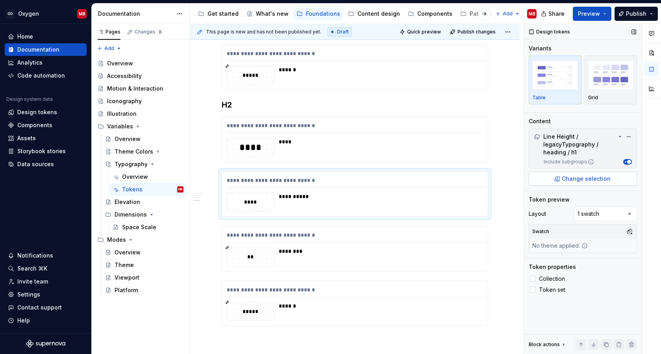
click at [601, 178] on span "Change selection" at bounding box center [586, 179] width 49 height 8
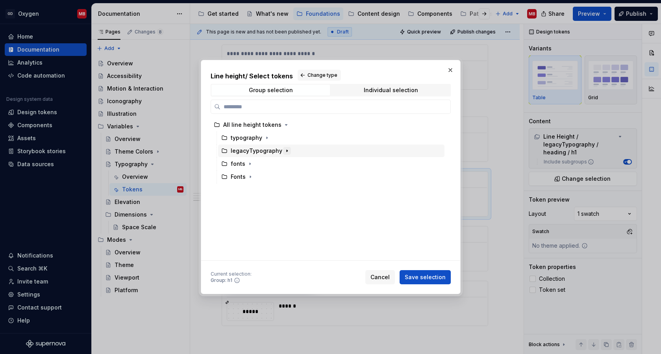
click at [285, 152] on icon "button" at bounding box center [287, 151] width 6 height 6
click at [265, 163] on icon "button" at bounding box center [265, 164] width 1 height 2
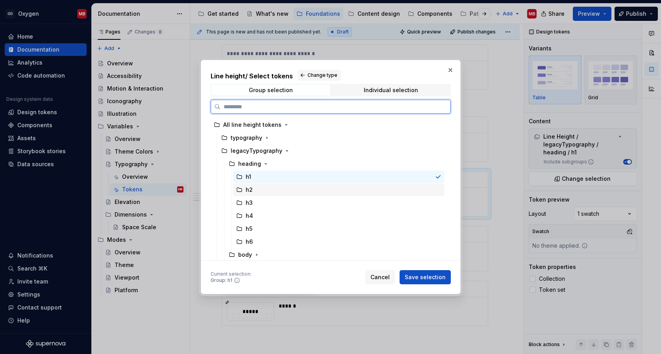
click at [256, 190] on div "h2" at bounding box center [338, 189] width 211 height 13
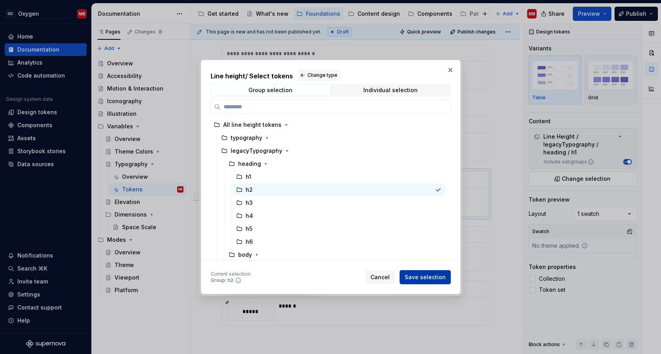
click at [440, 281] on button "Save selection" at bounding box center [425, 277] width 51 height 14
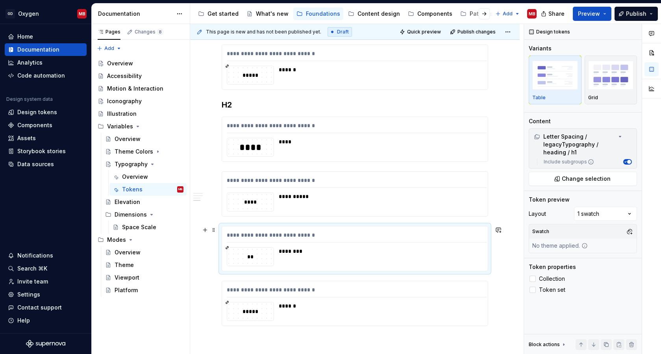
click at [329, 232] on div "**********" at bounding box center [357, 236] width 260 height 11
click at [599, 177] on span "Change selection" at bounding box center [586, 179] width 49 height 8
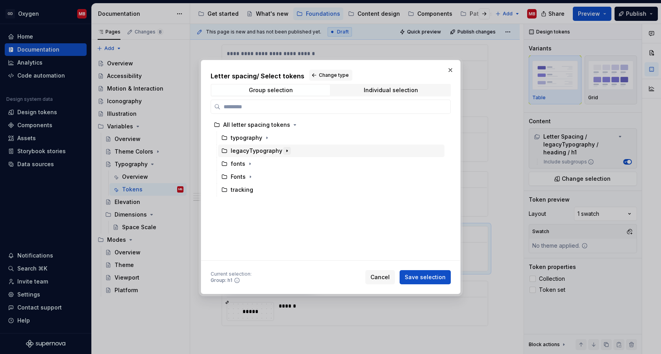
click at [284, 151] on icon "button" at bounding box center [287, 151] width 6 height 6
click at [264, 162] on icon "button" at bounding box center [266, 164] width 6 height 6
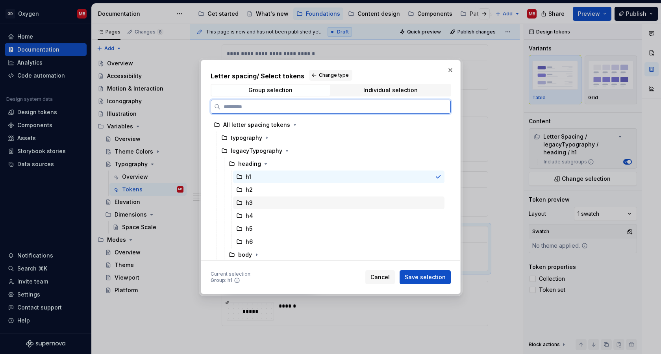
click at [255, 199] on div "h3" at bounding box center [338, 202] width 211 height 13
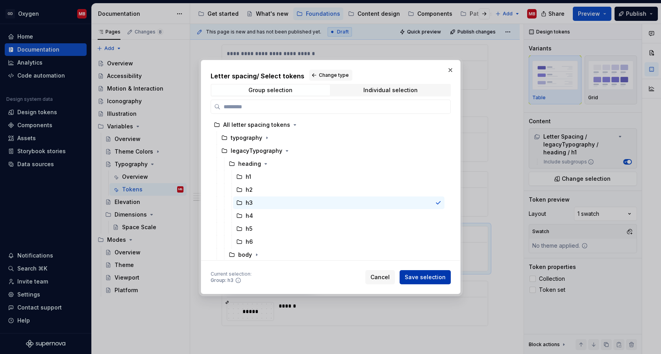
click at [423, 273] on span "Save selection" at bounding box center [425, 277] width 41 height 8
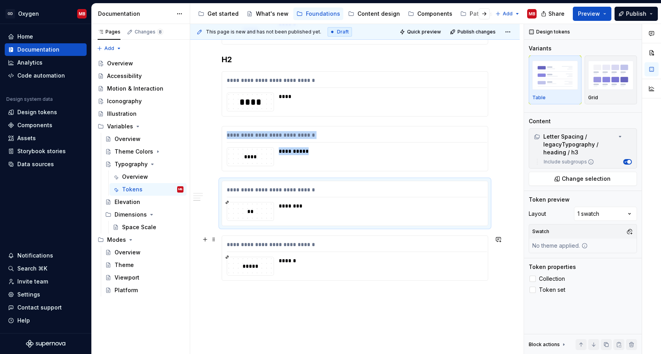
scroll to position [1039, 0]
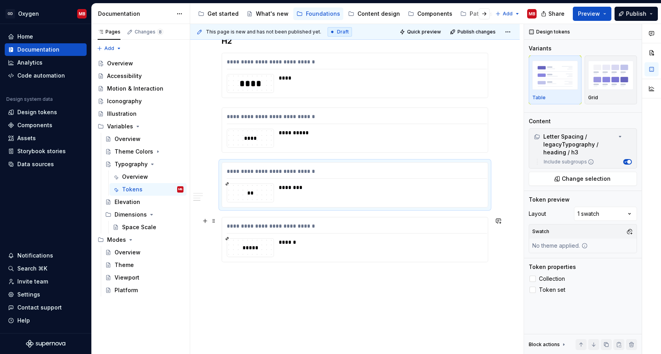
click at [354, 237] on div "**********" at bounding box center [355, 239] width 266 height 44
click at [364, 172] on div "**********" at bounding box center [357, 172] width 260 height 11
click at [586, 178] on span "Change selection" at bounding box center [586, 179] width 49 height 8
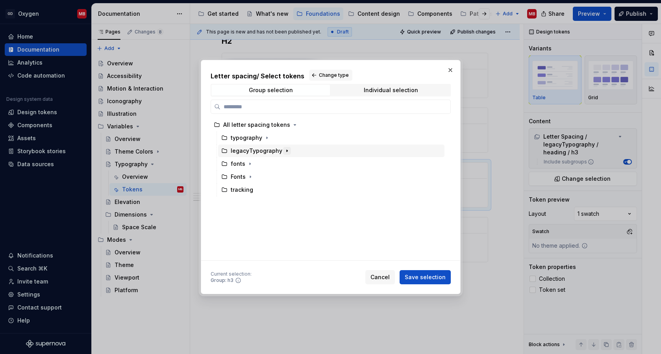
click at [285, 150] on icon "button" at bounding box center [287, 151] width 6 height 6
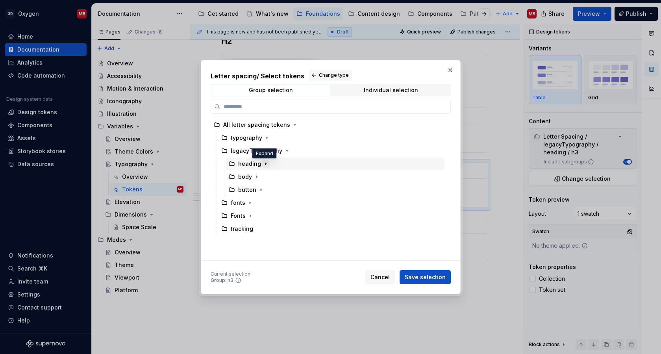
click at [263, 163] on icon "button" at bounding box center [266, 164] width 6 height 6
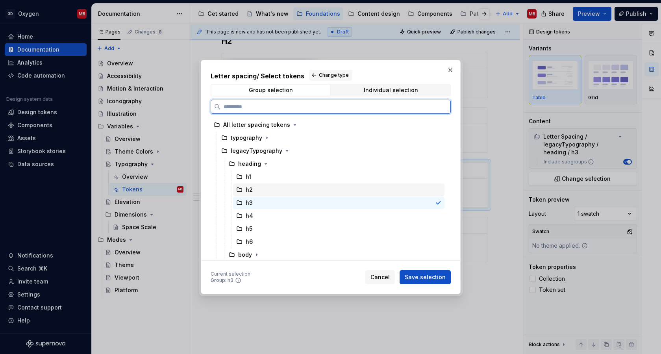
click at [258, 189] on div "h2" at bounding box center [338, 189] width 211 height 13
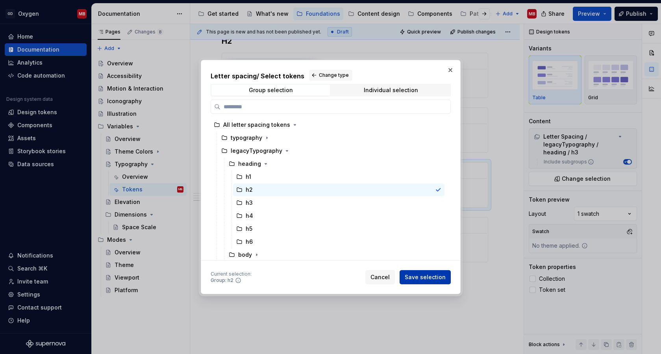
click at [425, 270] on button "Save selection" at bounding box center [425, 277] width 51 height 14
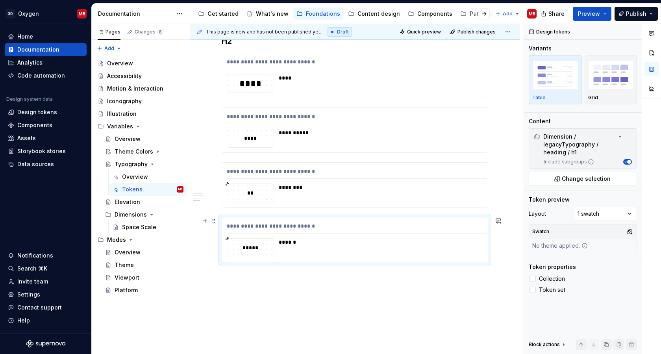
click at [370, 229] on div "**********" at bounding box center [357, 227] width 260 height 11
click at [587, 179] on span "Change selection" at bounding box center [586, 179] width 49 height 8
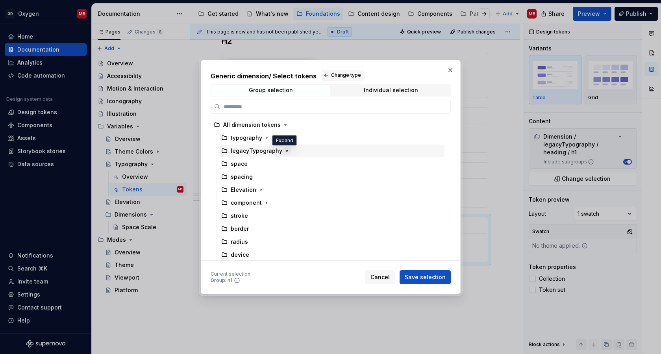
click at [285, 150] on icon "button" at bounding box center [287, 151] width 6 height 6
click at [264, 177] on icon "button" at bounding box center [266, 177] width 6 height 6
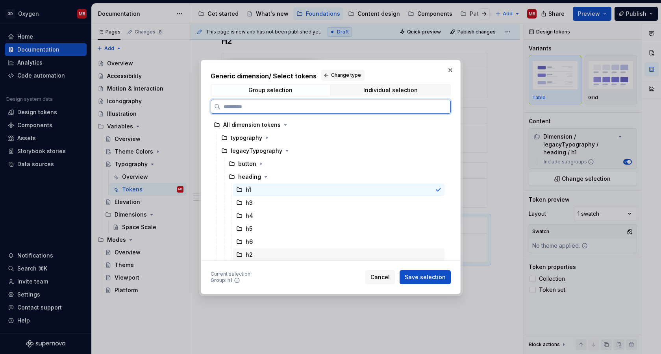
click at [253, 253] on div "h2" at bounding box center [338, 254] width 211 height 13
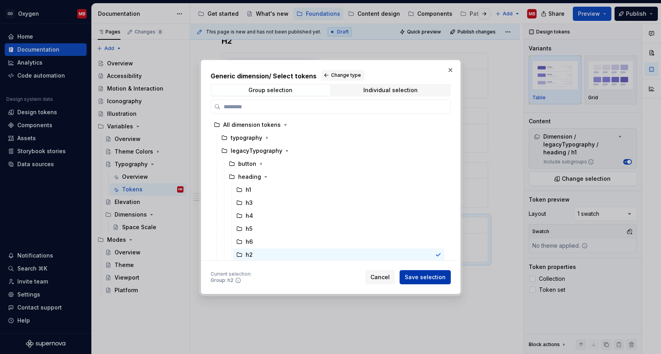
click at [436, 279] on span "Save selection" at bounding box center [425, 277] width 41 height 8
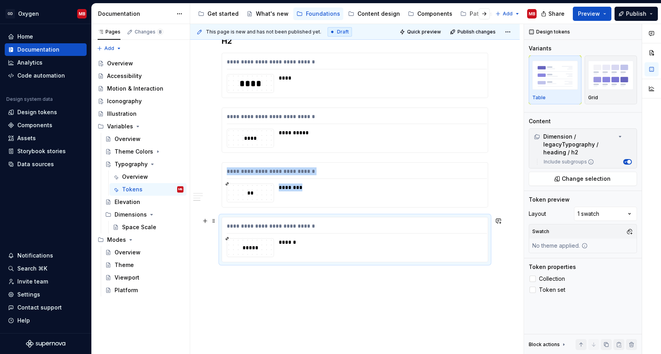
click at [258, 245] on div "*****" at bounding box center [250, 247] width 46 height 9
click at [393, 231] on div "**********" at bounding box center [357, 227] width 260 height 11
click at [227, 238] on icon at bounding box center [227, 238] width 3 height 3
click at [243, 262] on div "**********" at bounding box center [355, 239] width 266 height 45
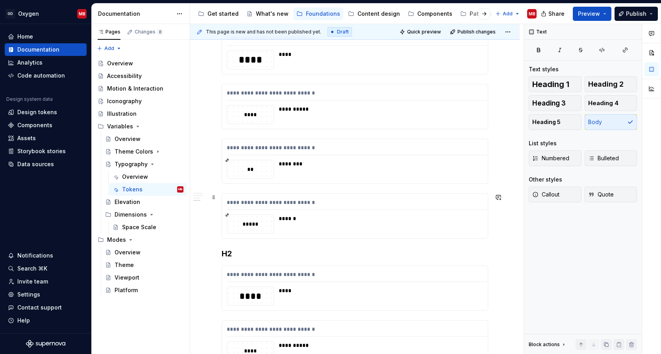
scroll to position [826, 0]
click at [337, 279] on div "**********" at bounding box center [357, 276] width 260 height 11
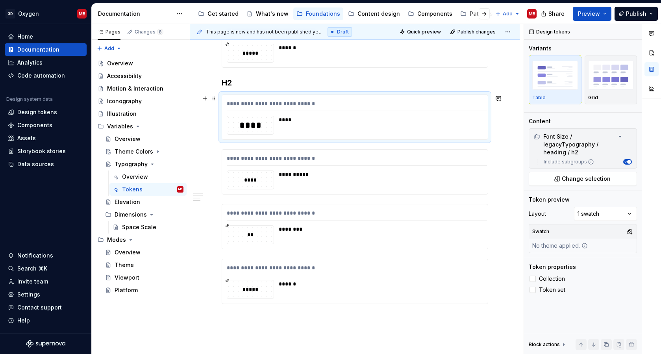
scroll to position [1012, 0]
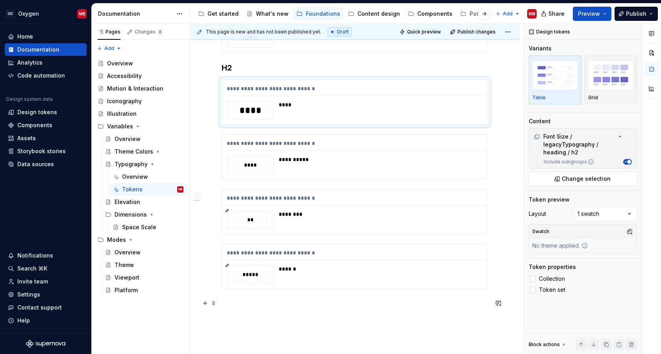
click at [313, 303] on p at bounding box center [355, 302] width 266 height 9
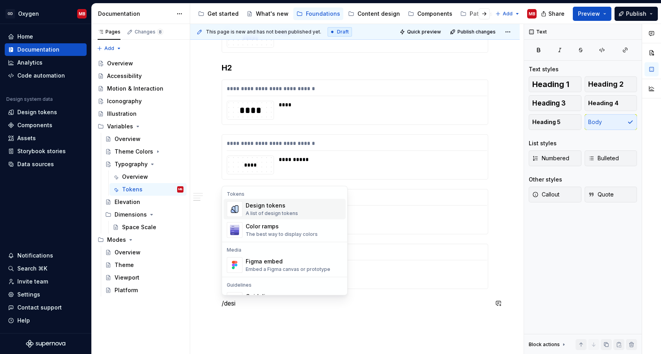
click at [296, 209] on div "Design tokens A list of design tokens" at bounding box center [294, 209] width 97 height 16
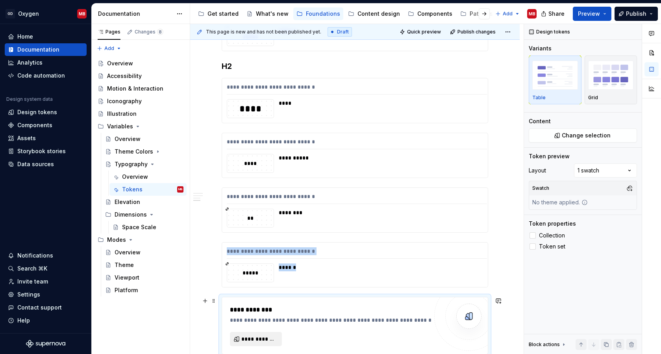
click at [263, 336] on span "**********" at bounding box center [258, 339] width 35 height 8
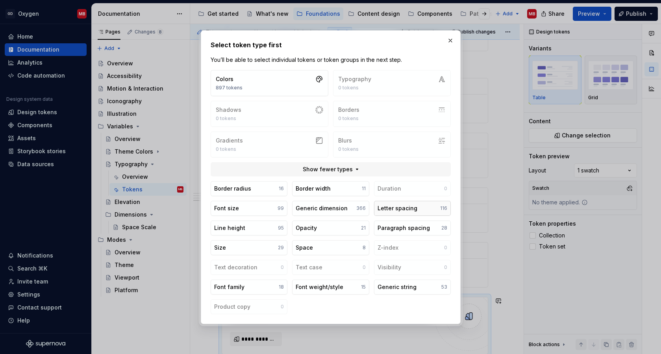
click at [399, 211] on div "Letter spacing" at bounding box center [397, 208] width 40 height 8
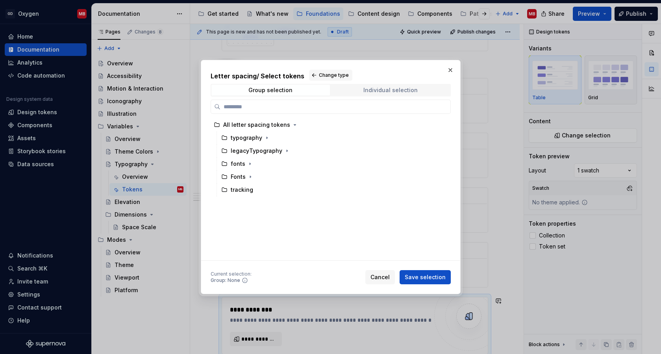
click at [377, 91] on div "Individual selection" at bounding box center [390, 90] width 54 height 6
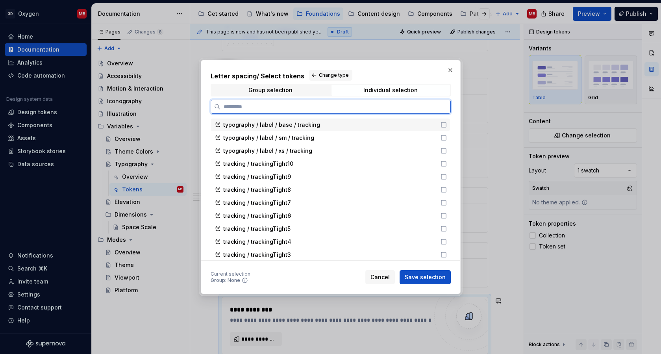
click at [447, 123] on icon at bounding box center [443, 125] width 6 height 6
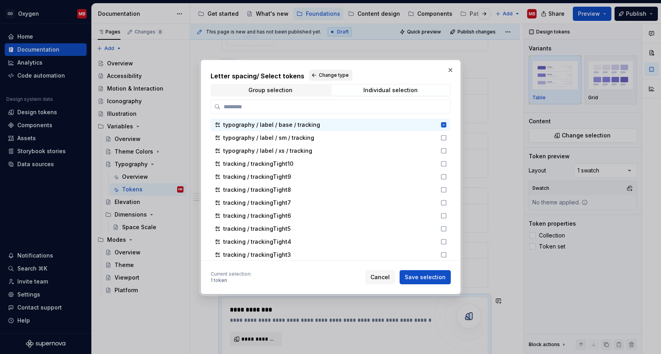
click at [319, 77] on span "Change type" at bounding box center [334, 75] width 30 height 6
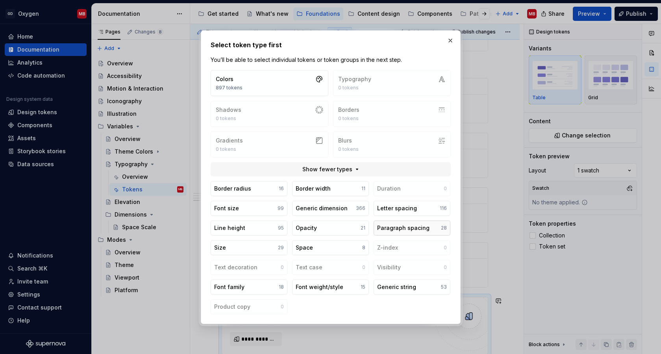
click at [399, 228] on div "Paragraph spacing" at bounding box center [403, 228] width 52 height 8
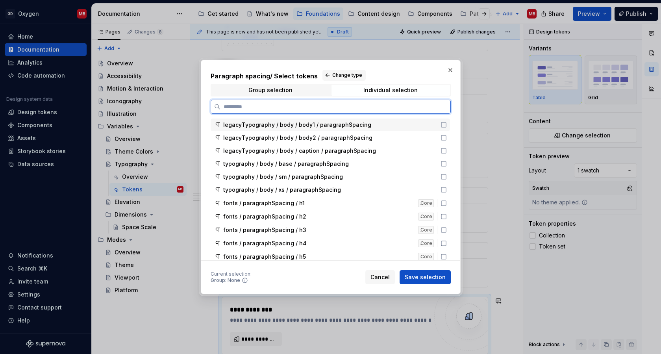
click at [445, 126] on icon at bounding box center [443, 125] width 6 height 6
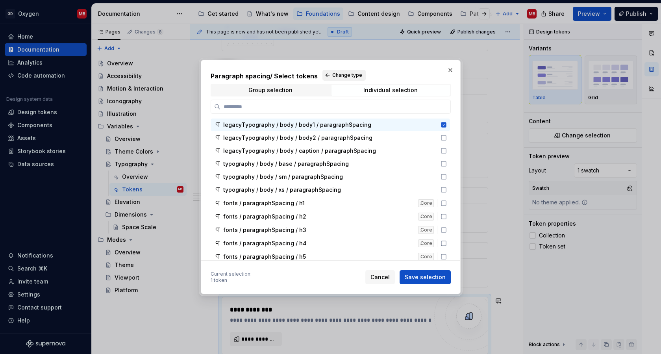
click at [328, 75] on button "Change type" at bounding box center [343, 75] width 43 height 11
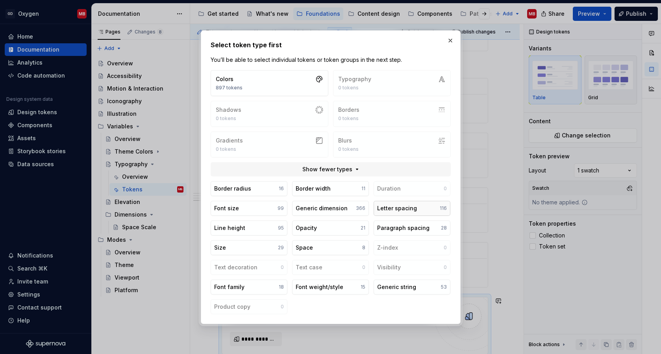
click at [422, 209] on button "Letter spacing 116" at bounding box center [412, 208] width 77 height 15
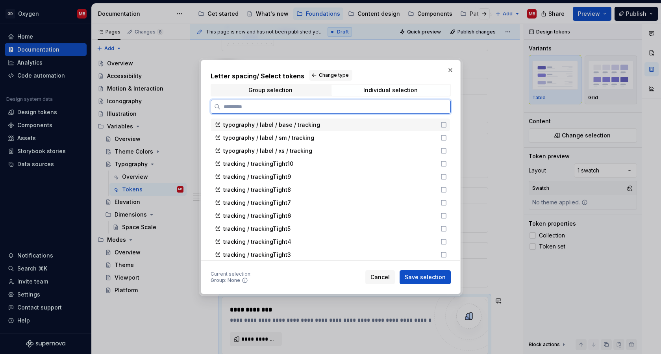
click at [447, 125] on icon at bounding box center [443, 125] width 6 height 6
click at [446, 125] on icon at bounding box center [443, 124] width 5 height 5
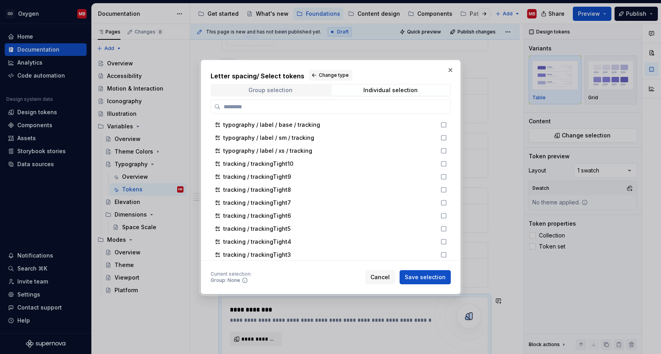
click at [274, 90] on div "Group selection" at bounding box center [270, 90] width 44 height 6
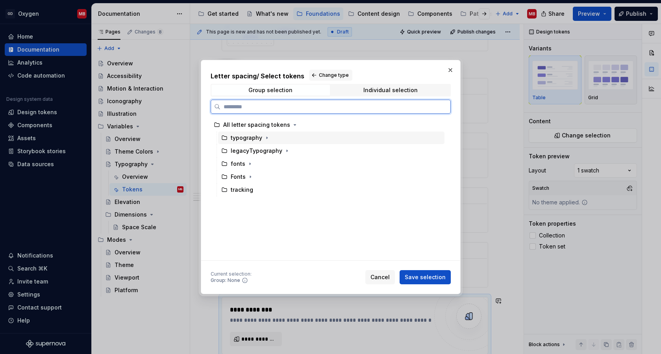
click at [254, 139] on div "typography" at bounding box center [246, 138] width 31 height 8
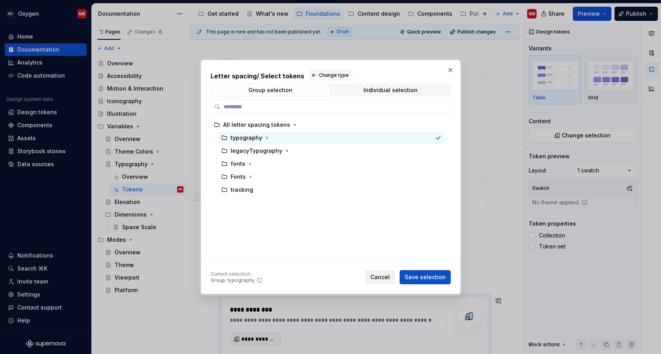
click at [385, 275] on span "Cancel" at bounding box center [379, 277] width 19 height 8
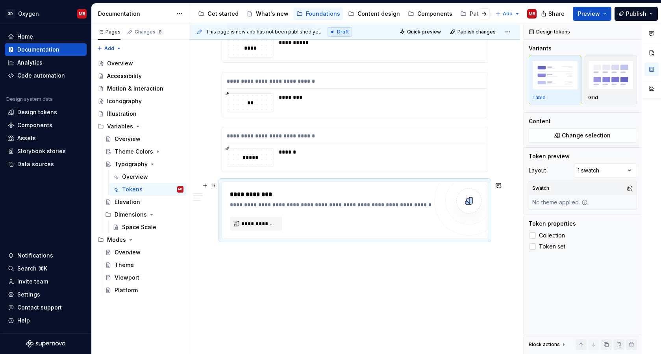
click at [281, 188] on div "**********" at bounding box center [355, 210] width 266 height 57
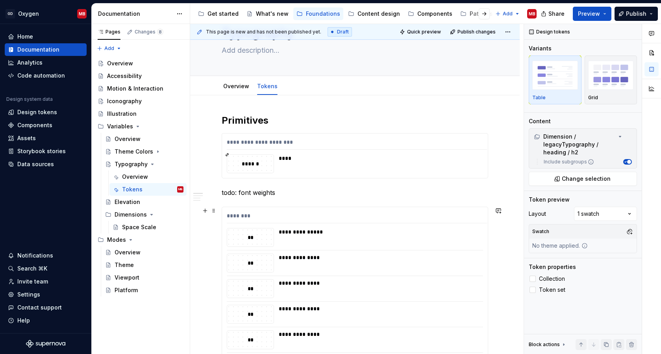
scroll to position [43, 0]
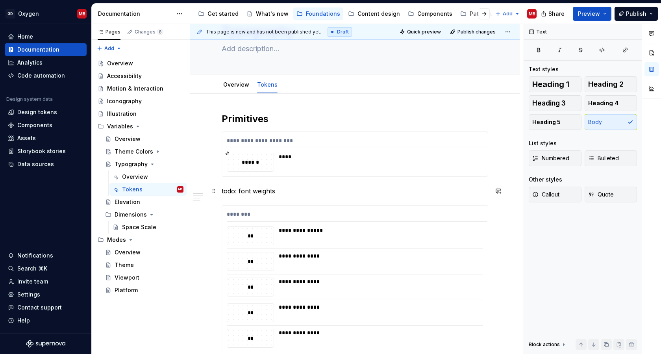
click at [292, 192] on p "todo: font weights" at bounding box center [355, 190] width 266 height 9
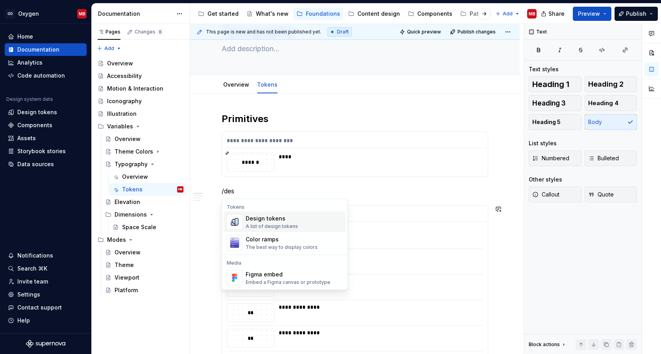
click at [257, 220] on div "Design tokens" at bounding box center [272, 219] width 52 height 8
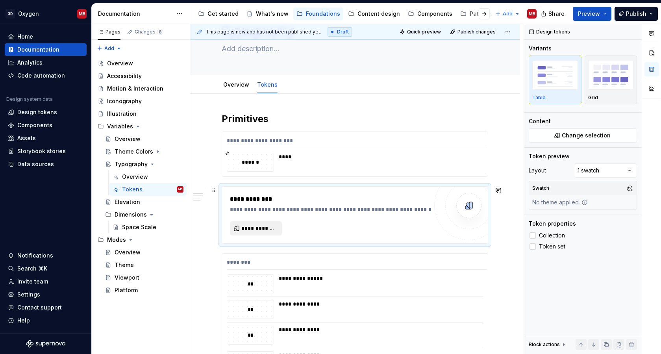
click at [257, 224] on button "**********" at bounding box center [256, 228] width 52 height 14
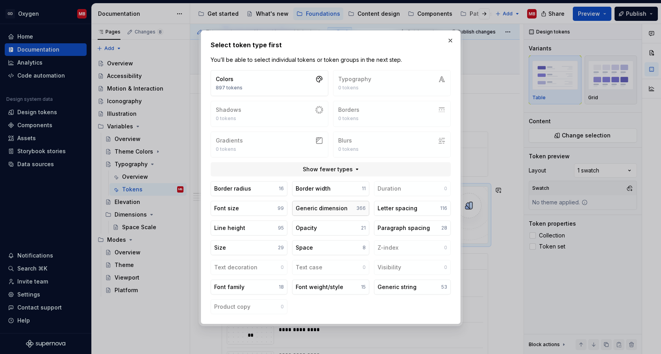
click at [346, 210] on button "Generic dimension 366" at bounding box center [330, 208] width 77 height 15
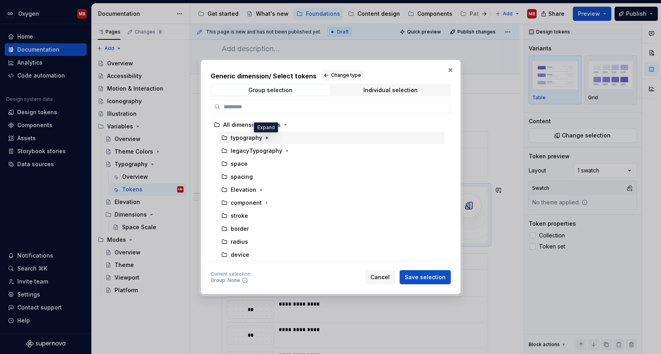
click at [266, 138] on icon "button" at bounding box center [267, 138] width 6 height 6
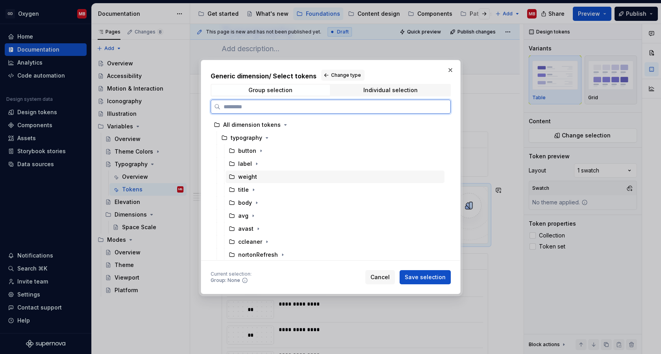
click at [257, 177] on div "weight" at bounding box center [335, 176] width 219 height 13
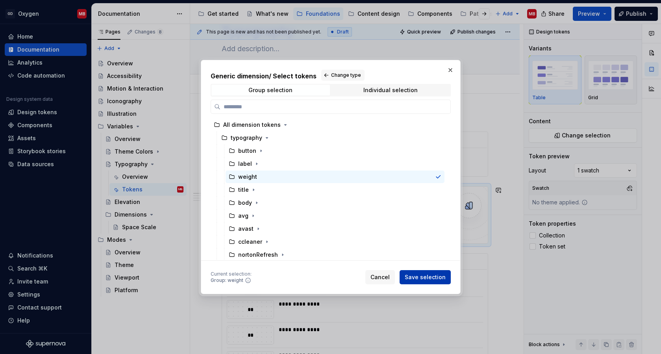
click at [425, 277] on span "Save selection" at bounding box center [425, 277] width 41 height 8
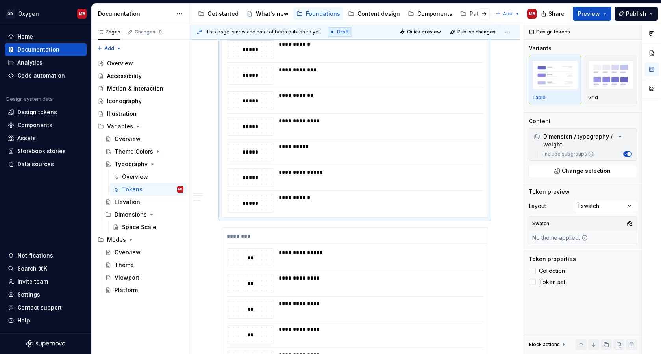
scroll to position [196, 0]
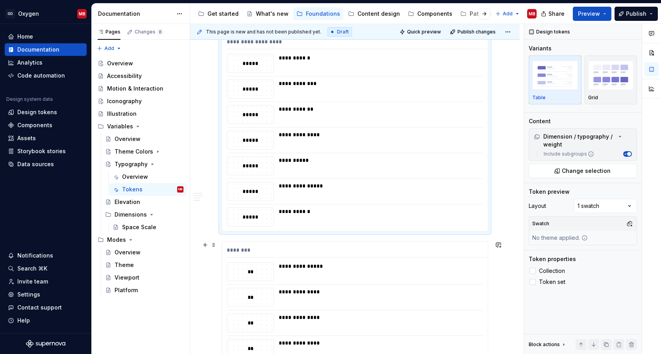
click at [356, 247] on div "********" at bounding box center [357, 251] width 260 height 11
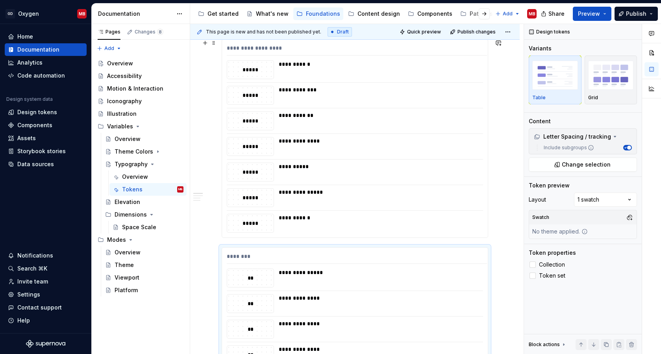
scroll to position [200, 0]
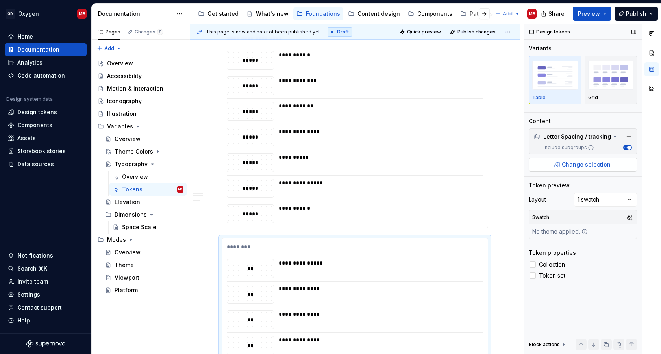
click at [593, 166] on span "Change selection" at bounding box center [586, 165] width 49 height 8
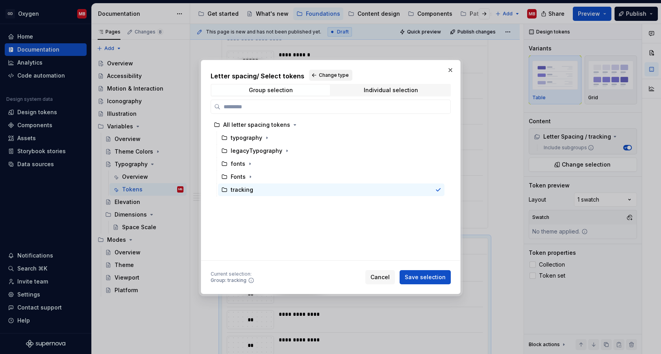
click at [328, 74] on span "Change type" at bounding box center [334, 75] width 30 height 6
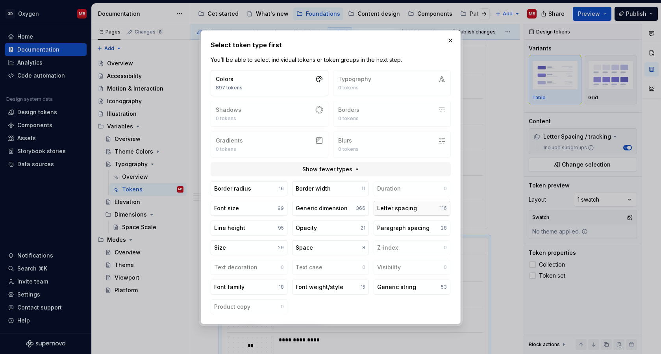
click at [400, 211] on div "Letter spacing" at bounding box center [397, 208] width 40 height 8
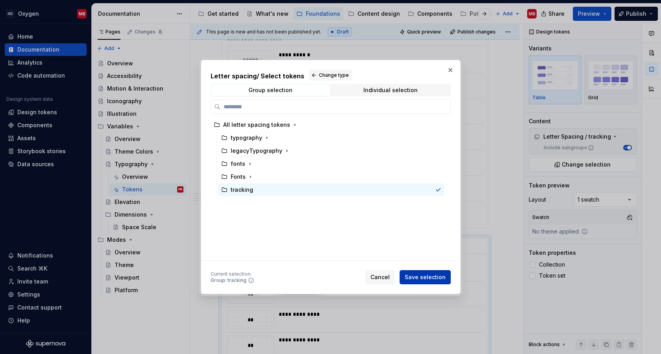
click at [427, 276] on span "Save selection" at bounding box center [425, 277] width 41 height 8
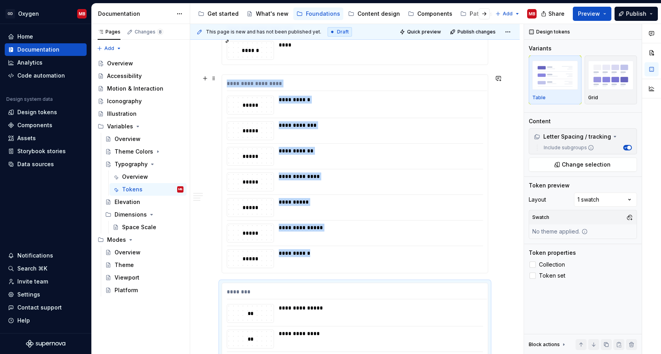
scroll to position [146, 0]
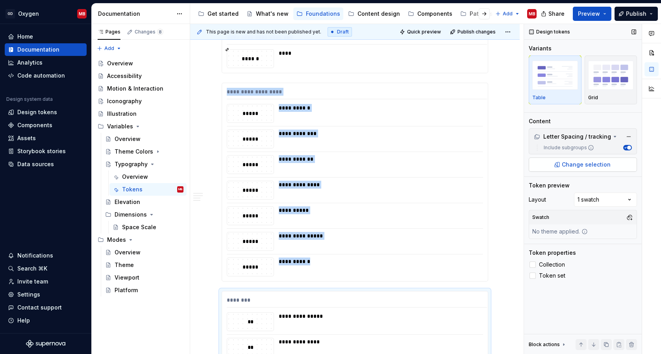
click at [596, 163] on span "Change selection" at bounding box center [586, 165] width 49 height 8
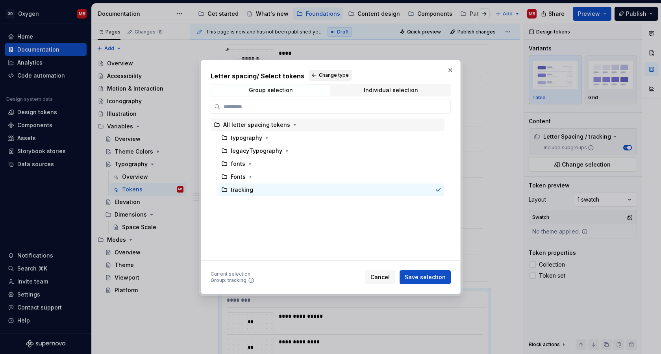
click at [323, 73] on span "Change type" at bounding box center [334, 75] width 30 height 6
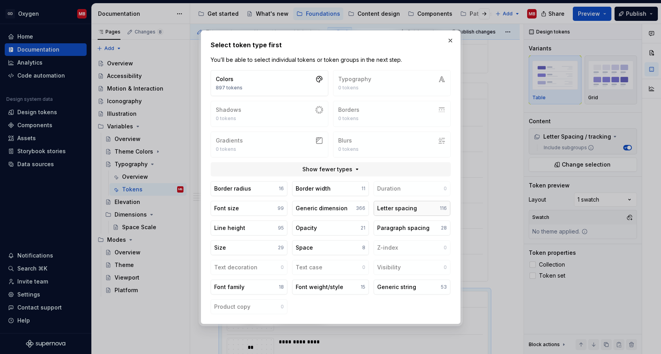
click at [413, 209] on div "Letter spacing" at bounding box center [397, 208] width 40 height 8
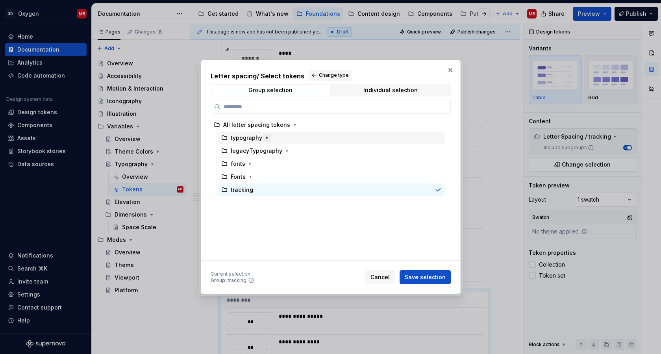
click at [264, 138] on icon "button" at bounding box center [267, 138] width 6 height 6
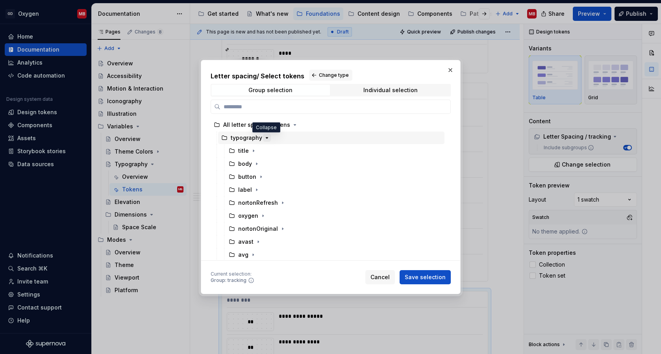
click at [266, 138] on icon "button" at bounding box center [267, 137] width 2 height 1
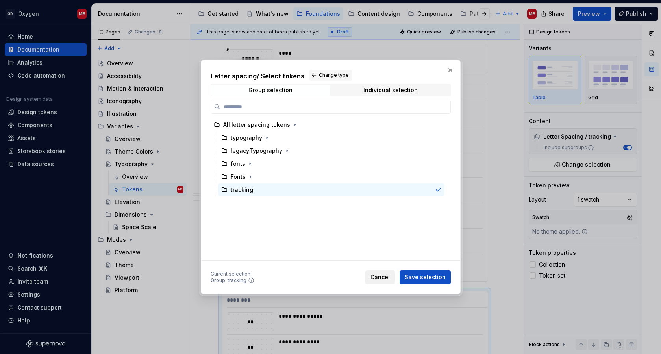
click at [388, 280] on span "Cancel" at bounding box center [379, 277] width 19 height 8
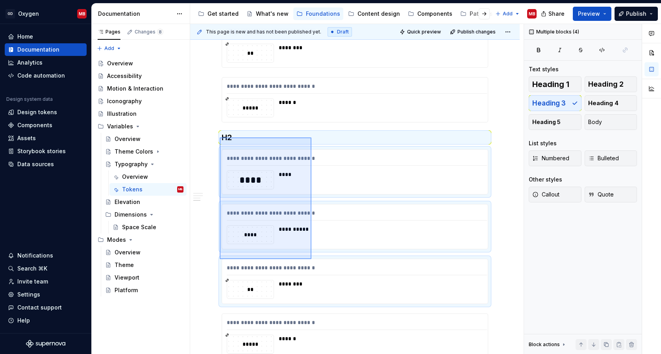
scroll to position [1251, 0]
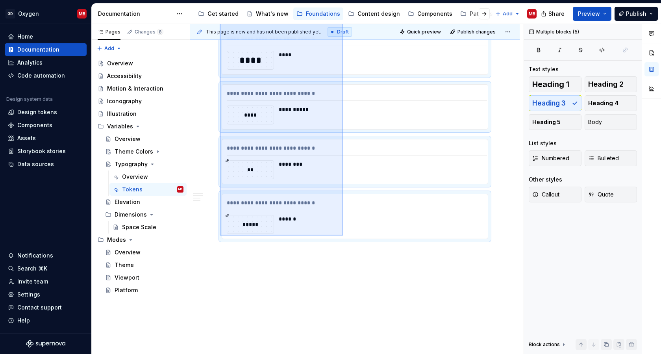
drag, startPoint x: 220, startPoint y: 137, endPoint x: 343, endPoint y: 235, distance: 157.7
click at [343, 235] on div "**********" at bounding box center [356, 189] width 333 height 330
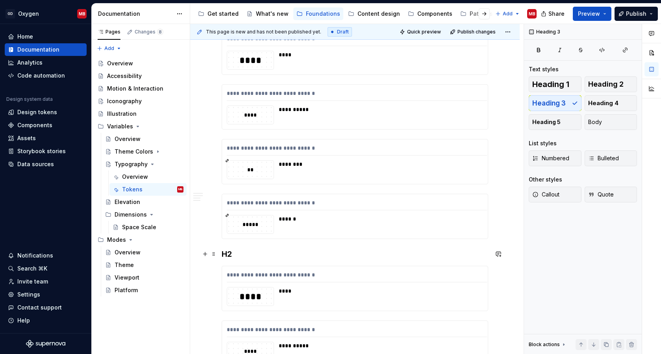
click at [240, 253] on h3 "H2" at bounding box center [355, 253] width 266 height 11
click at [343, 276] on div "**********" at bounding box center [357, 276] width 260 height 11
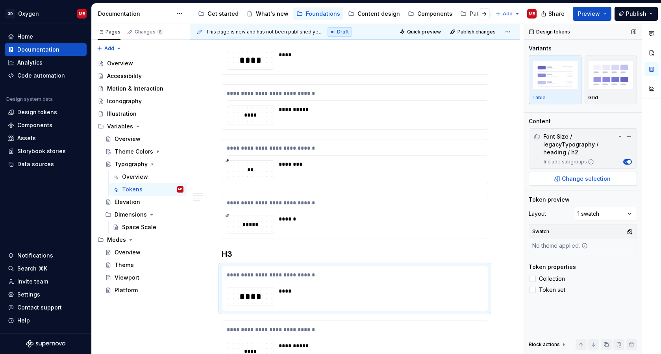
click at [590, 181] on span "Change selection" at bounding box center [586, 179] width 49 height 8
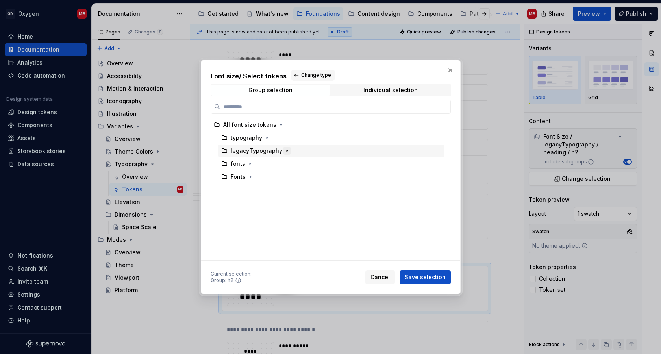
click at [287, 150] on icon "button" at bounding box center [287, 151] width 1 height 2
click at [265, 165] on icon "button" at bounding box center [265, 164] width 1 height 2
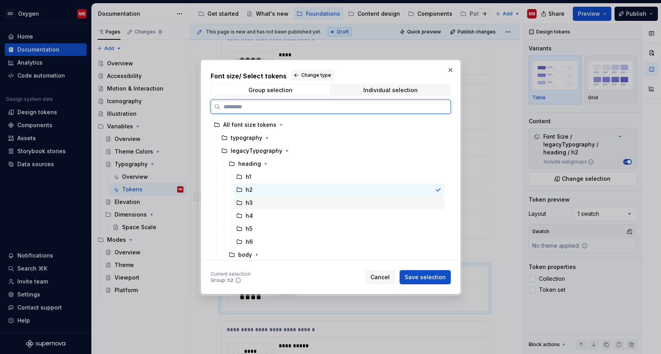
click at [255, 204] on div "h3" at bounding box center [338, 202] width 211 height 13
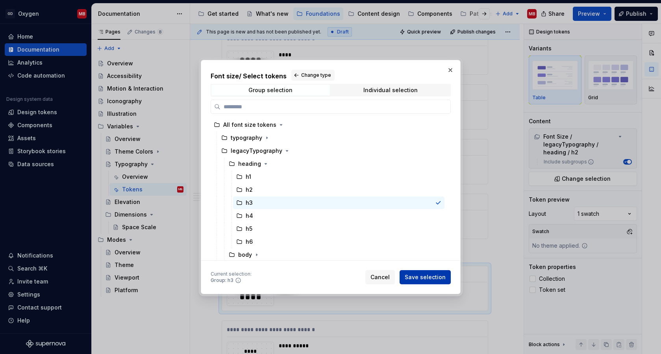
click at [425, 278] on span "Save selection" at bounding box center [425, 277] width 41 height 8
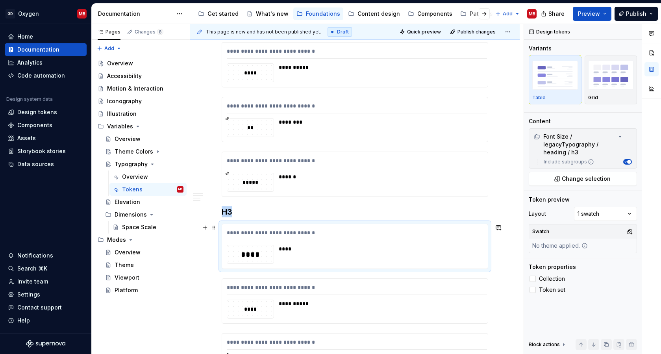
scroll to position [1297, 0]
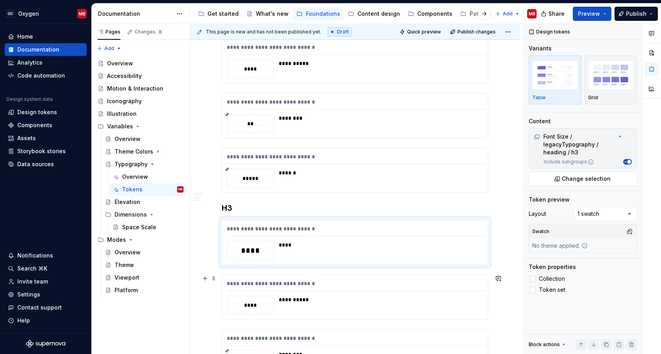
click at [350, 279] on div "**********" at bounding box center [355, 297] width 266 height 44
click at [584, 178] on span "Change selection" at bounding box center [586, 179] width 49 height 8
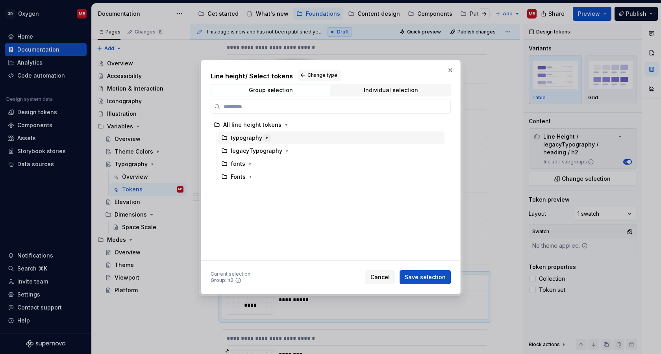
click at [268, 136] on icon "button" at bounding box center [267, 138] width 6 height 6
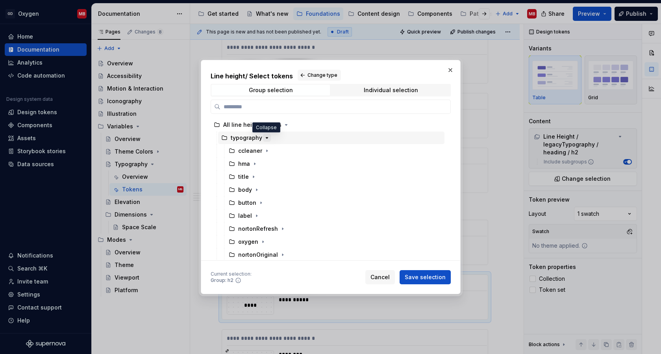
click at [268, 135] on icon "button" at bounding box center [267, 138] width 6 height 6
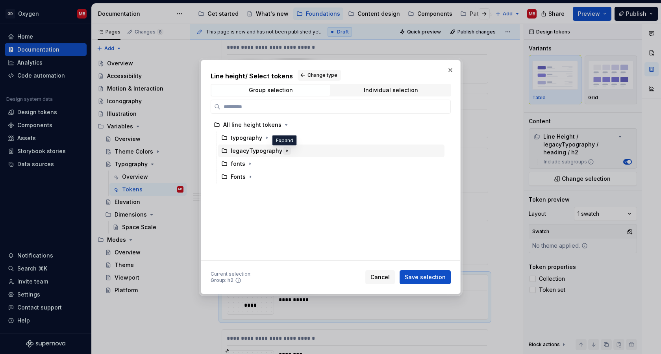
click at [286, 150] on icon "button" at bounding box center [287, 151] width 6 height 6
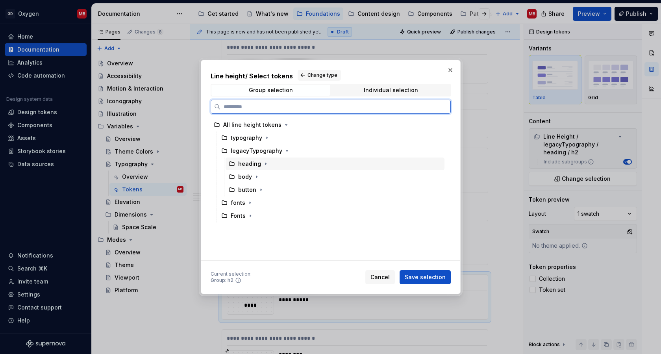
click at [274, 168] on div "heading" at bounding box center [335, 163] width 219 height 13
click at [269, 166] on div "heading" at bounding box center [335, 163] width 219 height 13
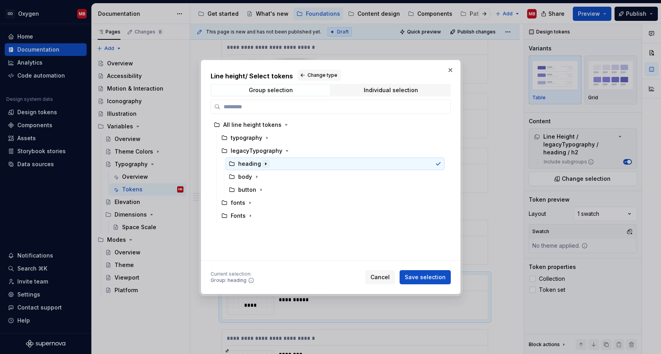
click at [264, 163] on icon "button" at bounding box center [266, 164] width 6 height 6
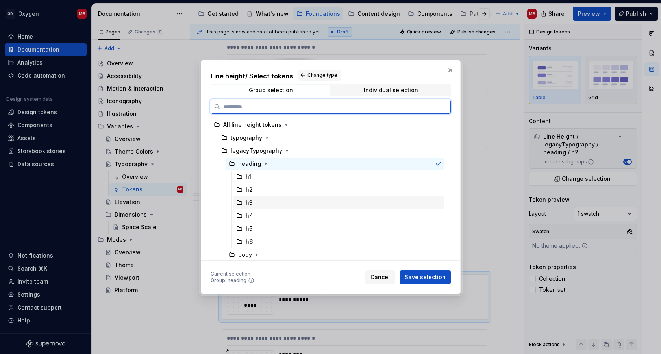
click at [258, 203] on div "h3" at bounding box center [338, 202] width 211 height 13
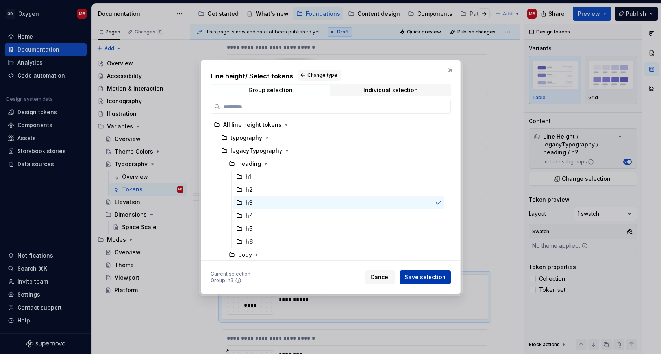
click at [433, 276] on span "Save selection" at bounding box center [425, 277] width 41 height 8
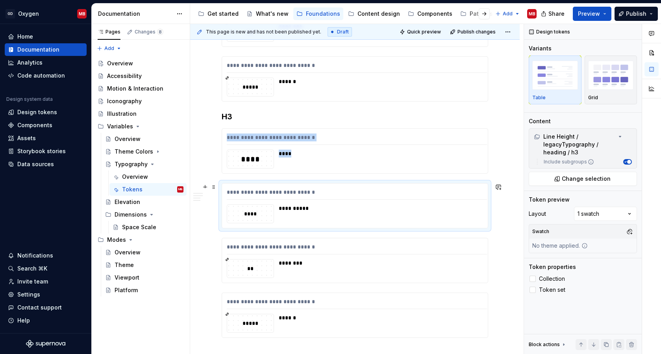
scroll to position [1399, 0]
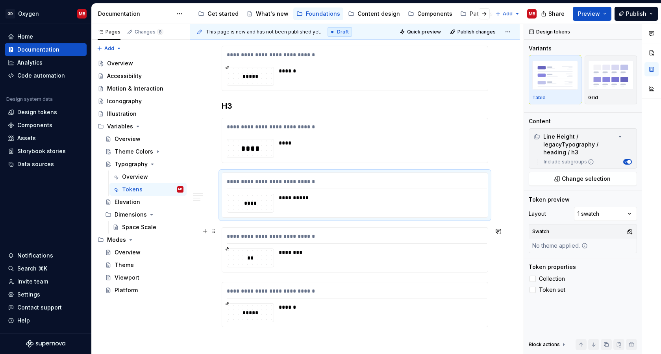
click at [344, 238] on div "**********" at bounding box center [357, 237] width 260 height 11
click at [563, 177] on span "Change selection" at bounding box center [586, 179] width 49 height 8
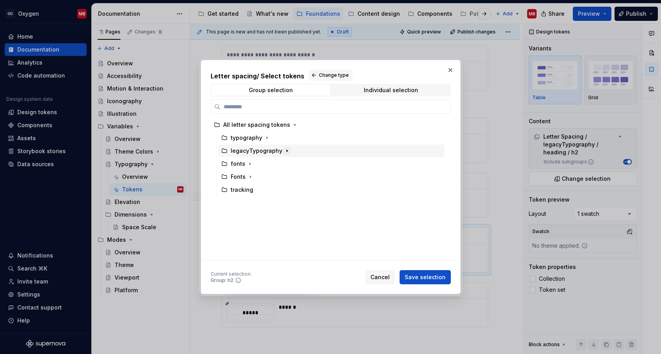
click at [285, 152] on icon "button" at bounding box center [287, 151] width 6 height 6
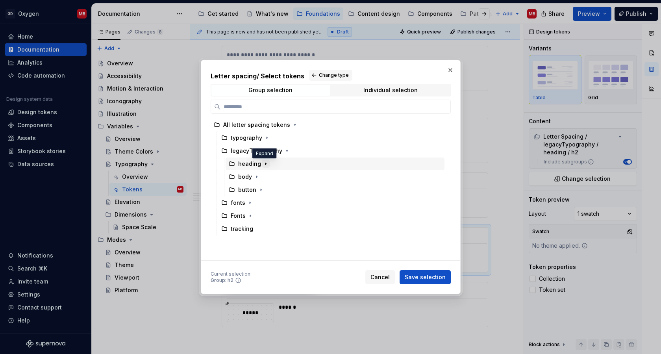
click at [263, 165] on icon "button" at bounding box center [266, 164] width 6 height 6
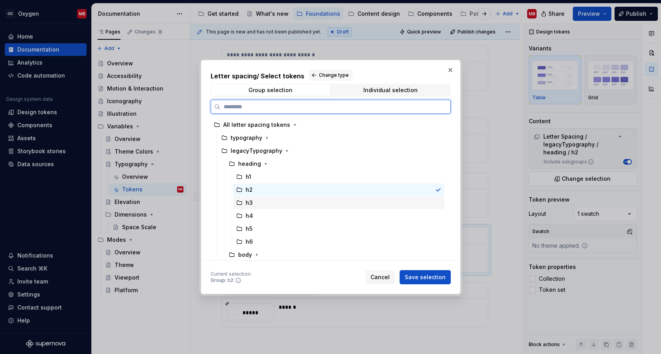
click at [267, 202] on div "h3" at bounding box center [338, 202] width 211 height 13
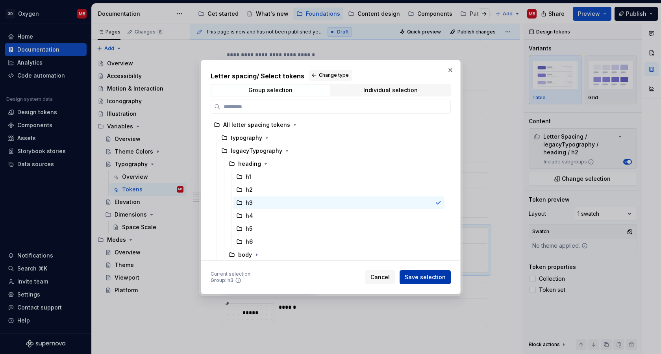
click at [415, 276] on span "Save selection" at bounding box center [425, 277] width 41 height 8
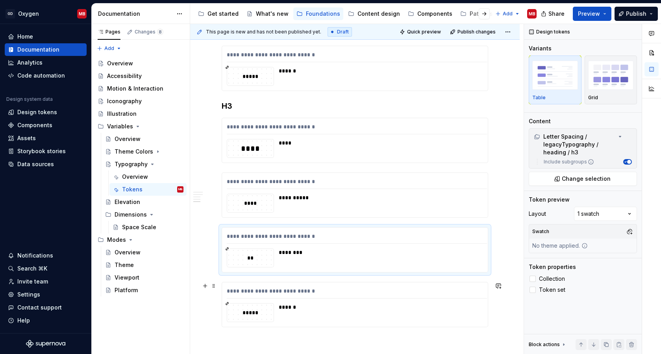
click at [376, 288] on div "**********" at bounding box center [357, 292] width 260 height 11
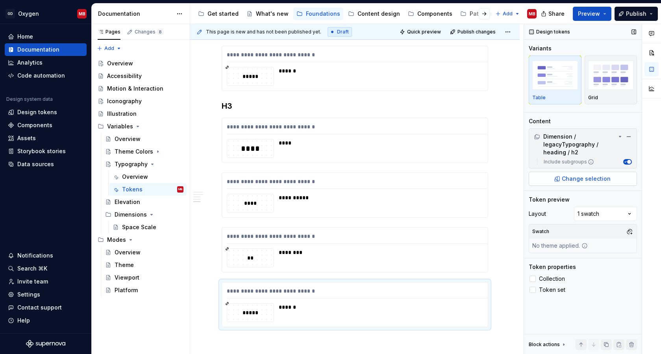
click at [621, 178] on button "Change selection" at bounding box center [583, 179] width 108 height 14
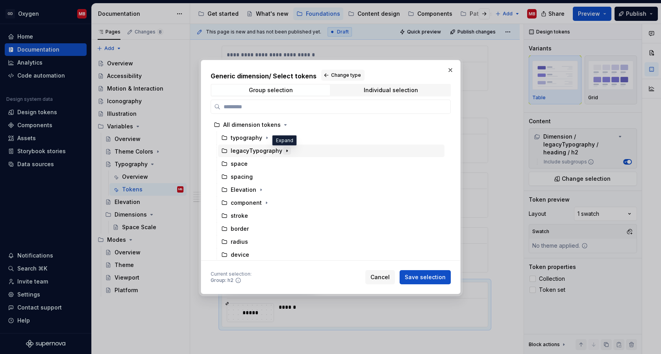
click at [284, 150] on icon "button" at bounding box center [287, 151] width 6 height 6
click at [266, 175] on icon "button" at bounding box center [266, 177] width 6 height 6
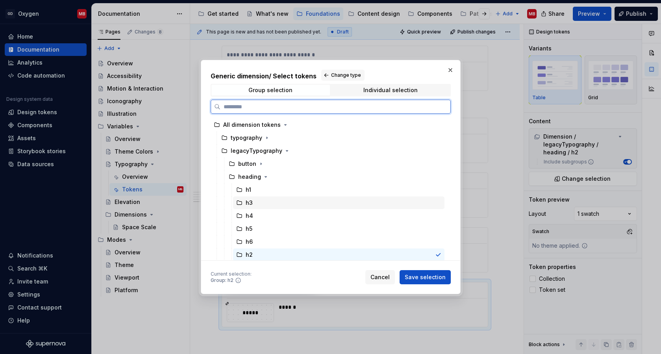
click at [260, 202] on div "h3" at bounding box center [338, 202] width 211 height 13
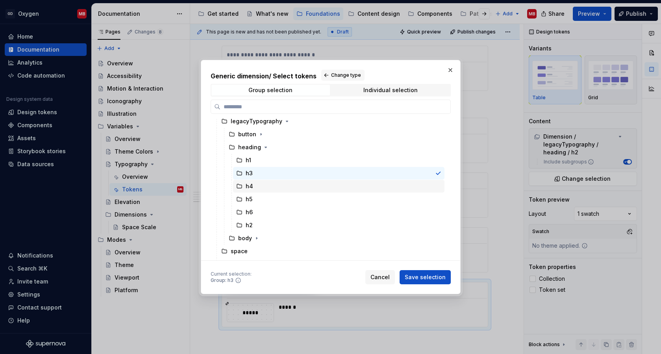
scroll to position [30, 0]
click at [425, 275] on span "Save selection" at bounding box center [425, 277] width 41 height 8
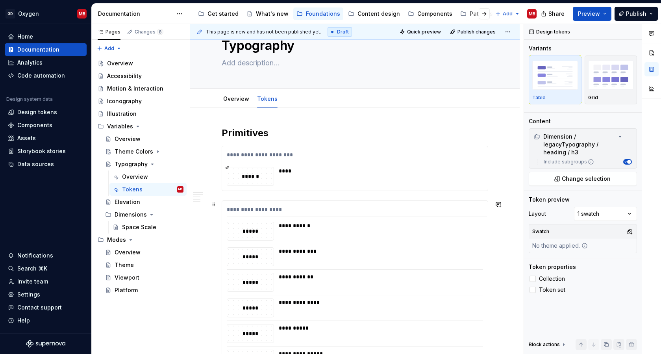
scroll to position [0, 0]
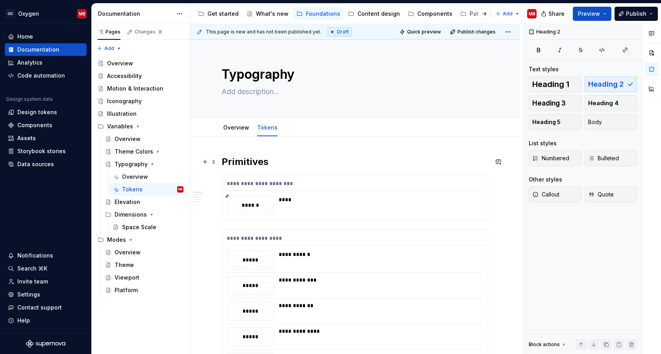
click at [292, 164] on h2 "Primitives" at bounding box center [355, 161] width 266 height 13
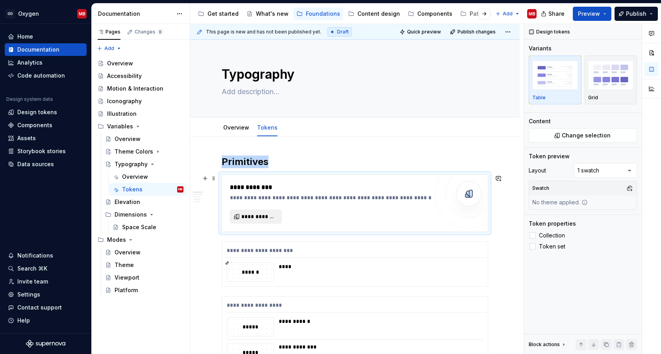
click at [271, 220] on button "**********" at bounding box center [256, 216] width 52 height 14
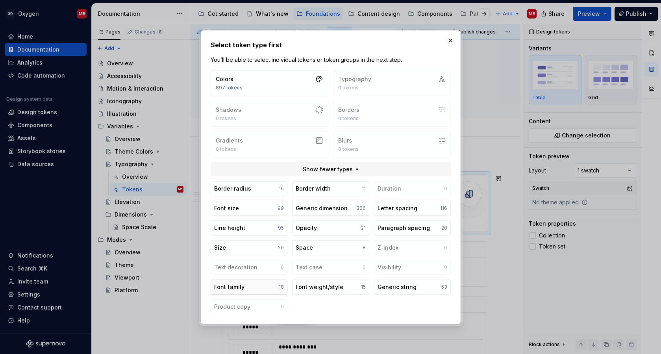
click at [261, 290] on button "Font family 18" at bounding box center [249, 286] width 77 height 15
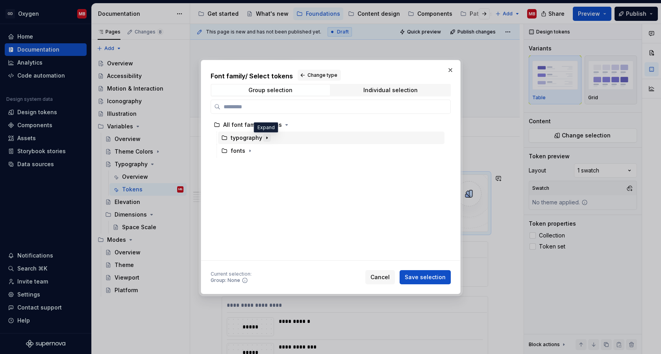
click at [268, 138] on icon "button" at bounding box center [267, 138] width 6 height 6
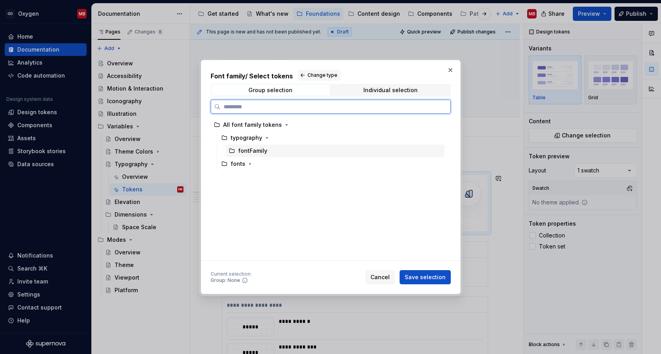
click at [264, 153] on div "fontFamily" at bounding box center [252, 151] width 29 height 8
click at [253, 161] on div "fonts" at bounding box center [331, 163] width 226 height 13
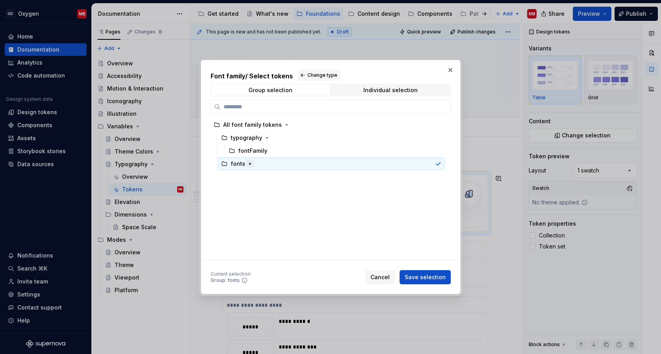
click at [247, 162] on icon "button" at bounding box center [250, 164] width 6 height 6
click at [363, 93] on span "Individual selection" at bounding box center [390, 90] width 118 height 11
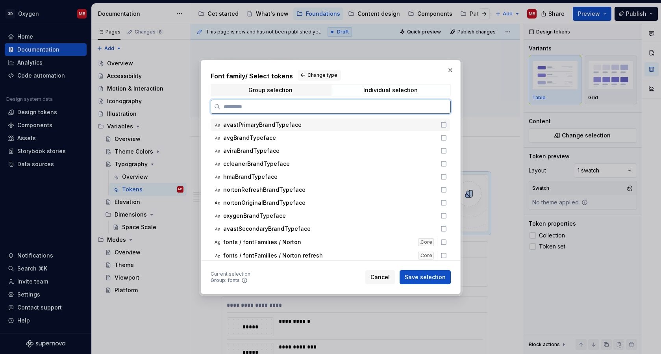
click at [444, 126] on icon at bounding box center [443, 125] width 6 height 6
click at [447, 138] on icon at bounding box center [443, 138] width 6 height 6
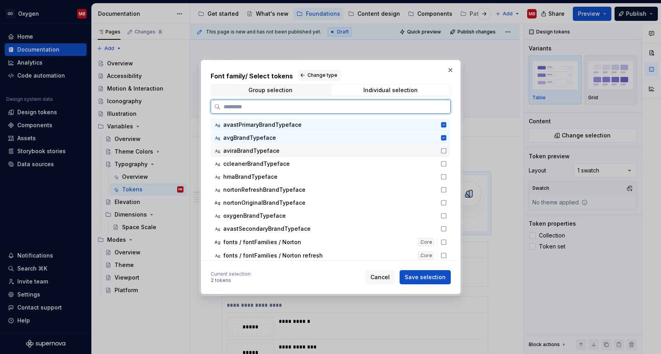
click at [291, 152] on div "aviraBrandTypeface" at bounding box center [329, 151] width 213 height 8
click at [281, 162] on span "ccleanerBrandTypeface" at bounding box center [256, 164] width 67 height 8
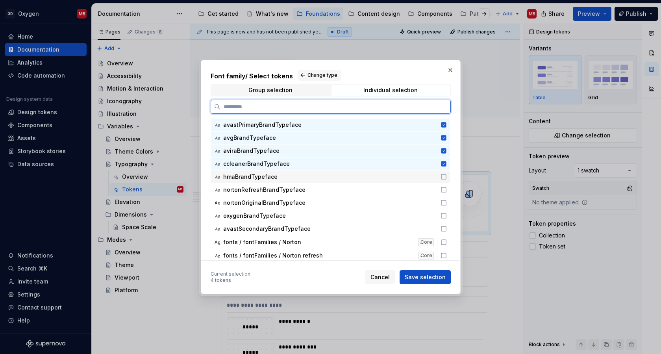
click at [261, 178] on span "hmaBrandTypeface" at bounding box center [250, 177] width 54 height 8
click at [259, 194] on span "nortonRefreshBrandTypeface" at bounding box center [264, 190] width 82 height 8
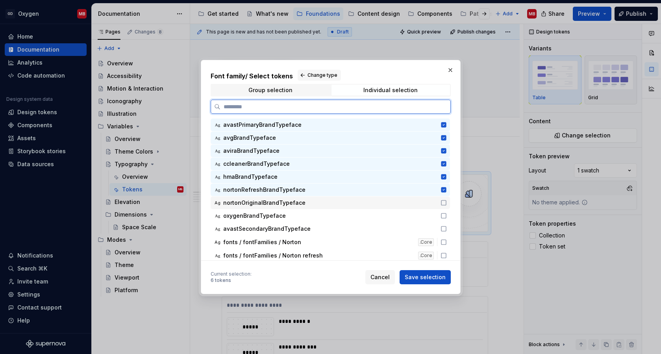
click at [259, 201] on span "nortonOriginalBrandTypeface" at bounding box center [264, 203] width 82 height 8
click at [259, 218] on span "oxygenBrandTypeface" at bounding box center [254, 216] width 63 height 8
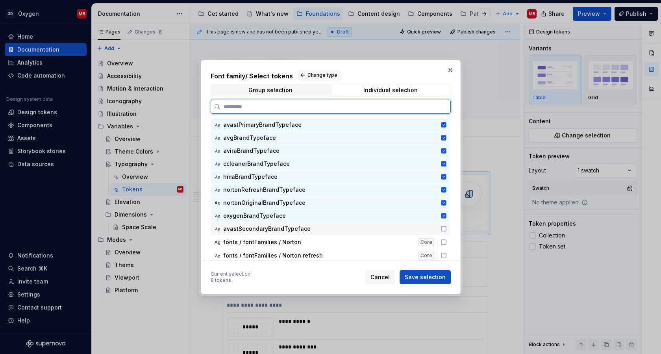
click at [258, 226] on span "avastSecondaryBrandTypeface" at bounding box center [266, 229] width 87 height 8
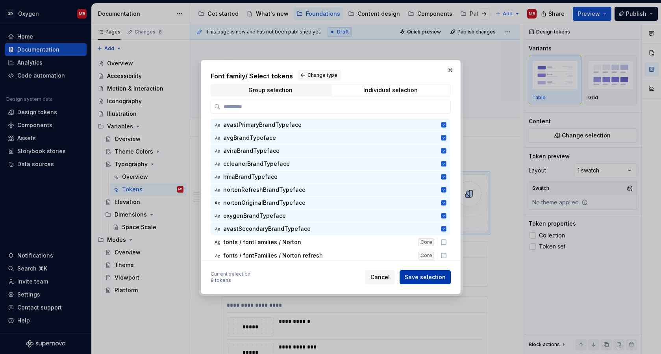
click at [419, 274] on span "Save selection" at bounding box center [425, 277] width 41 height 8
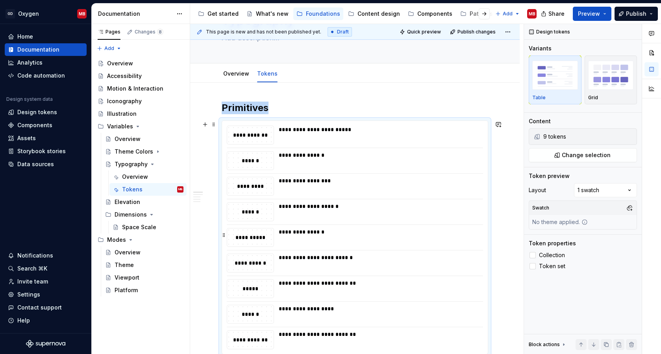
scroll to position [66, 0]
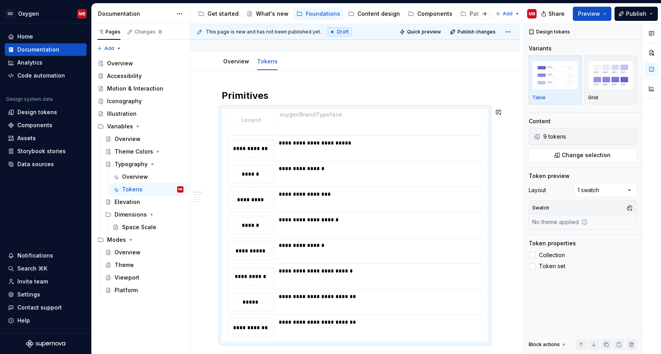
drag, startPoint x: 224, startPoint y: 300, endPoint x: 225, endPoint y: 118, distance: 181.5
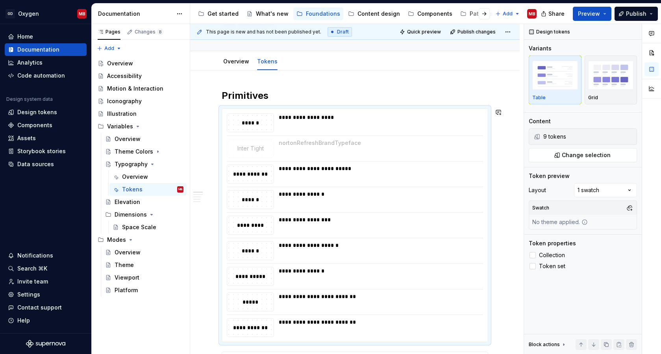
drag, startPoint x: 224, startPoint y: 275, endPoint x: 233, endPoint y: 146, distance: 129.0
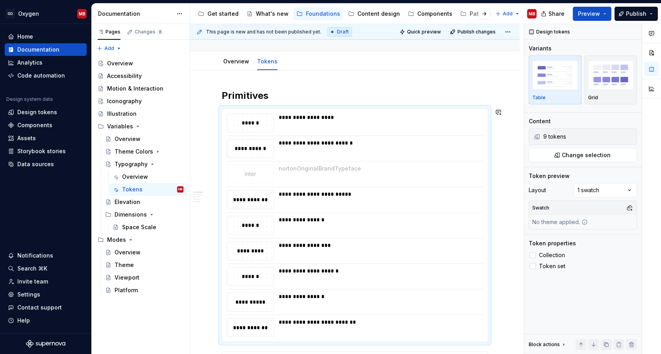
drag, startPoint x: 226, startPoint y: 300, endPoint x: 230, endPoint y: 172, distance: 128.8
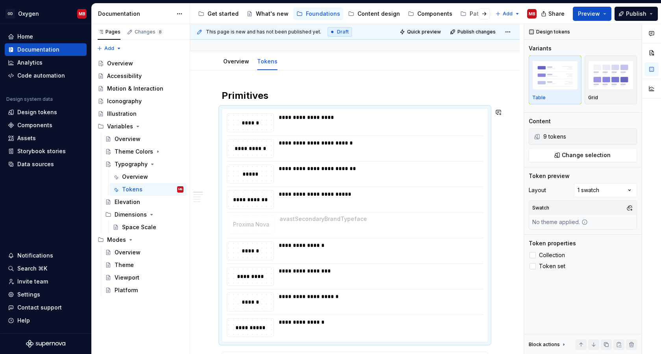
drag, startPoint x: 224, startPoint y: 324, endPoint x: 225, endPoint y: 222, distance: 101.9
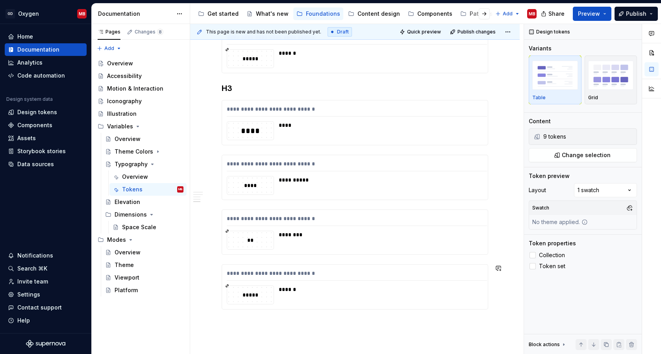
scroll to position [1661, 0]
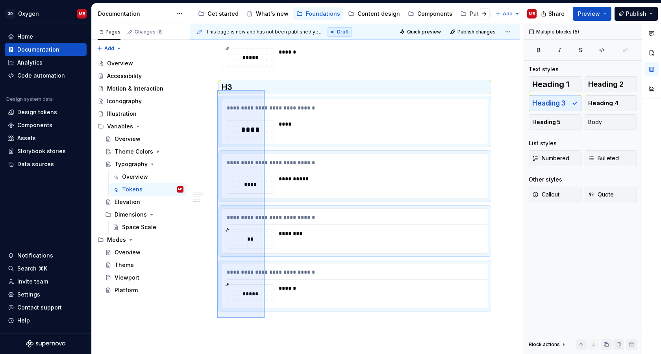
drag, startPoint x: 264, startPoint y: 319, endPoint x: 217, endPoint y: 90, distance: 234.3
click at [217, 90] on div "**********" at bounding box center [356, 189] width 333 height 330
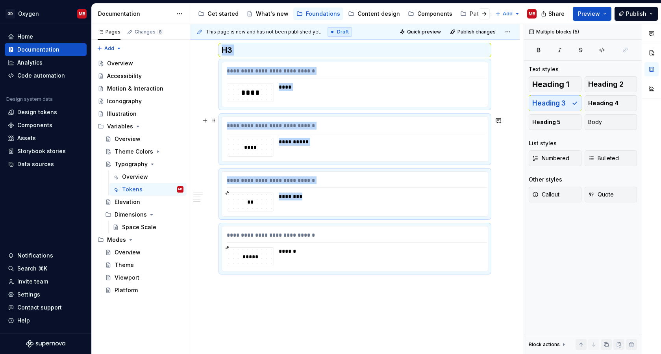
scroll to position [1731, 0]
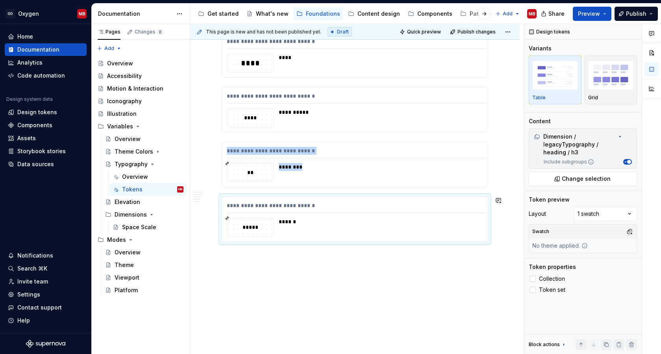
scroll to position [1967, 0]
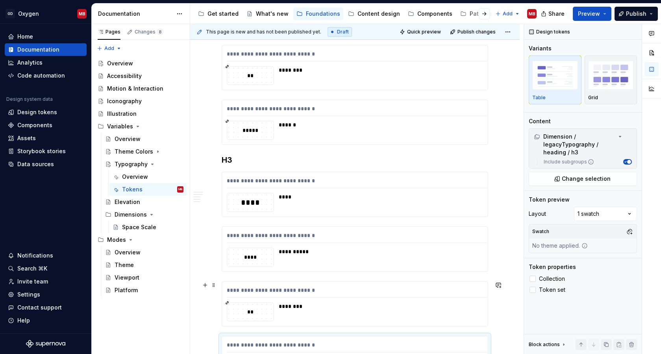
scroll to position [2154, 0]
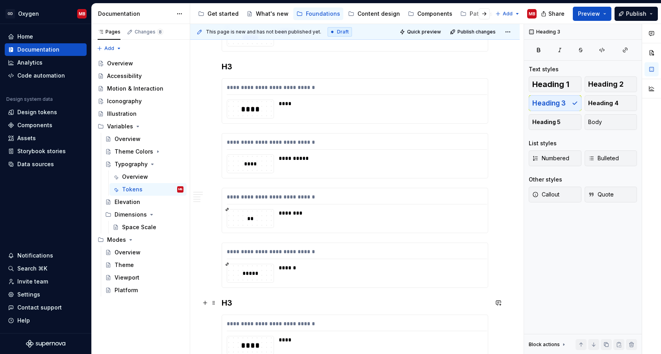
click at [236, 301] on h3 "H3" at bounding box center [355, 302] width 266 height 11
click at [241, 65] on h3 "H3" at bounding box center [355, 66] width 266 height 11
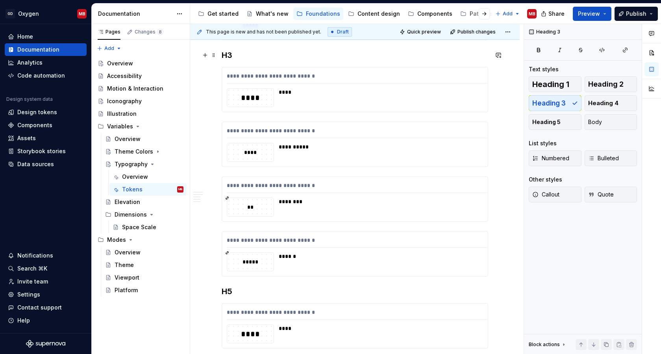
click at [244, 54] on h3 "H3" at bounding box center [355, 55] width 266 height 11
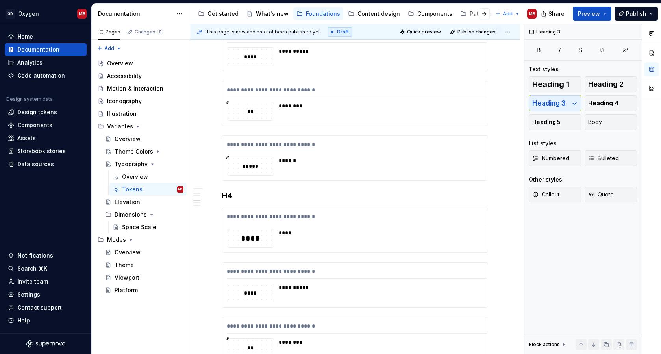
scroll to position [1811, 0]
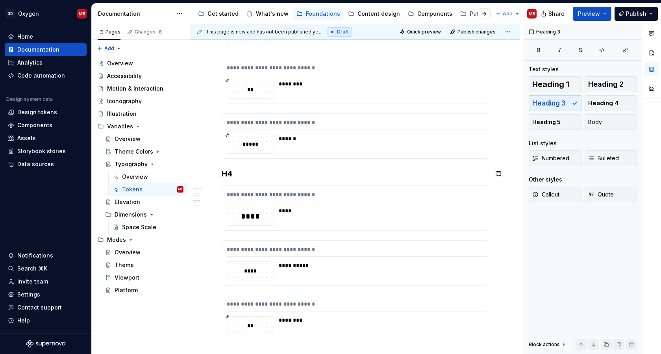
click at [310, 197] on div "**********" at bounding box center [357, 196] width 260 height 11
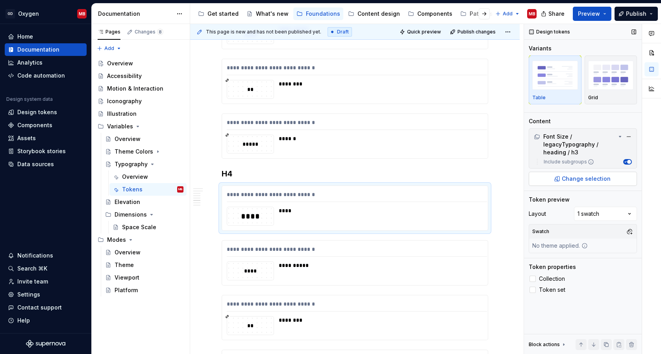
click at [575, 183] on button "Change selection" at bounding box center [583, 179] width 108 height 14
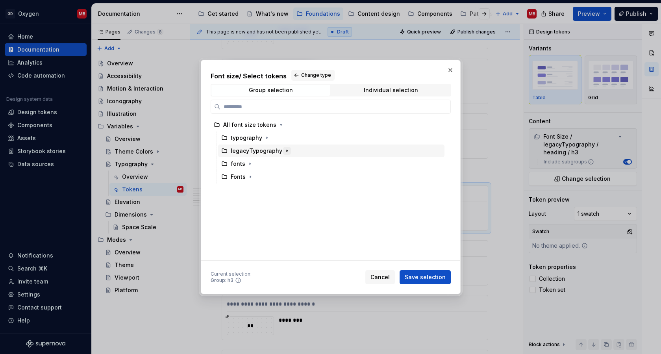
click at [287, 151] on button "button" at bounding box center [287, 151] width 8 height 8
click at [264, 163] on icon "button" at bounding box center [266, 164] width 6 height 6
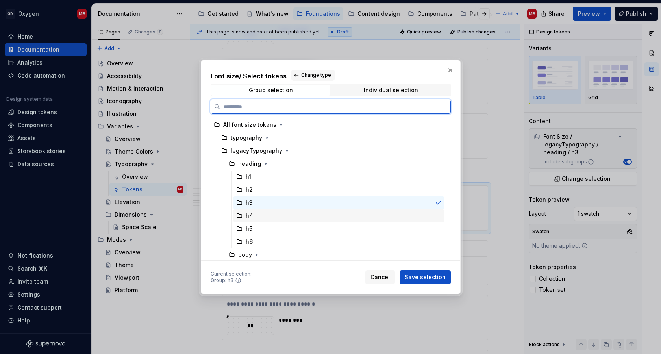
click at [261, 216] on div "h4" at bounding box center [338, 215] width 211 height 13
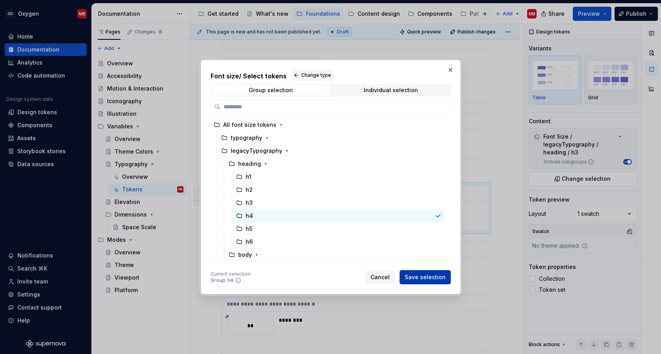
click at [424, 277] on span "Save selection" at bounding box center [425, 277] width 41 height 8
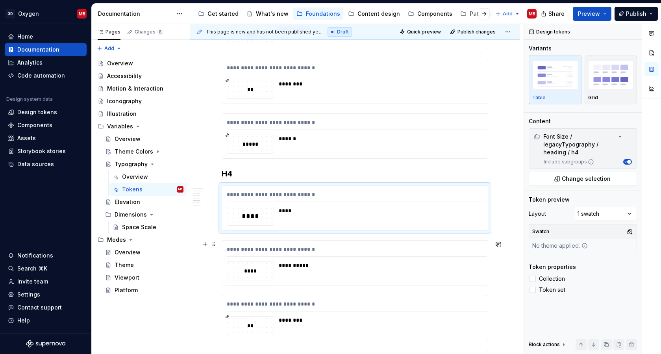
click at [455, 259] on div "**********" at bounding box center [355, 262] width 266 height 44
click at [560, 183] on button "Change selection" at bounding box center [583, 179] width 108 height 14
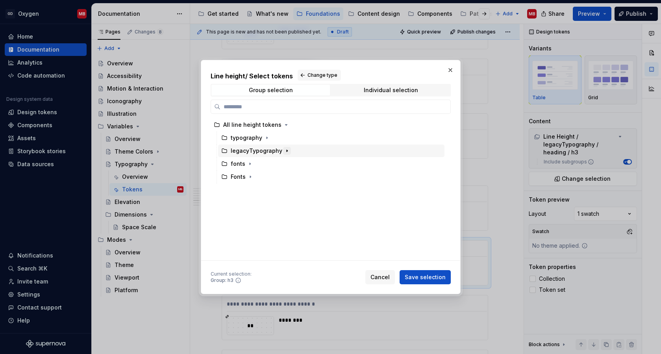
click at [287, 151] on icon "button" at bounding box center [287, 151] width 1 height 2
click at [263, 166] on icon "button" at bounding box center [266, 164] width 6 height 6
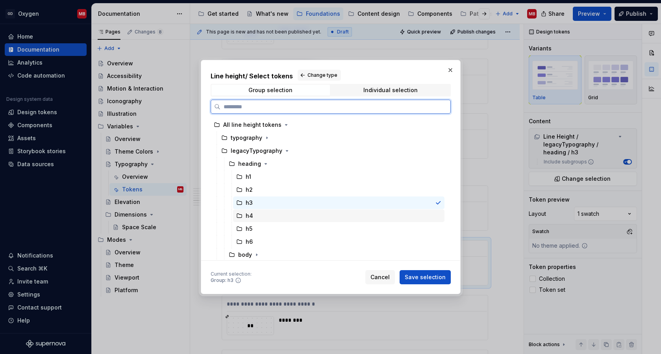
click at [255, 213] on div "h4" at bounding box center [338, 215] width 211 height 13
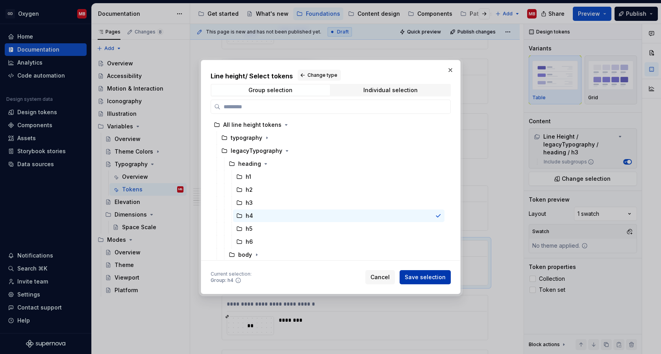
click at [422, 274] on span "Save selection" at bounding box center [425, 277] width 41 height 8
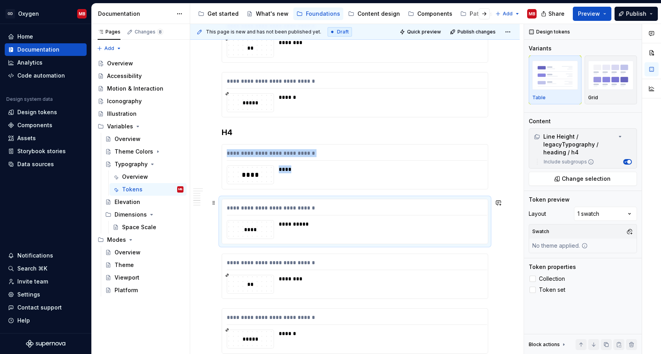
scroll to position [1858, 0]
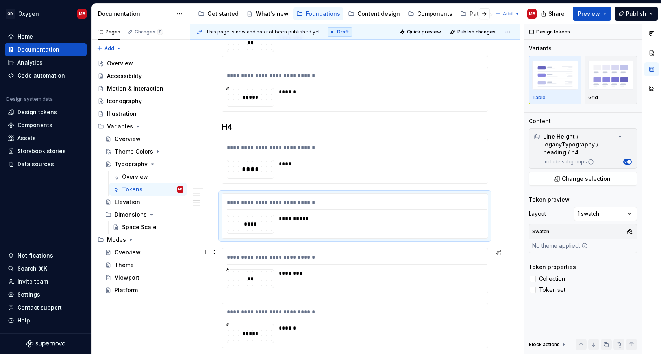
click at [361, 261] on div "**********" at bounding box center [357, 258] width 260 height 11
click at [589, 179] on span "Change selection" at bounding box center [586, 179] width 49 height 8
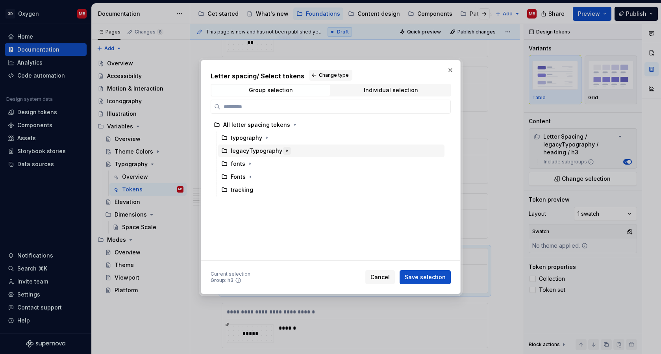
click at [285, 149] on icon "button" at bounding box center [287, 151] width 6 height 6
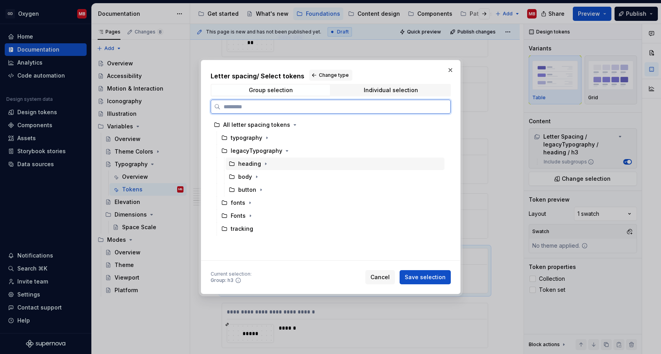
click at [261, 157] on div "legacyTypography" at bounding box center [331, 150] width 226 height 13
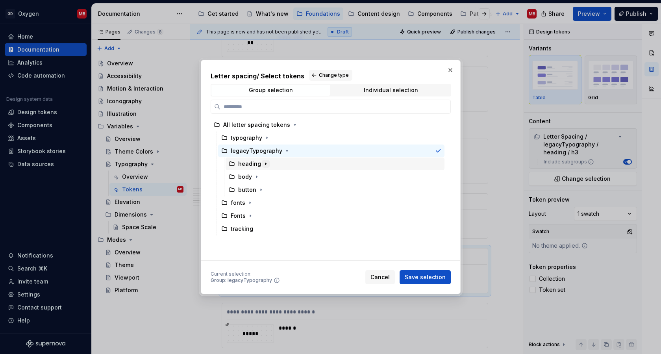
click at [263, 163] on icon "button" at bounding box center [266, 164] width 6 height 6
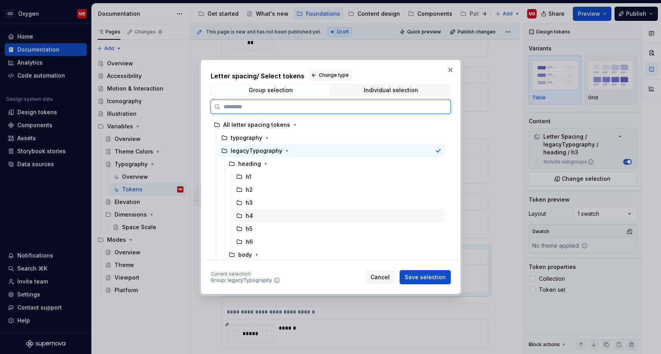
click at [255, 215] on div "h4" at bounding box center [338, 215] width 211 height 13
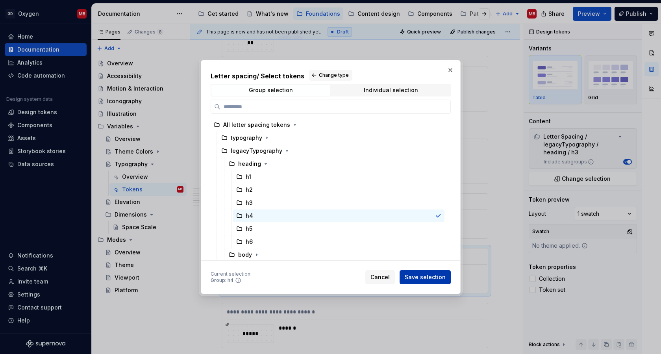
click at [434, 278] on span "Save selection" at bounding box center [425, 277] width 41 height 8
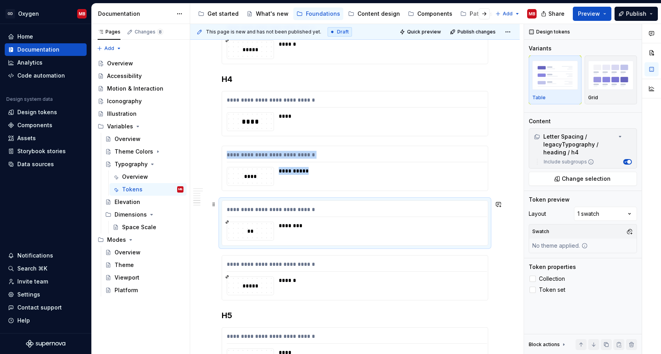
scroll to position [1932, 0]
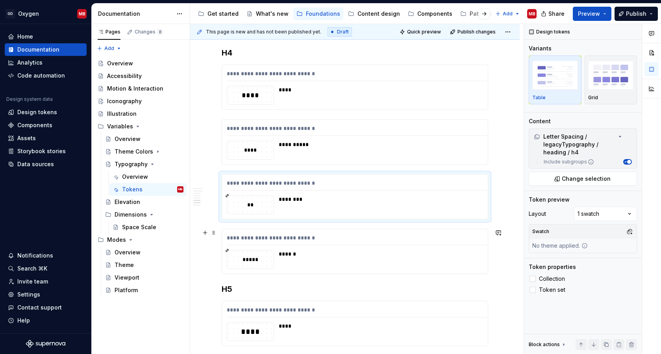
click at [339, 245] on div "**********" at bounding box center [355, 251] width 266 height 44
click at [596, 178] on span "Change selection" at bounding box center [586, 179] width 49 height 8
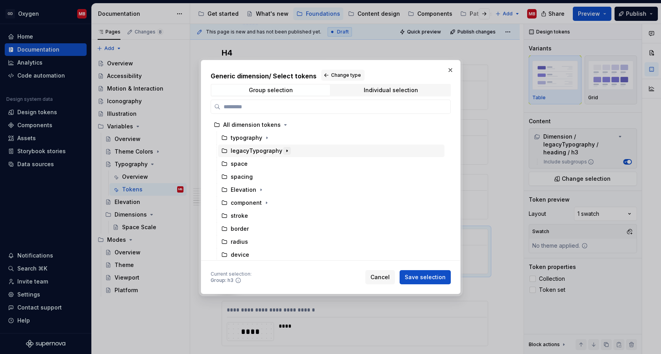
click at [286, 149] on icon "button" at bounding box center [287, 151] width 6 height 6
click at [263, 178] on icon "button" at bounding box center [266, 177] width 6 height 6
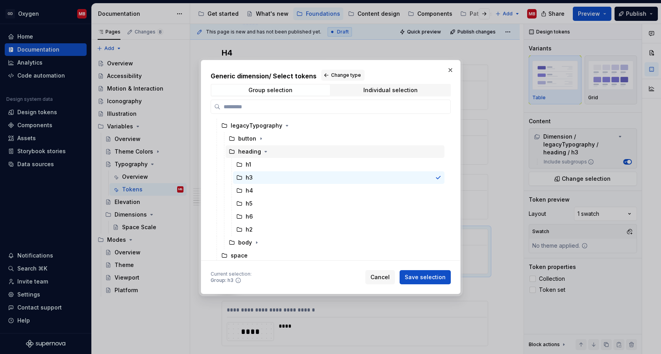
scroll to position [35, 0]
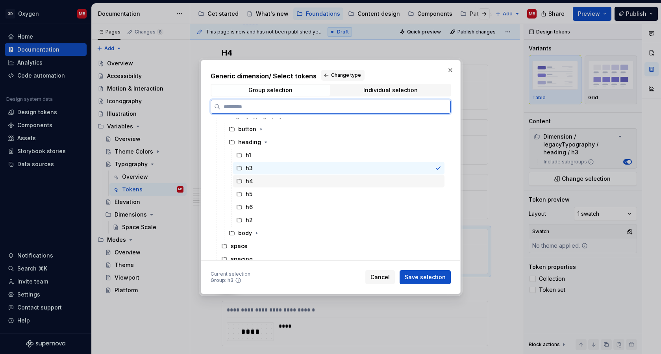
click at [256, 179] on div "h4" at bounding box center [338, 181] width 211 height 13
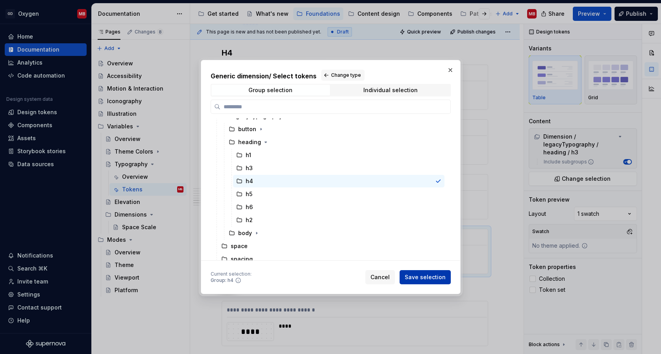
click at [427, 277] on span "Save selection" at bounding box center [425, 277] width 41 height 8
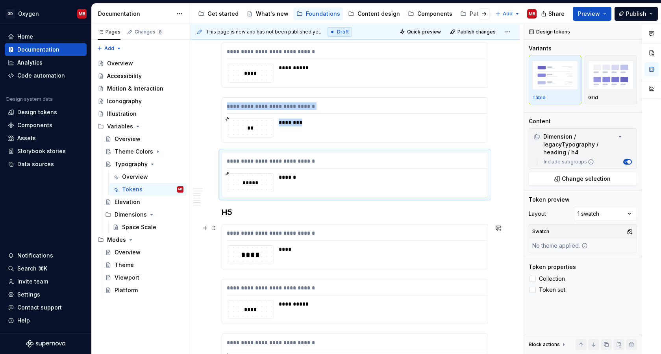
scroll to position [2042, 0]
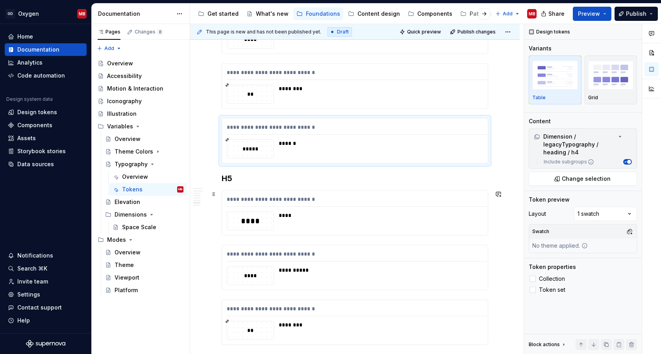
click at [317, 195] on div "**********" at bounding box center [357, 200] width 260 height 11
click at [576, 180] on span "Change selection" at bounding box center [586, 179] width 49 height 8
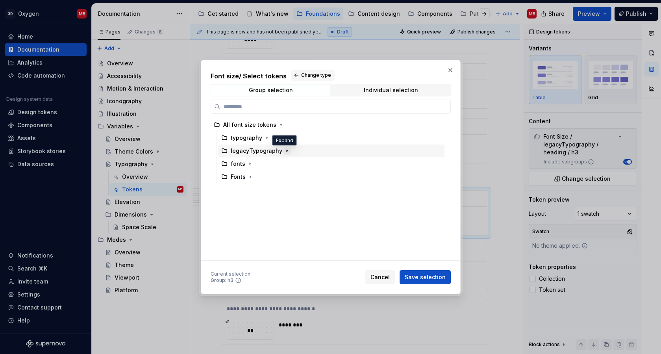
click at [285, 150] on icon "button" at bounding box center [287, 151] width 6 height 6
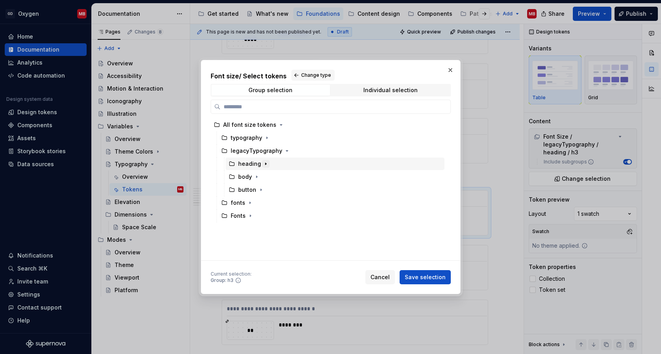
click at [263, 165] on icon "button" at bounding box center [266, 164] width 6 height 6
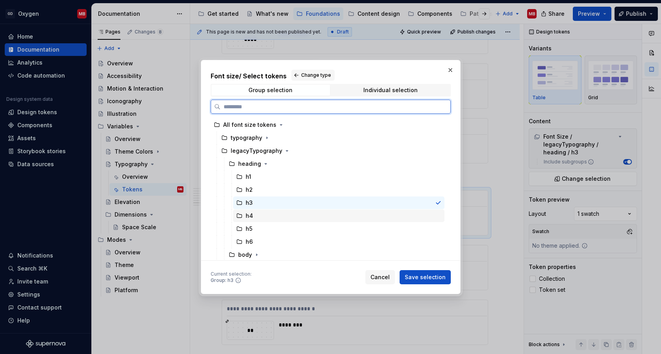
click at [256, 215] on div "h4" at bounding box center [338, 215] width 211 height 13
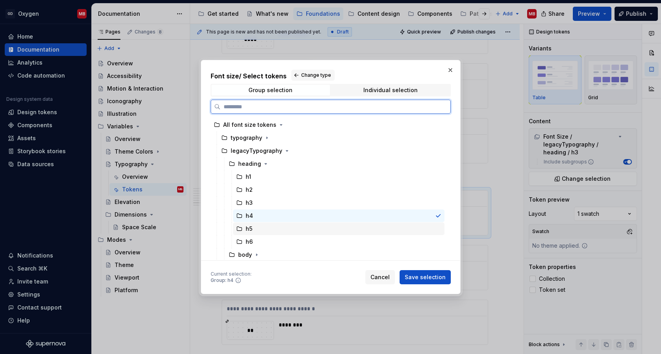
click at [256, 225] on div "h5" at bounding box center [338, 228] width 211 height 13
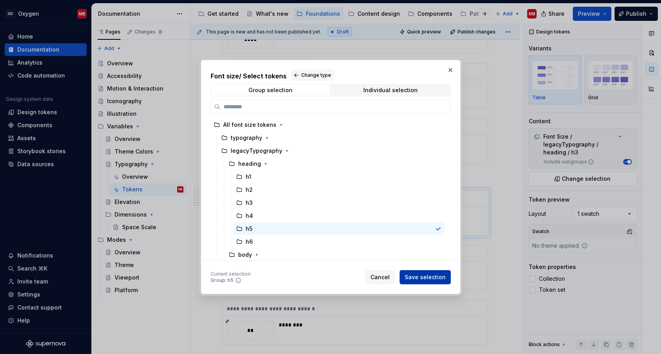
click at [414, 277] on span "Save selection" at bounding box center [425, 277] width 41 height 8
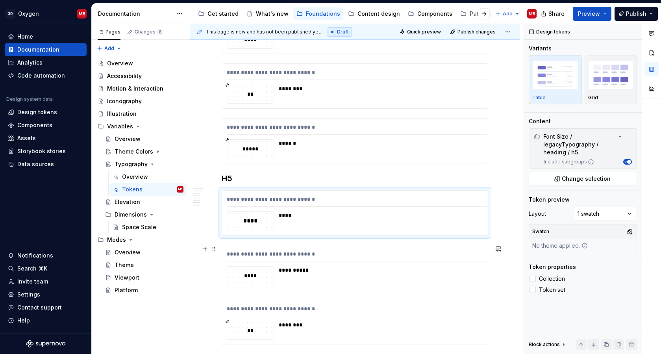
click at [329, 257] on div "**********" at bounding box center [357, 255] width 260 height 11
click at [570, 176] on span "Change selection" at bounding box center [586, 179] width 49 height 8
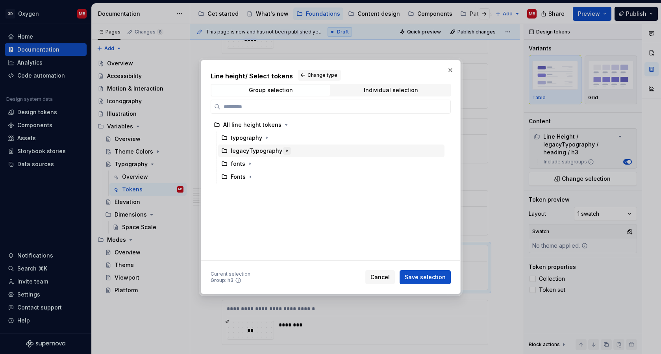
click at [284, 149] on icon "button" at bounding box center [287, 151] width 6 height 6
click at [263, 165] on icon "button" at bounding box center [266, 164] width 6 height 6
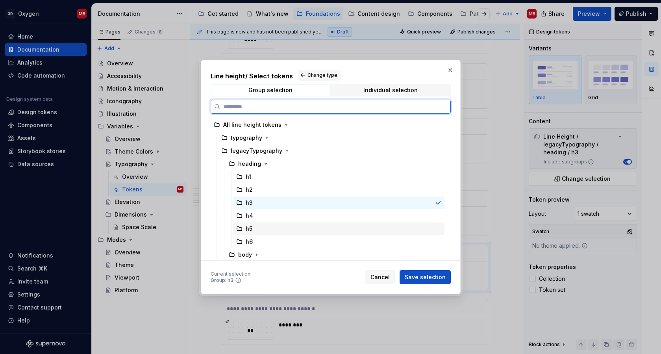
click at [255, 225] on div "h5" at bounding box center [338, 228] width 211 height 13
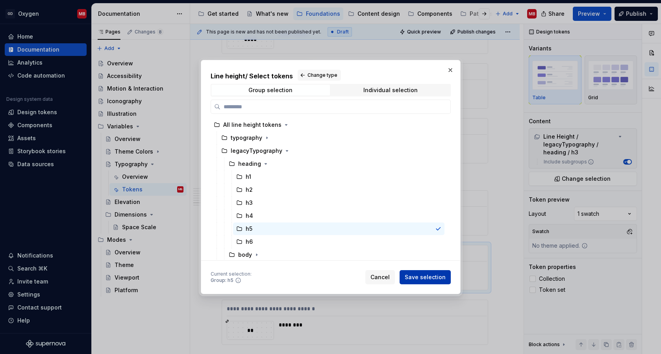
click at [425, 277] on span "Save selection" at bounding box center [425, 277] width 41 height 8
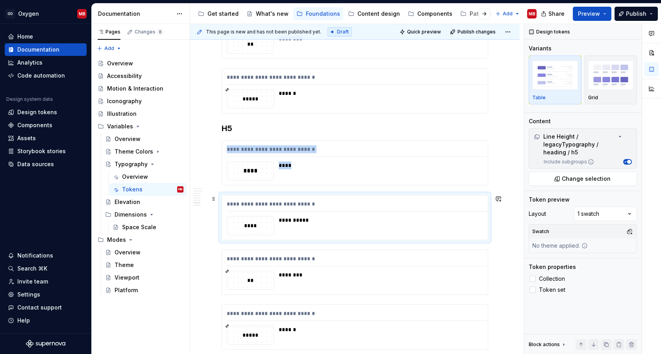
scroll to position [2118, 0]
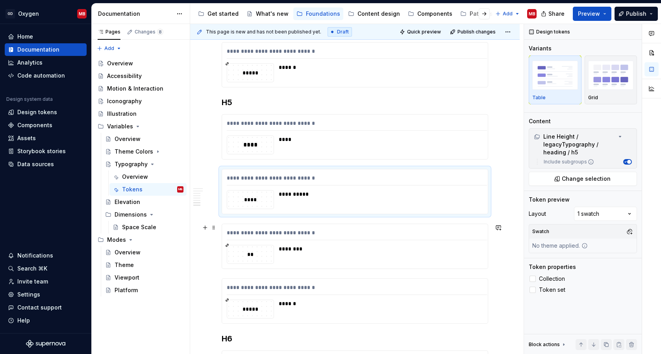
click at [357, 229] on div "**********" at bounding box center [357, 234] width 260 height 11
click at [583, 179] on span "Change selection" at bounding box center [586, 179] width 49 height 8
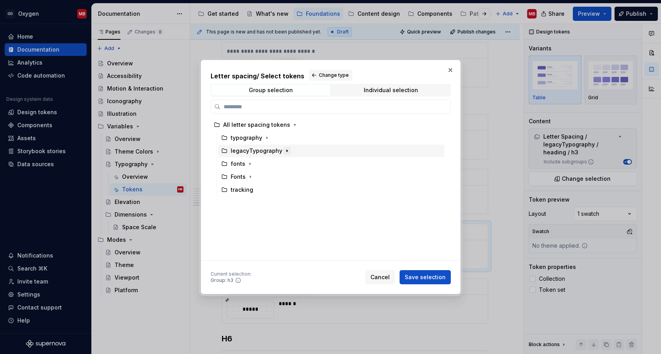
click at [285, 152] on icon "button" at bounding box center [287, 151] width 6 height 6
click at [263, 165] on icon "button" at bounding box center [266, 164] width 6 height 6
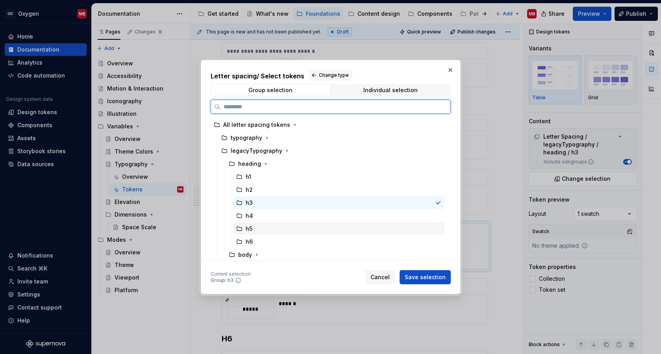
click at [258, 230] on div "h5" at bounding box center [338, 228] width 211 height 13
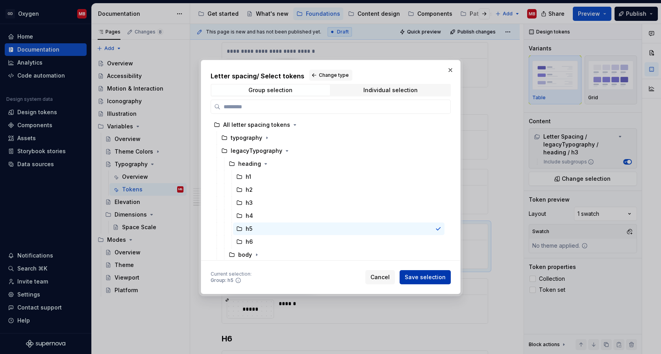
click at [433, 278] on span "Save selection" at bounding box center [425, 277] width 41 height 8
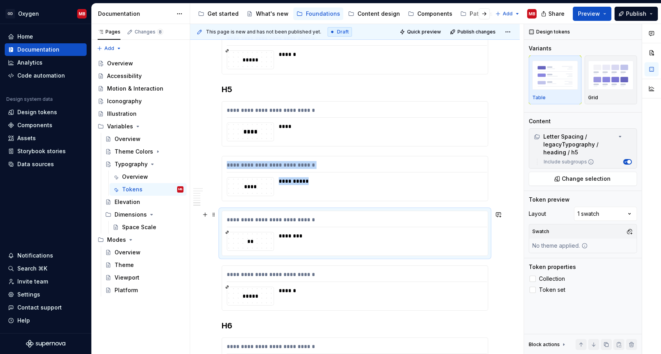
scroll to position [2153, 0]
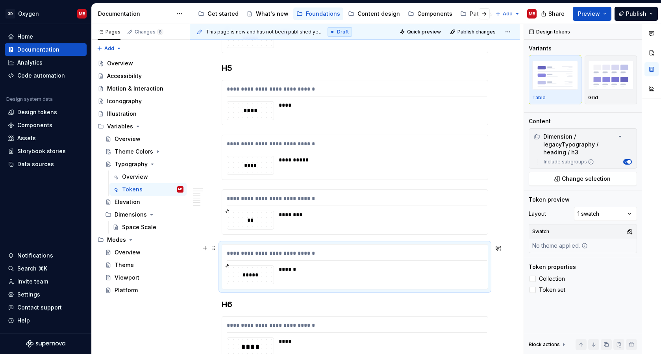
click at [381, 255] on div "**********" at bounding box center [357, 254] width 260 height 11
click at [581, 179] on span "Change selection" at bounding box center [586, 179] width 49 height 8
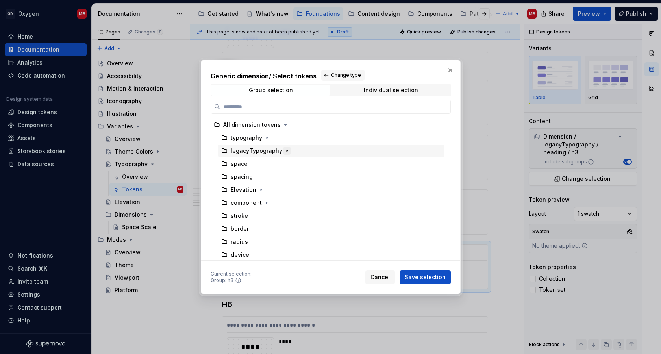
click at [285, 151] on icon "button" at bounding box center [287, 151] width 6 height 6
click at [266, 176] on icon "button" at bounding box center [266, 177] width 6 height 6
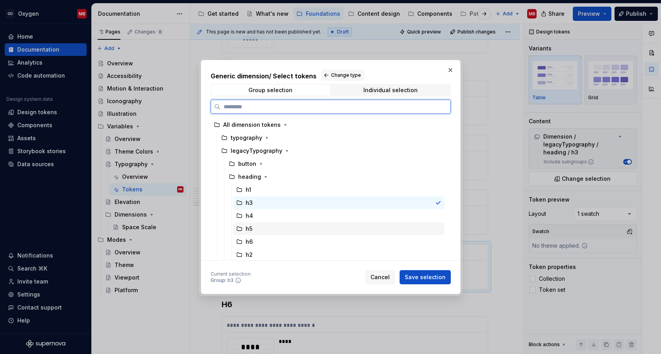
click at [268, 228] on div "h5" at bounding box center [338, 228] width 211 height 13
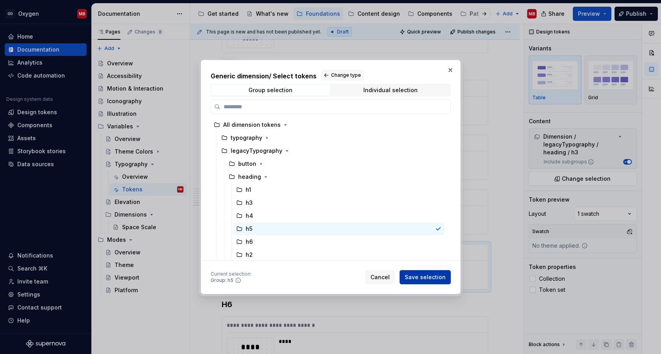
click at [425, 274] on span "Save selection" at bounding box center [425, 277] width 41 height 8
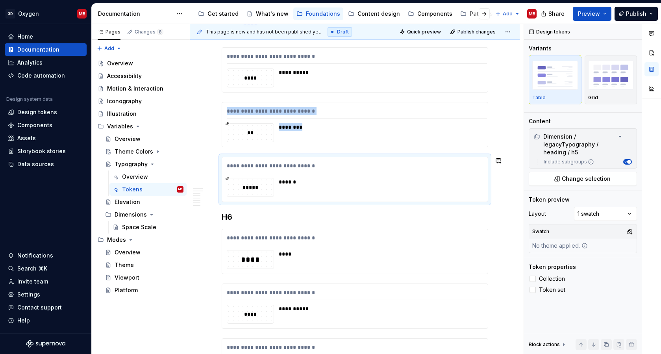
scroll to position [2242, 0]
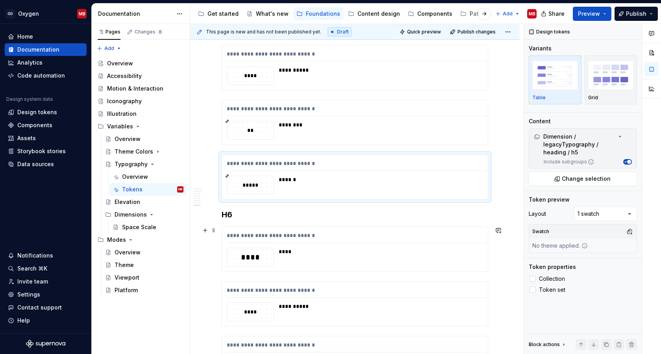
click at [331, 235] on div "**********" at bounding box center [357, 236] width 260 height 11
click at [615, 181] on button "Change selection" at bounding box center [583, 179] width 108 height 14
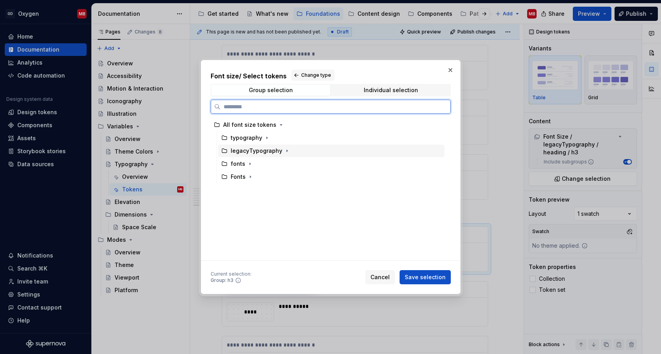
click at [288, 151] on div "legacyTypography" at bounding box center [331, 150] width 226 height 13
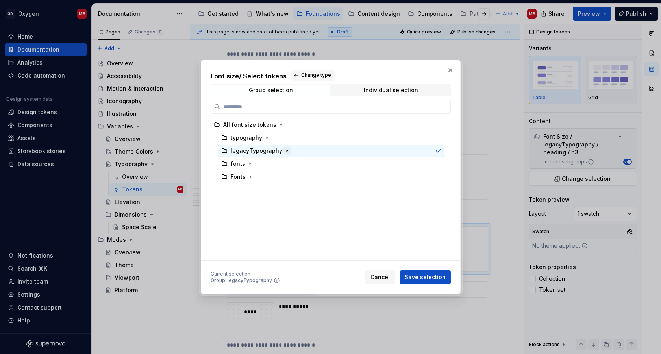
click at [286, 151] on icon "button" at bounding box center [287, 151] width 6 height 6
click at [264, 165] on icon "button" at bounding box center [266, 164] width 6 height 6
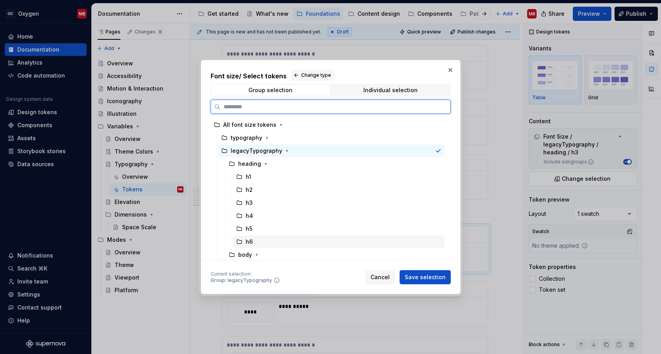
click at [255, 238] on div "h6" at bounding box center [338, 241] width 211 height 13
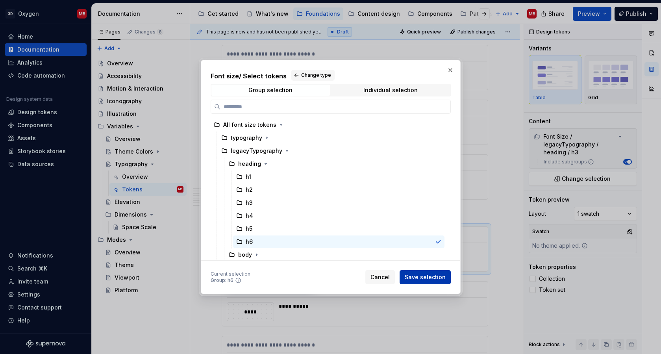
click at [418, 276] on span "Save selection" at bounding box center [425, 277] width 41 height 8
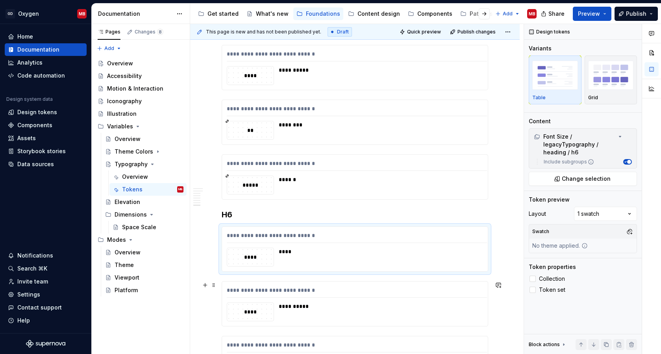
click at [359, 287] on div "**********" at bounding box center [357, 291] width 260 height 11
click at [612, 177] on button "Change selection" at bounding box center [583, 179] width 108 height 14
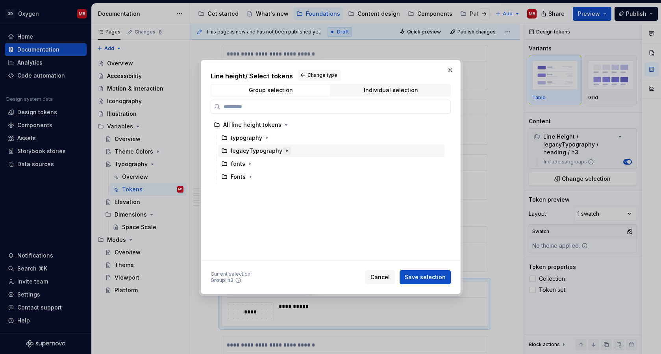
click at [285, 151] on icon "button" at bounding box center [287, 151] width 6 height 6
click at [263, 164] on icon "button" at bounding box center [266, 164] width 6 height 6
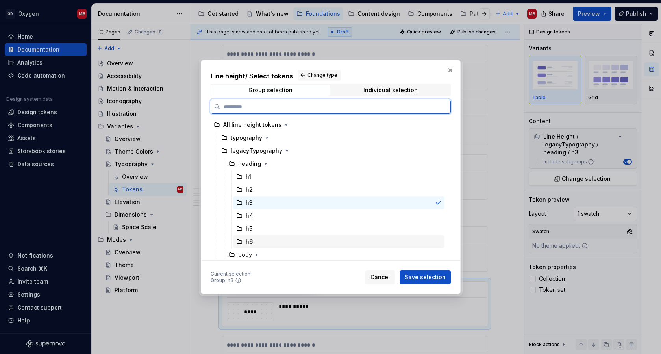
click at [259, 240] on div "h6" at bounding box center [338, 241] width 211 height 13
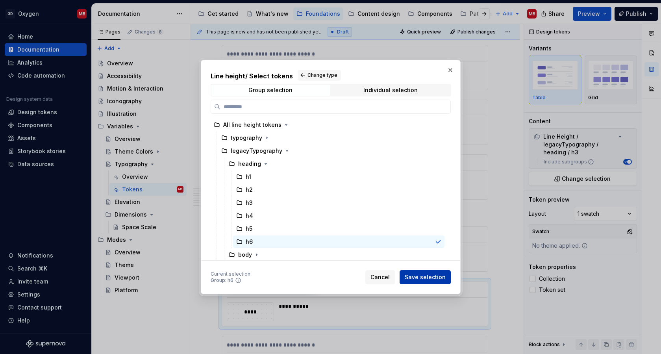
click at [420, 277] on span "Save selection" at bounding box center [425, 277] width 41 height 8
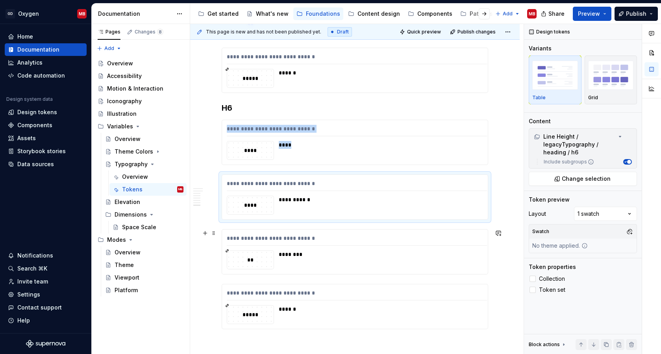
scroll to position [2358, 0]
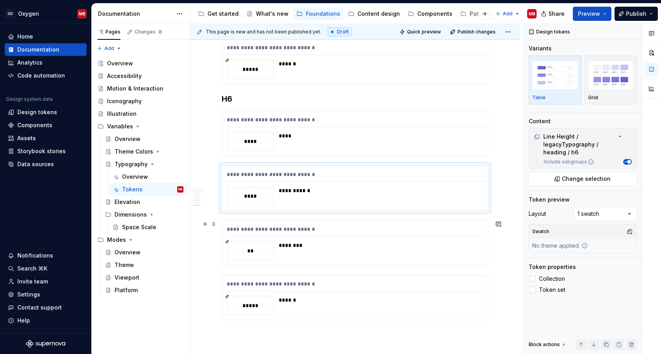
click at [333, 233] on div "**********" at bounding box center [357, 230] width 260 height 11
click at [566, 183] on button "Change selection" at bounding box center [583, 179] width 108 height 14
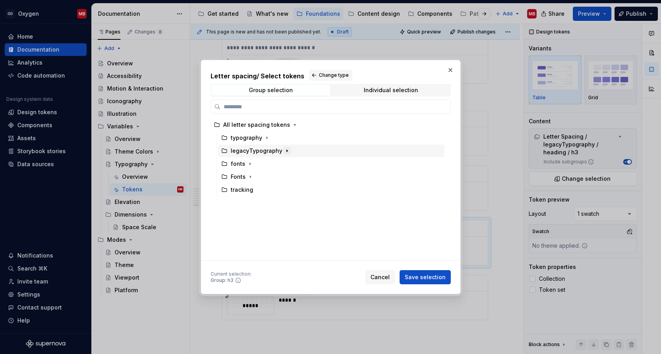
click at [287, 150] on icon "button" at bounding box center [287, 151] width 6 height 6
click at [263, 163] on icon "button" at bounding box center [266, 164] width 6 height 6
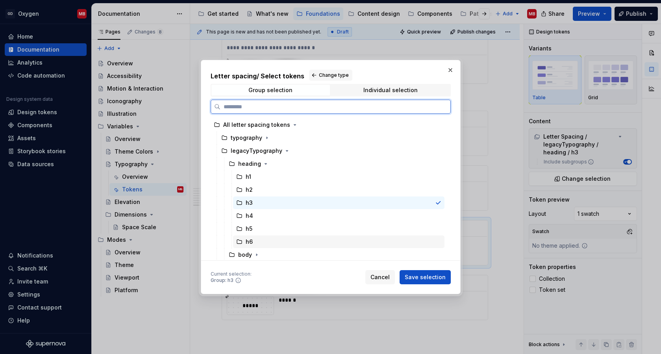
click at [249, 240] on div "h6" at bounding box center [249, 242] width 7 height 8
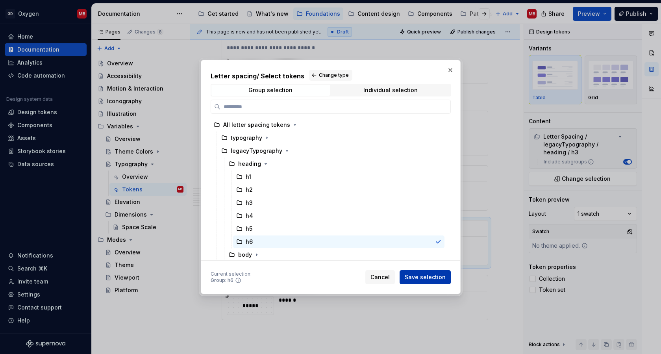
click at [416, 273] on span "Save selection" at bounding box center [425, 277] width 41 height 8
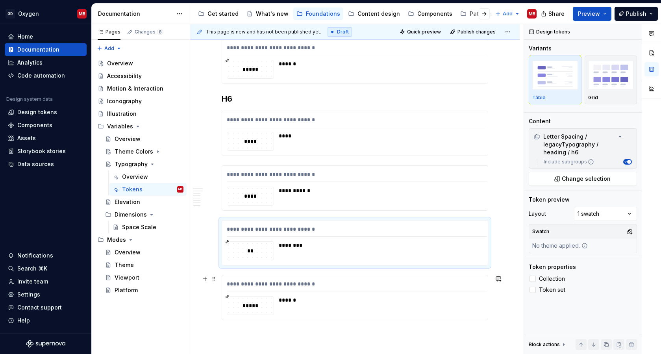
click at [380, 284] on div "**********" at bounding box center [357, 285] width 260 height 11
click at [595, 177] on span "Change selection" at bounding box center [586, 179] width 49 height 8
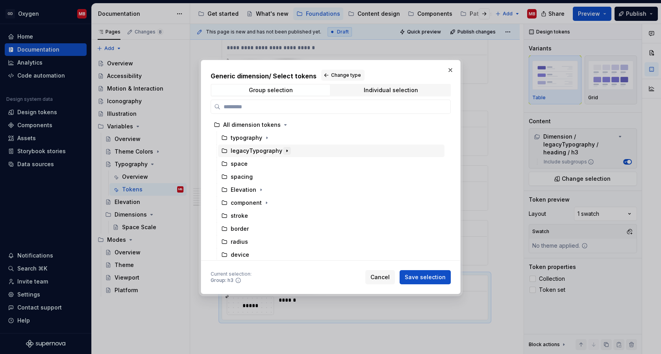
click at [284, 150] on icon "button" at bounding box center [287, 151] width 6 height 6
click at [265, 175] on icon "button" at bounding box center [266, 177] width 6 height 6
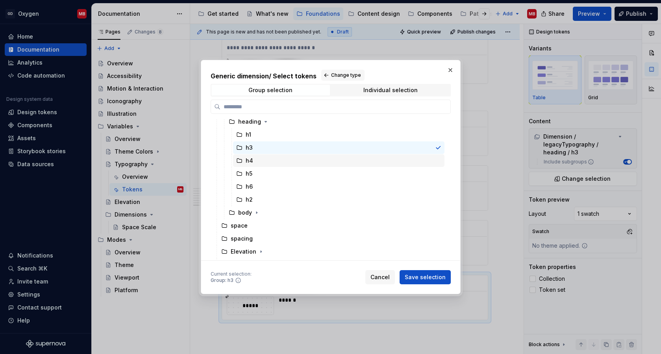
scroll to position [67, 0]
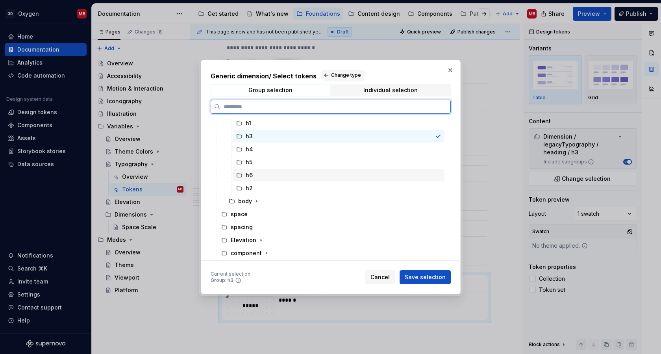
click at [257, 176] on div "h6" at bounding box center [338, 175] width 211 height 13
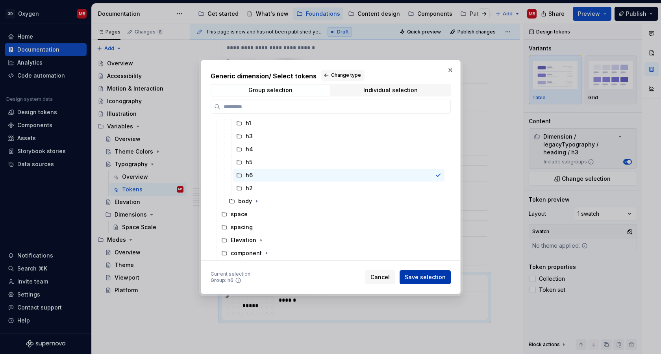
click at [426, 279] on span "Save selection" at bounding box center [425, 277] width 41 height 8
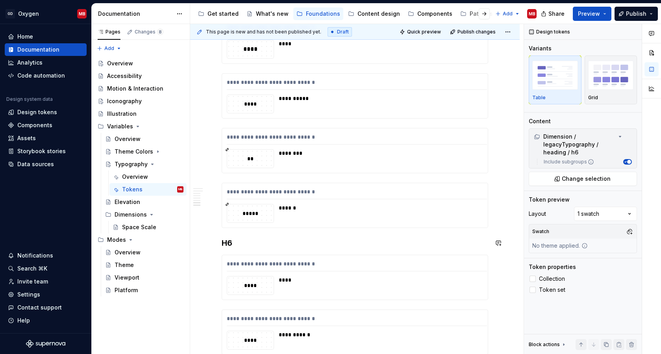
scroll to position [2194, 0]
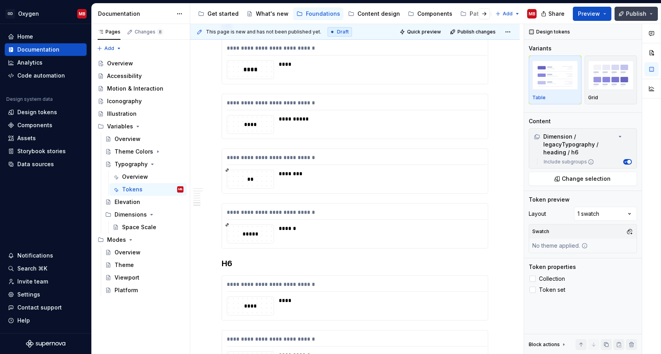
click at [631, 13] on span "Publish" at bounding box center [636, 14] width 20 height 8
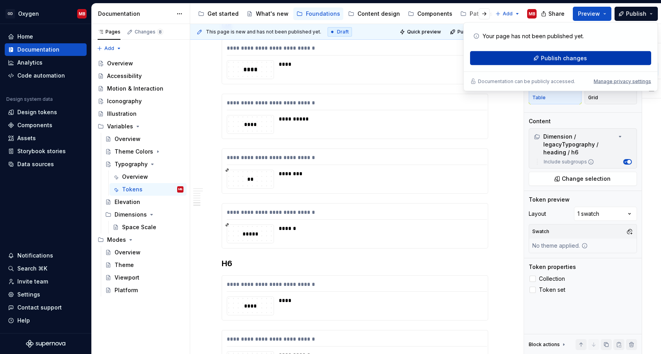
click at [564, 55] on span "Publish changes" at bounding box center [564, 58] width 46 height 8
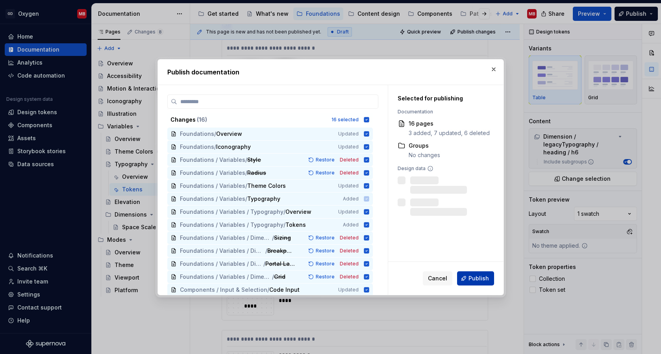
click at [490, 279] on button "Publish" at bounding box center [475, 278] width 37 height 14
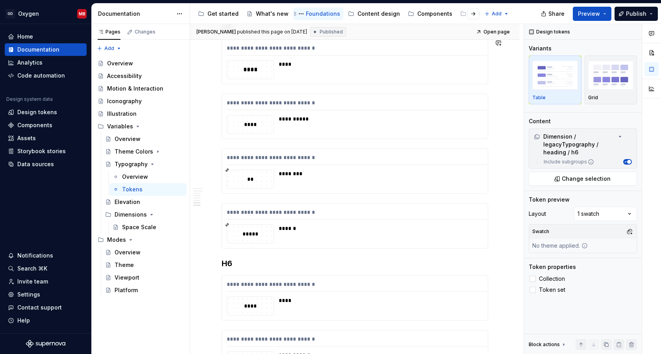
type textarea "*"
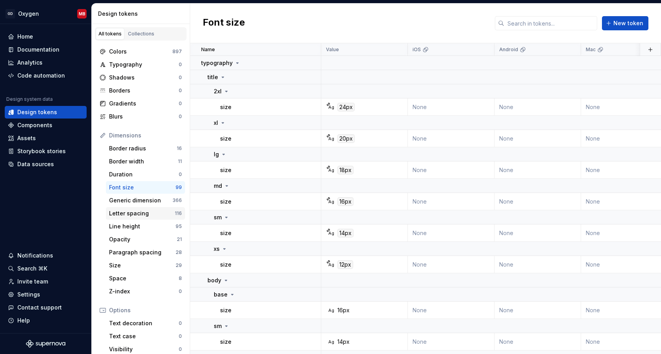
click at [146, 208] on div "Letter spacing 116" at bounding box center [145, 213] width 79 height 13
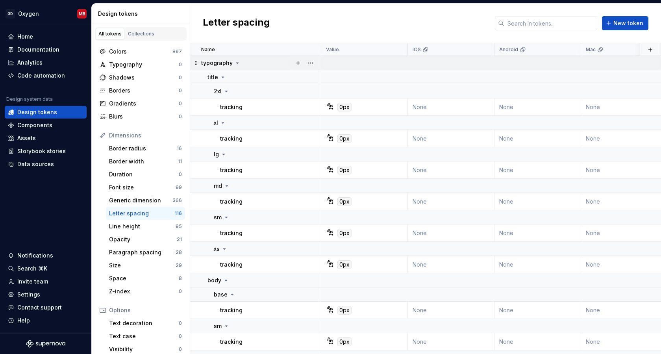
click at [237, 63] on icon at bounding box center [237, 63] width 6 height 6
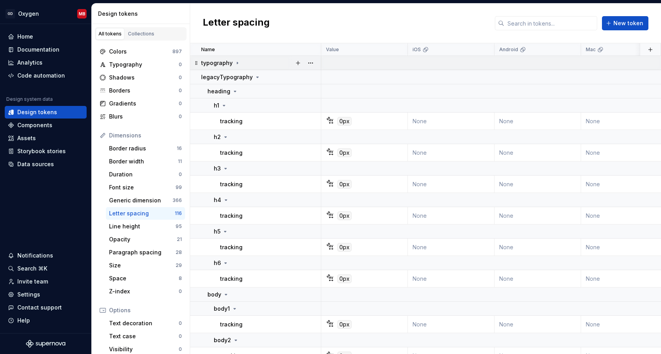
click at [235, 64] on icon at bounding box center [237, 63] width 6 height 6
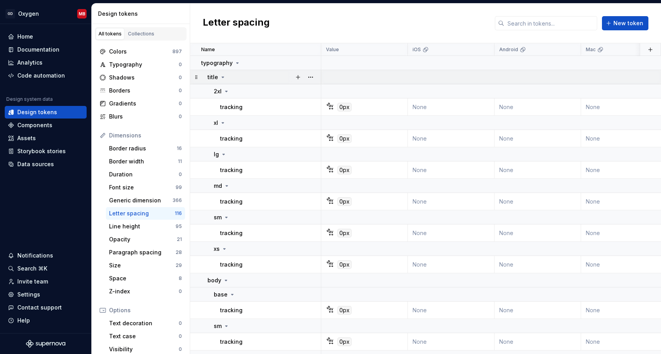
click at [222, 77] on icon at bounding box center [223, 77] width 2 height 1
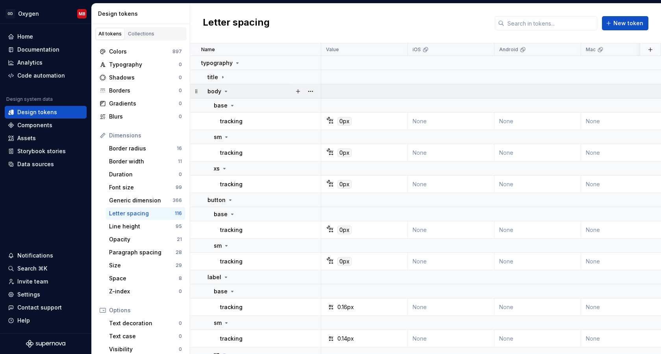
click at [224, 89] on icon at bounding box center [226, 91] width 6 height 6
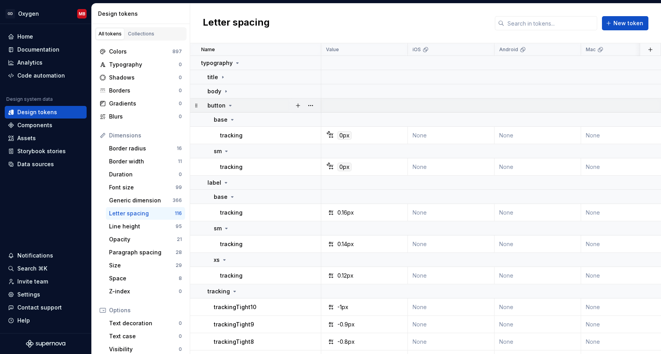
click at [229, 105] on icon at bounding box center [230, 105] width 2 height 1
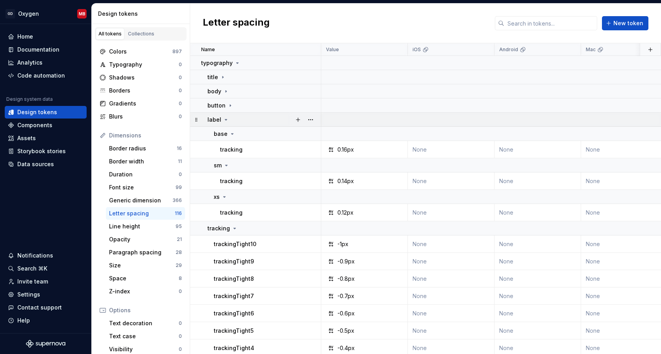
click at [227, 119] on icon at bounding box center [226, 120] width 6 height 6
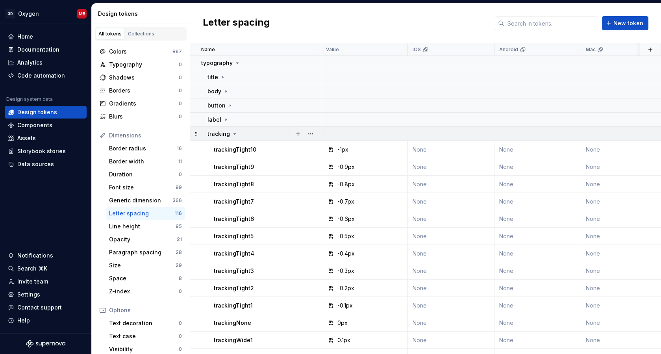
click at [232, 131] on icon at bounding box center [234, 134] width 6 height 6
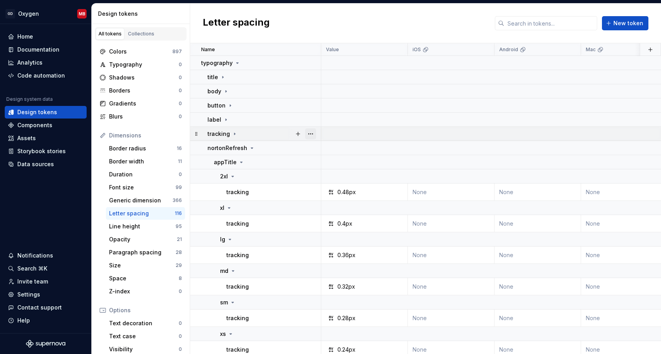
click at [310, 133] on button "button" at bounding box center [310, 133] width 11 height 11
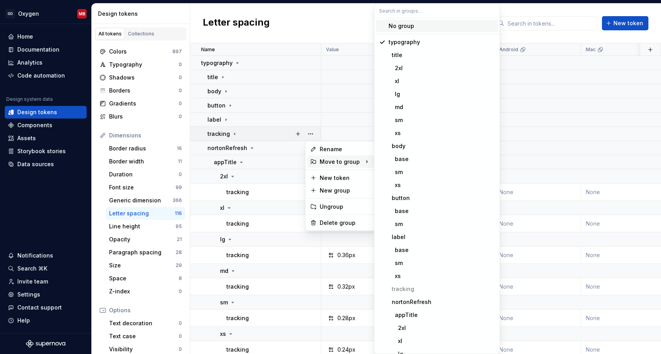
click at [408, 26] on div "No group" at bounding box center [401, 26] width 26 height 8
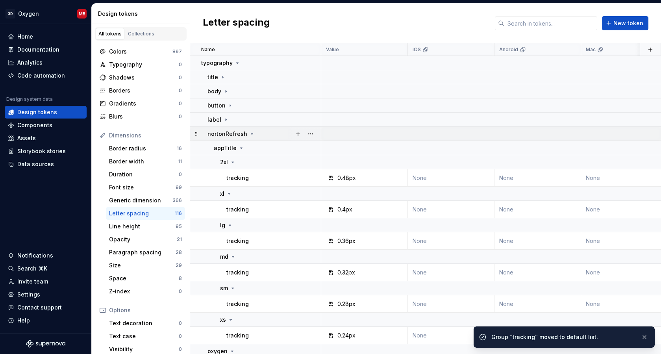
click at [252, 133] on icon at bounding box center [252, 134] width 6 height 6
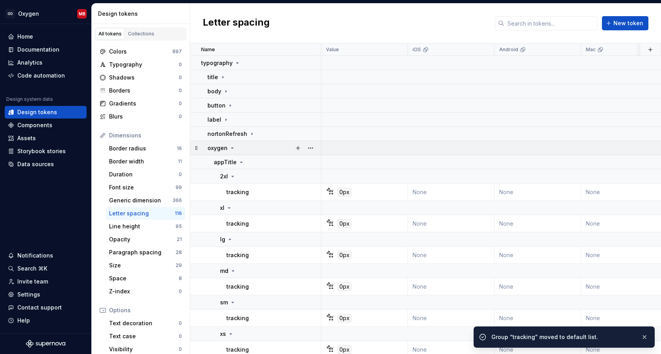
click at [232, 146] on icon at bounding box center [232, 148] width 6 height 6
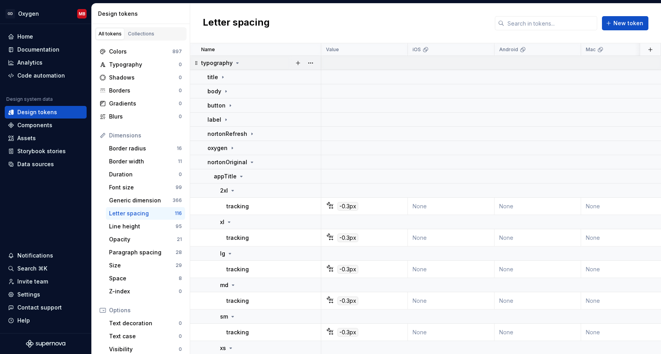
click at [237, 62] on icon at bounding box center [237, 63] width 6 height 6
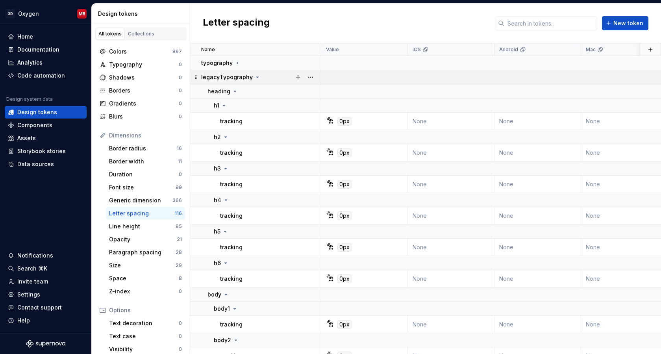
click at [254, 75] on icon at bounding box center [257, 77] width 6 height 6
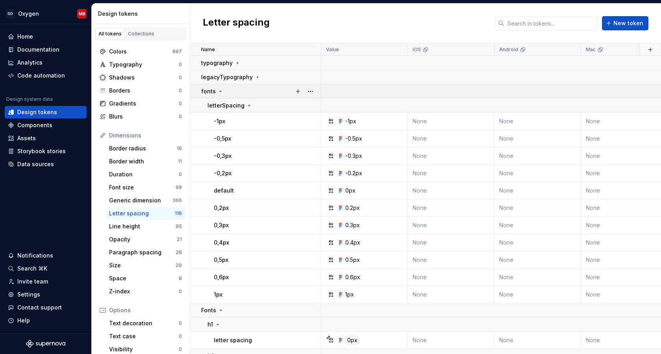
click at [220, 89] on icon at bounding box center [220, 91] width 6 height 6
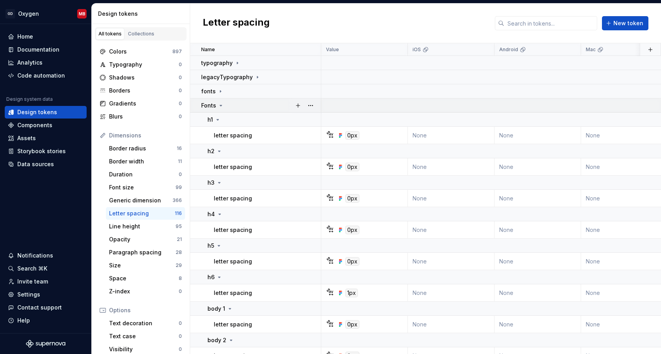
click at [220, 106] on icon at bounding box center [221, 105] width 2 height 1
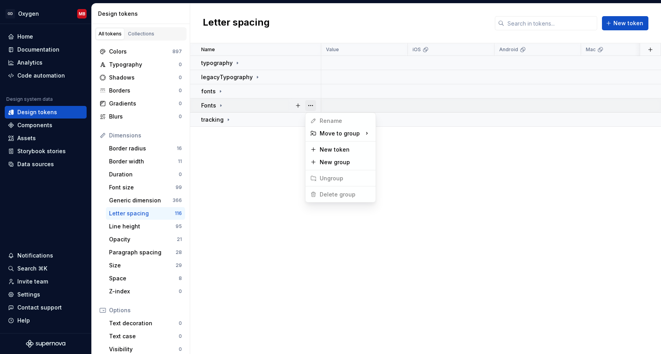
click at [313, 104] on button "button" at bounding box center [310, 105] width 11 height 11
click at [331, 219] on html "GD Oxygen MB Home Documentation Analytics Code automation Design system data De…" at bounding box center [330, 177] width 661 height 354
click at [311, 104] on button "button" at bounding box center [310, 105] width 11 height 11
click at [232, 169] on html "GD Oxygen MB Home Documentation Analytics Code automation Design system data De…" at bounding box center [330, 177] width 661 height 354
click at [218, 120] on p "tracking" at bounding box center [212, 120] width 22 height 8
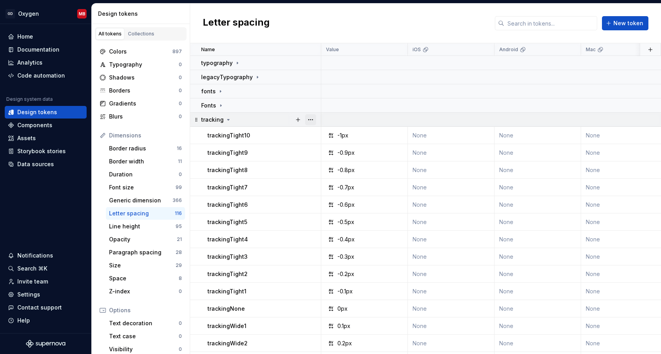
click at [309, 119] on button "button" at bounding box center [310, 119] width 11 height 11
click at [312, 119] on button "button" at bounding box center [310, 119] width 11 height 11
click at [228, 119] on icon at bounding box center [229, 119] width 2 height 1
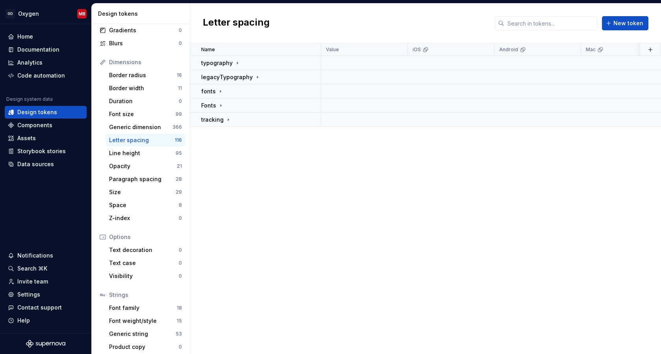
scroll to position [77, 0]
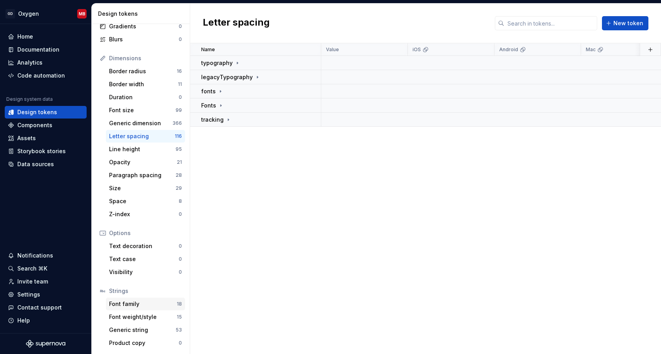
click at [146, 302] on div "Font family" at bounding box center [143, 304] width 68 height 8
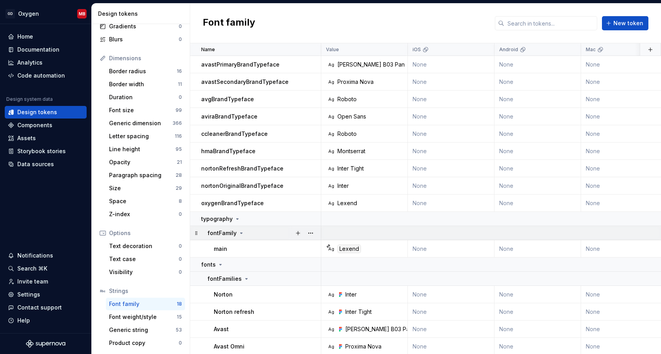
click at [242, 232] on icon at bounding box center [241, 233] width 6 height 6
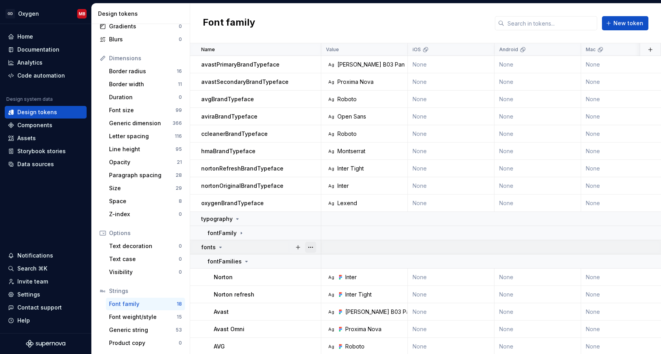
click at [312, 246] on button "button" at bounding box center [310, 247] width 11 height 11
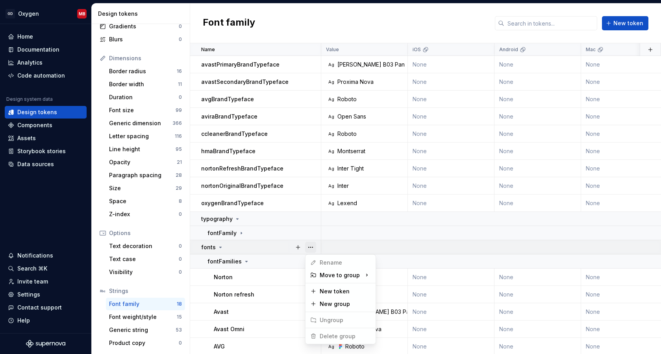
click at [312, 246] on button "button" at bounding box center [310, 247] width 11 height 11
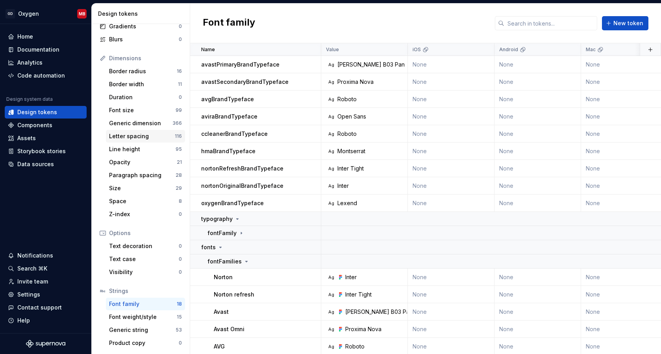
scroll to position [66, 0]
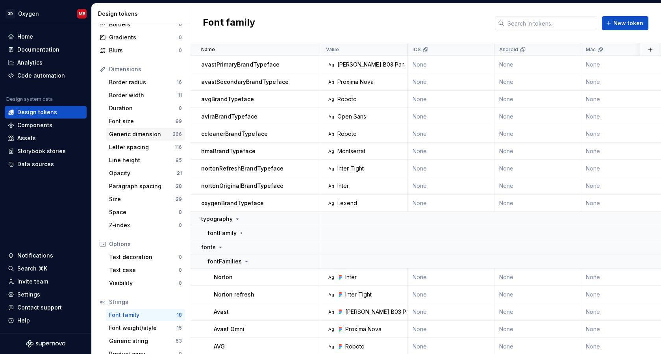
click at [159, 135] on div "Generic dimension" at bounding box center [140, 134] width 63 height 8
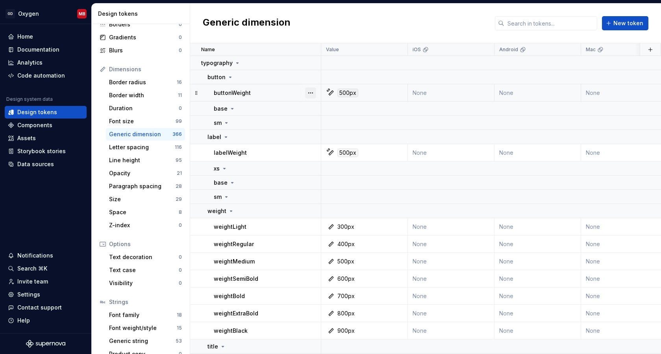
click at [313, 92] on button "button" at bounding box center [310, 92] width 11 height 11
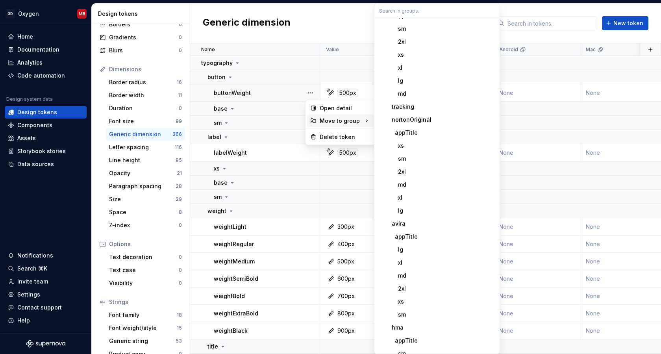
scroll to position [657, 0]
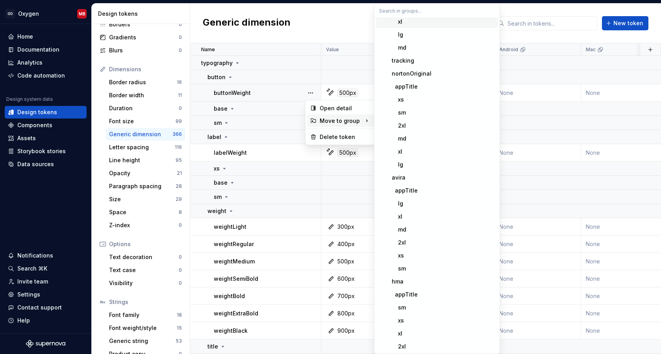
click at [391, 12] on input "text" at bounding box center [436, 11] width 125 height 14
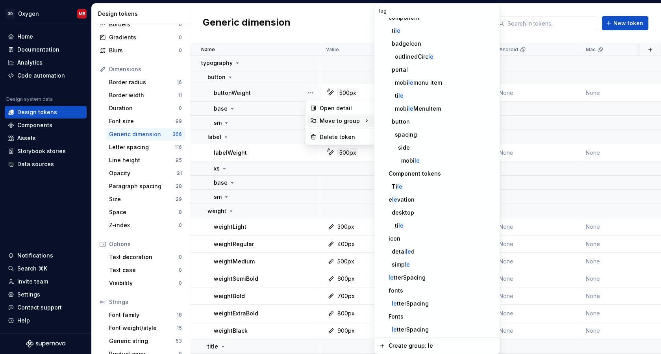
scroll to position [0, 0]
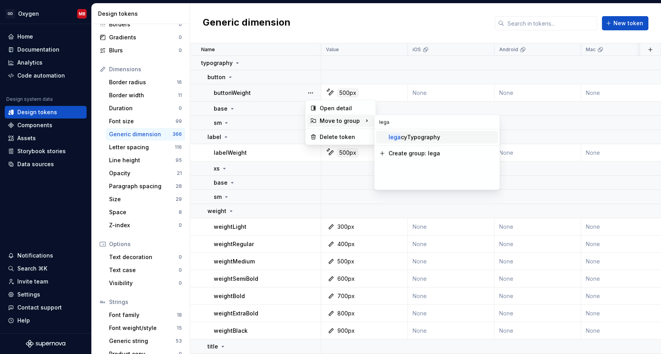
type input "legac"
click at [277, 141] on html "GD Oxygen MB Home Documentation Analytics Code automation Design system data De…" at bounding box center [330, 177] width 661 height 354
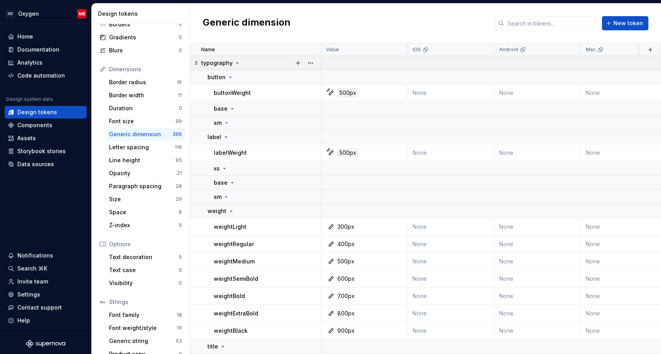
click at [237, 63] on icon at bounding box center [238, 63] width 2 height 1
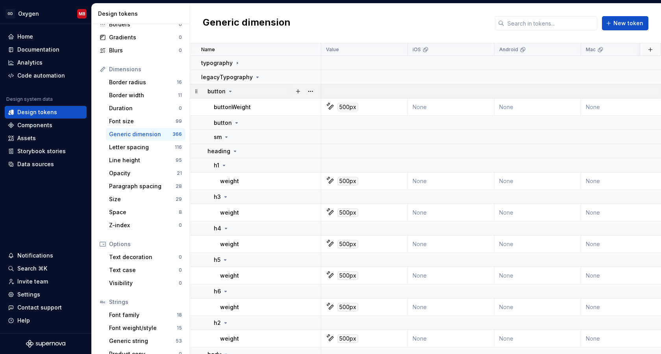
click at [231, 91] on icon at bounding box center [230, 91] width 6 height 6
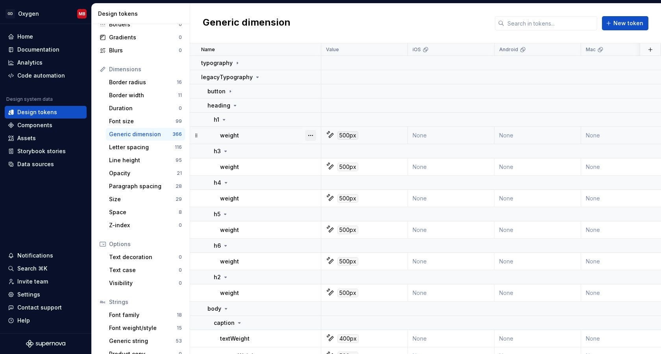
click at [312, 135] on button "button" at bounding box center [310, 135] width 11 height 11
click at [346, 151] on div "Open detail" at bounding box center [345, 151] width 51 height 8
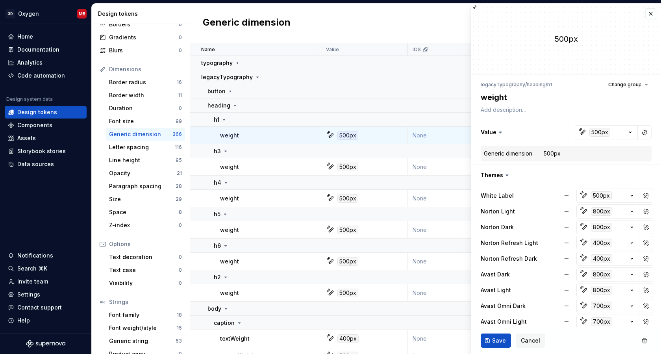
click at [562, 154] on dd "500px" at bounding box center [596, 154] width 105 height 8
click at [641, 84] on span "Change group" at bounding box center [624, 84] width 33 height 6
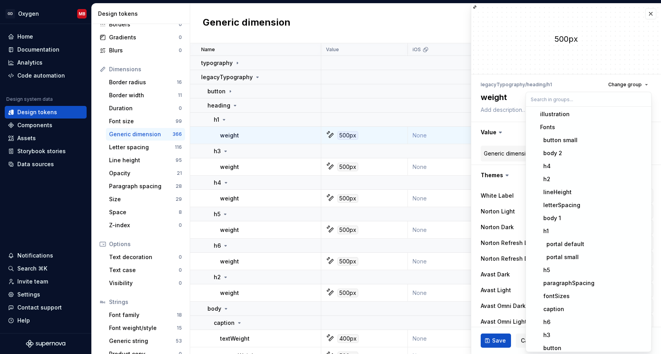
scroll to position [3050, 0]
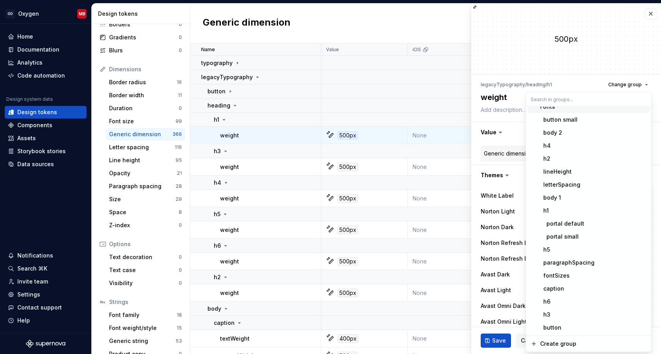
click at [593, 63] on div "500px" at bounding box center [566, 39] width 190 height 70
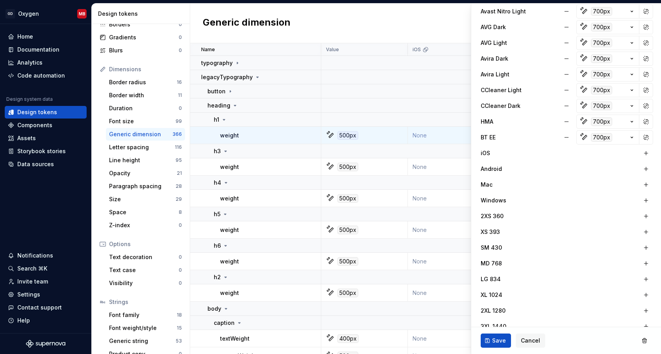
scroll to position [418, 0]
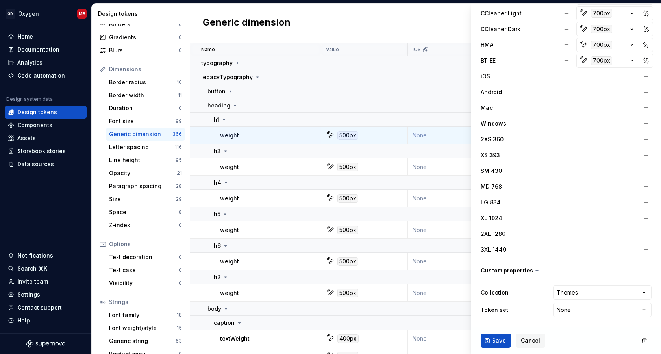
type textarea "*"
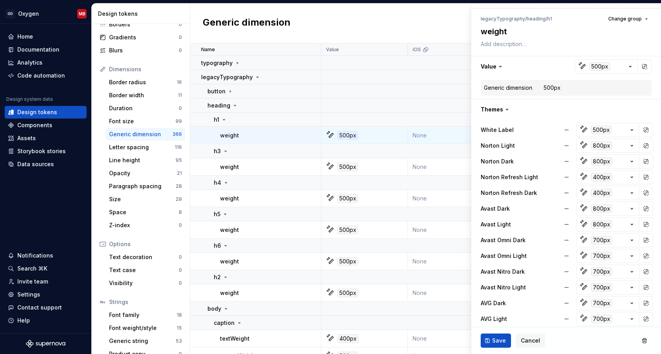
scroll to position [0, 0]
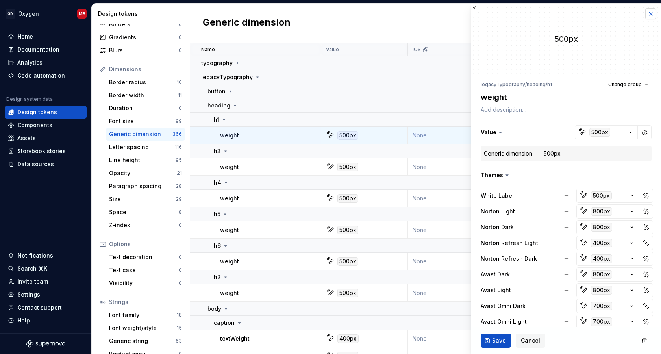
click at [651, 14] on button "button" at bounding box center [650, 13] width 11 height 11
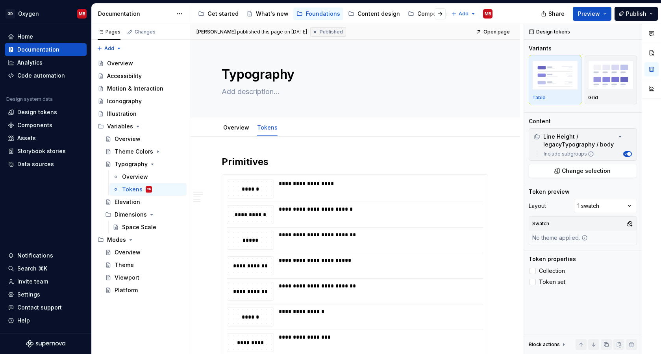
type textarea "*"
